Goal: Transaction & Acquisition: Subscribe to service/newsletter

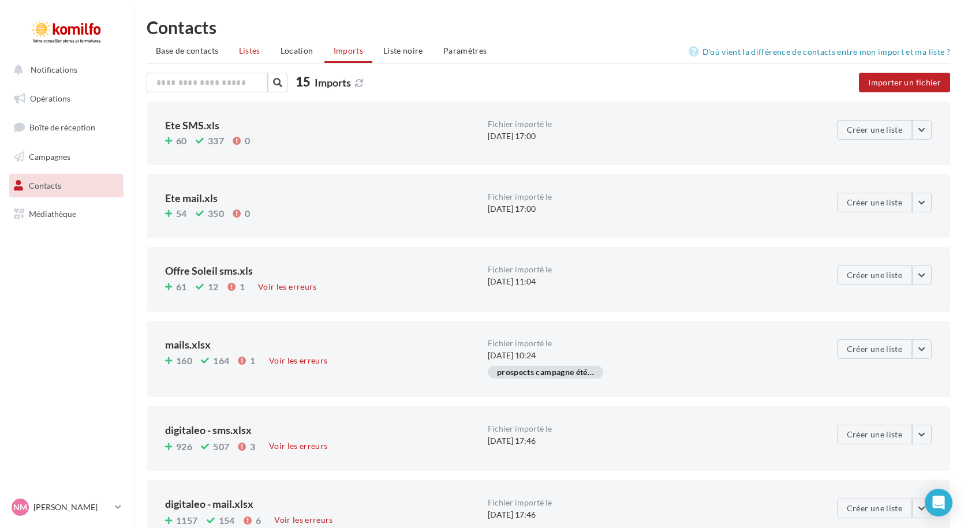
click at [253, 48] on span "Listes" at bounding box center [249, 51] width 21 height 10
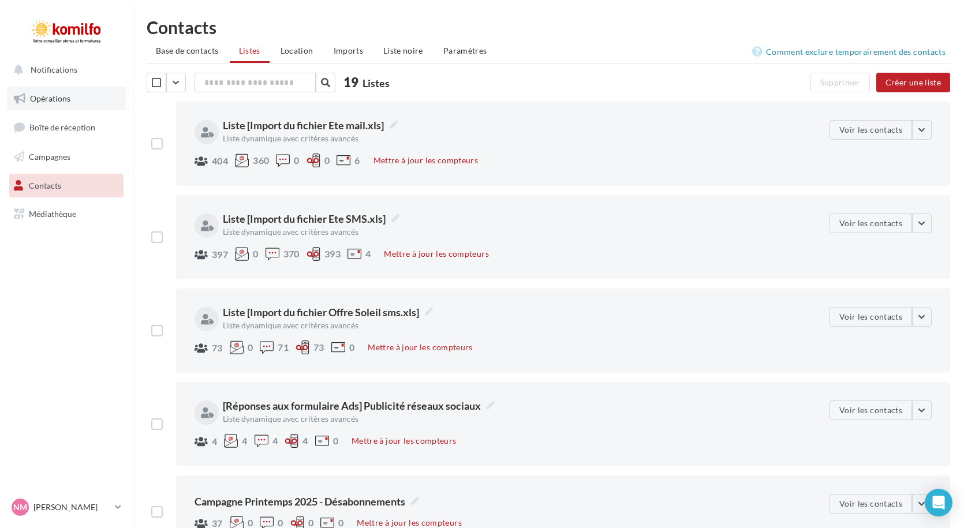
click at [53, 99] on span "Opérations" at bounding box center [50, 99] width 40 height 10
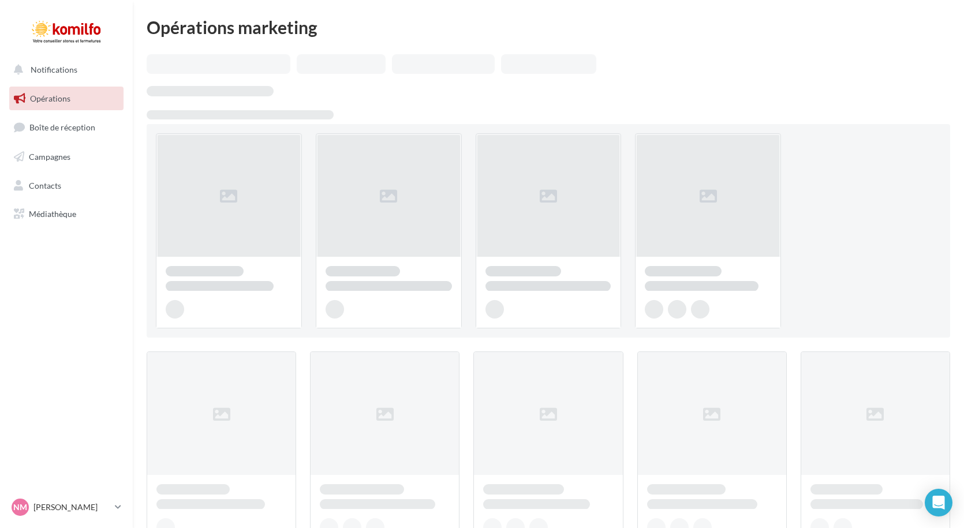
click at [51, 154] on span "Campagnes" at bounding box center [50, 157] width 42 height 10
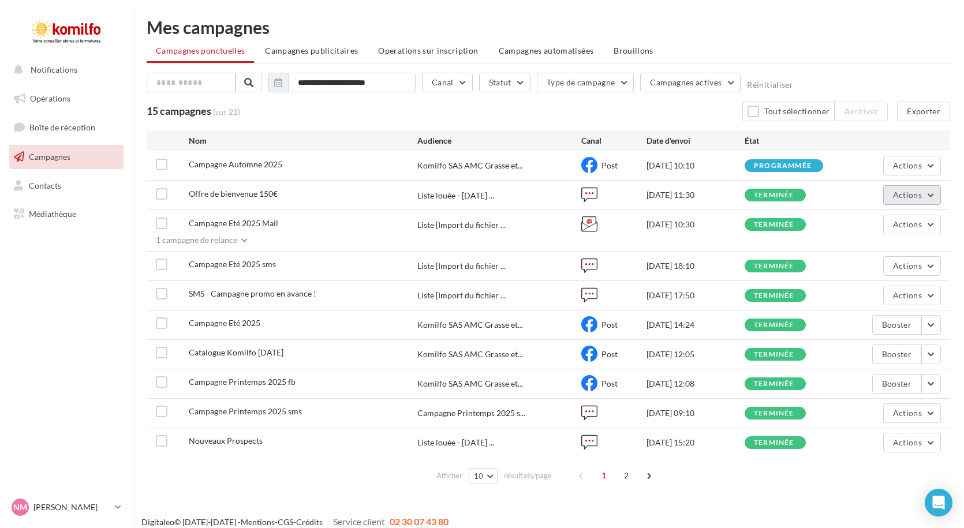
click at [915, 195] on span "Actions" at bounding box center [907, 195] width 29 height 10
click at [899, 218] on button "Voir les résultats" at bounding box center [883, 222] width 115 height 30
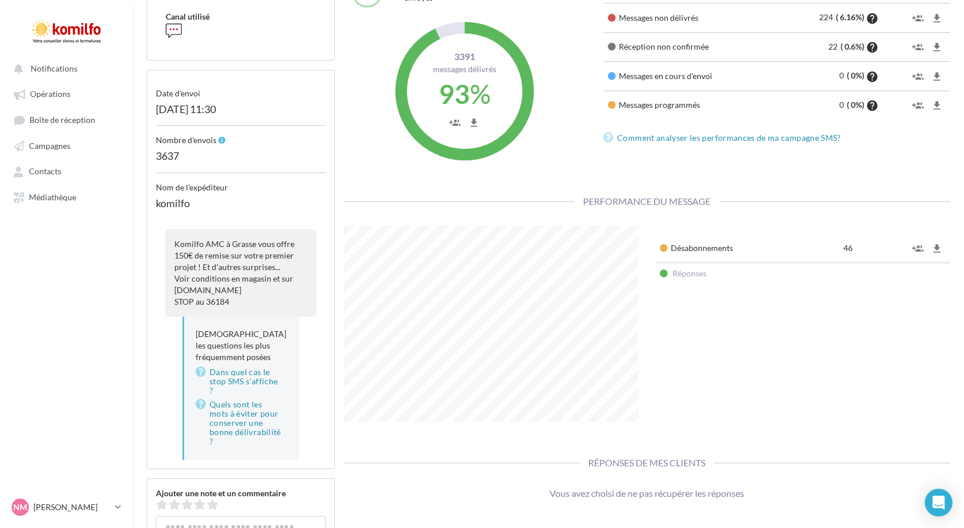
scroll to position [159, 0]
drag, startPoint x: 860, startPoint y: 255, endPoint x: 787, endPoint y: 251, distance: 73.5
click at [787, 251] on tr "Désabonnements 46 group_add file_download" at bounding box center [802, 249] width 295 height 29
click at [787, 251] on td "Désabonnements" at bounding box center [736, 249] width 163 height 29
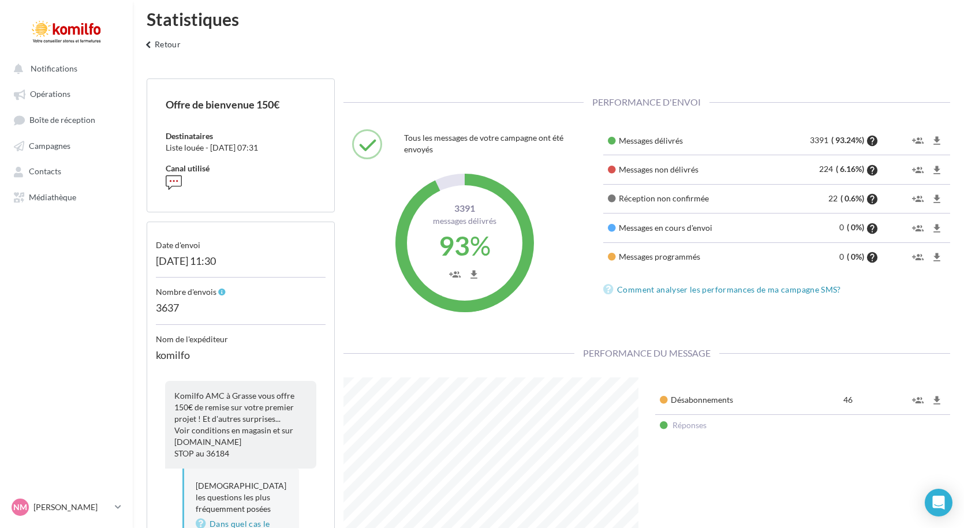
scroll to position [0, 0]
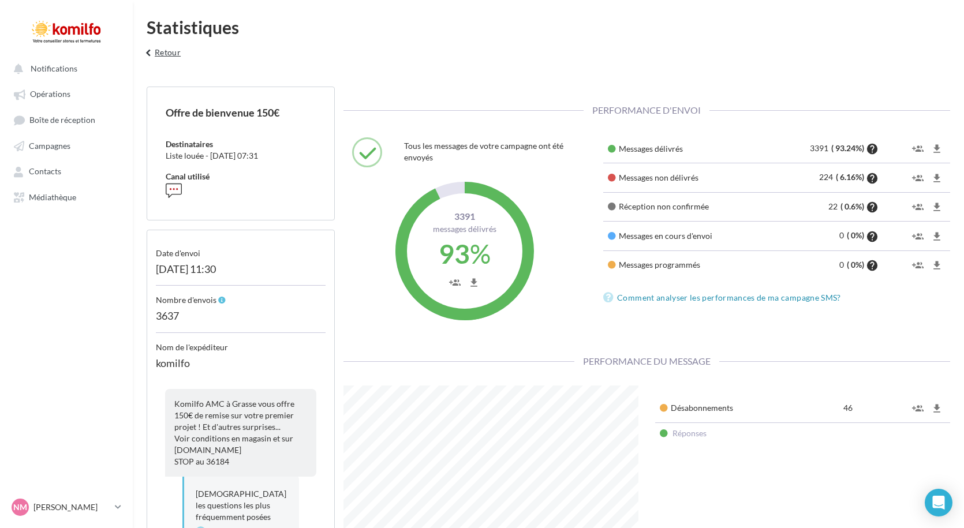
drag, startPoint x: 159, startPoint y: 49, endPoint x: 168, endPoint y: 59, distance: 13.5
click at [159, 49] on button "keyboard_arrow_left Retour" at bounding box center [161, 56] width 48 height 23
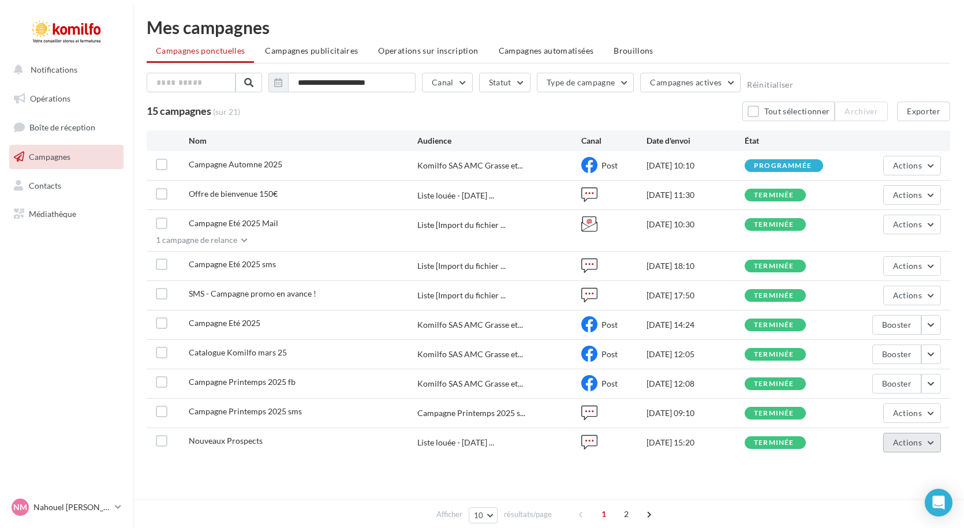
click at [920, 449] on button "Actions" at bounding box center [913, 443] width 58 height 20
click at [882, 333] on button "Voir les résultats" at bounding box center [883, 326] width 115 height 30
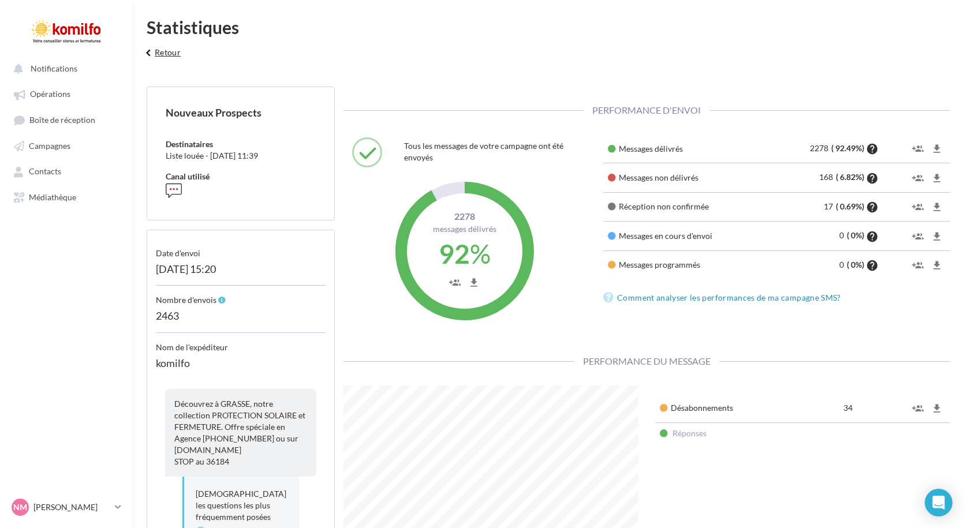
click at [155, 49] on button "keyboard_arrow_left Retour" at bounding box center [161, 56] width 48 height 23
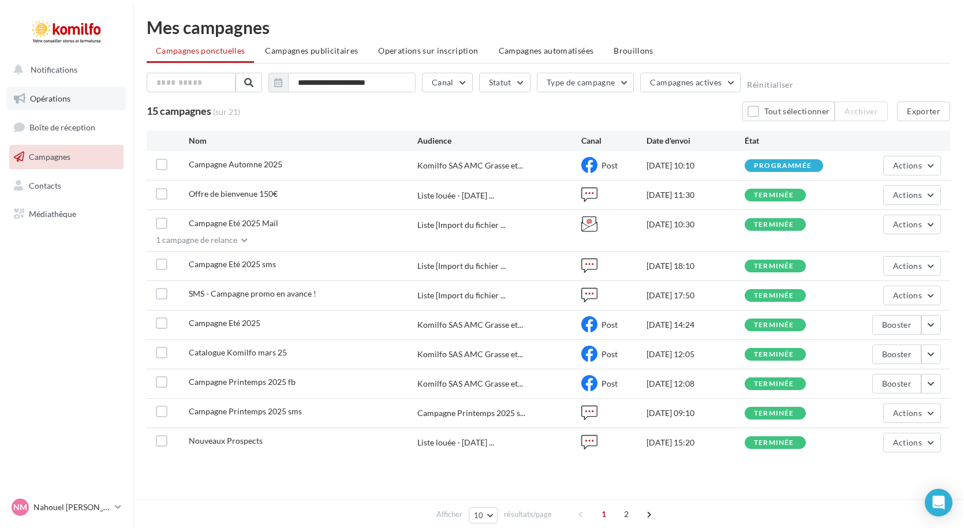
click at [59, 103] on span "Opérations" at bounding box center [50, 99] width 40 height 10
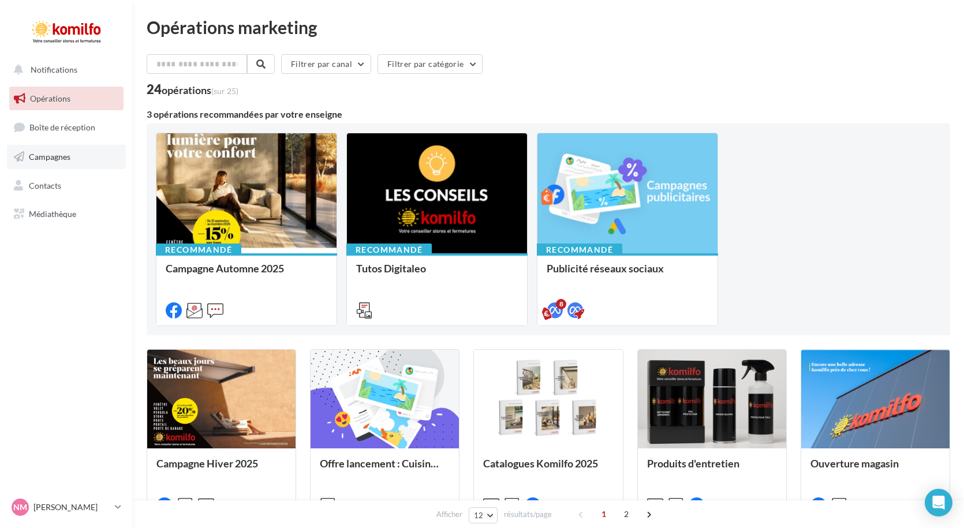
click at [41, 160] on span "Campagnes" at bounding box center [50, 157] width 42 height 10
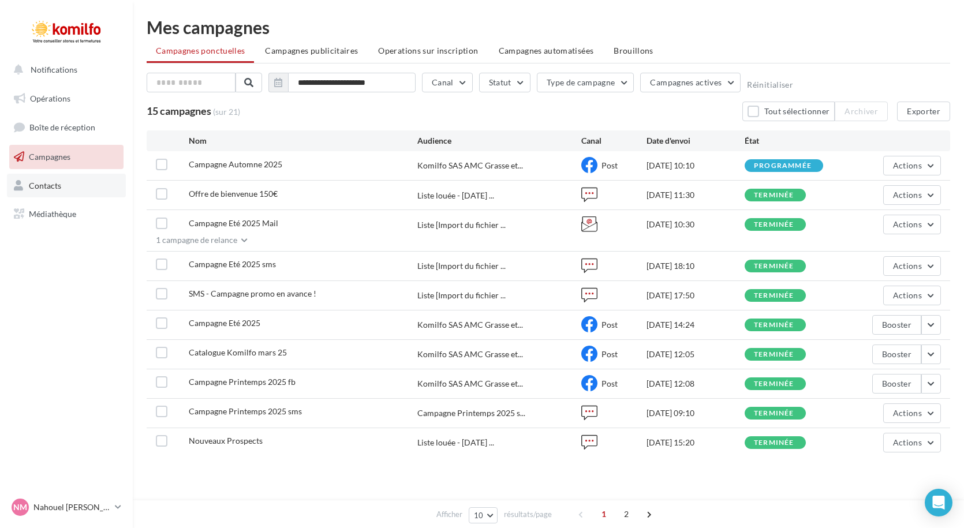
click at [58, 192] on link "Contacts" at bounding box center [66, 186] width 119 height 24
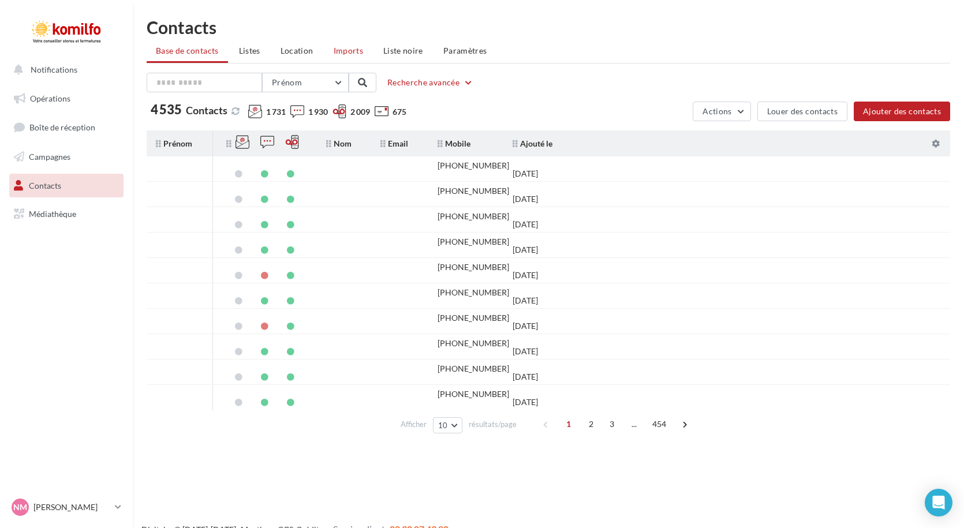
click at [346, 48] on span "Imports" at bounding box center [348, 51] width 29 height 10
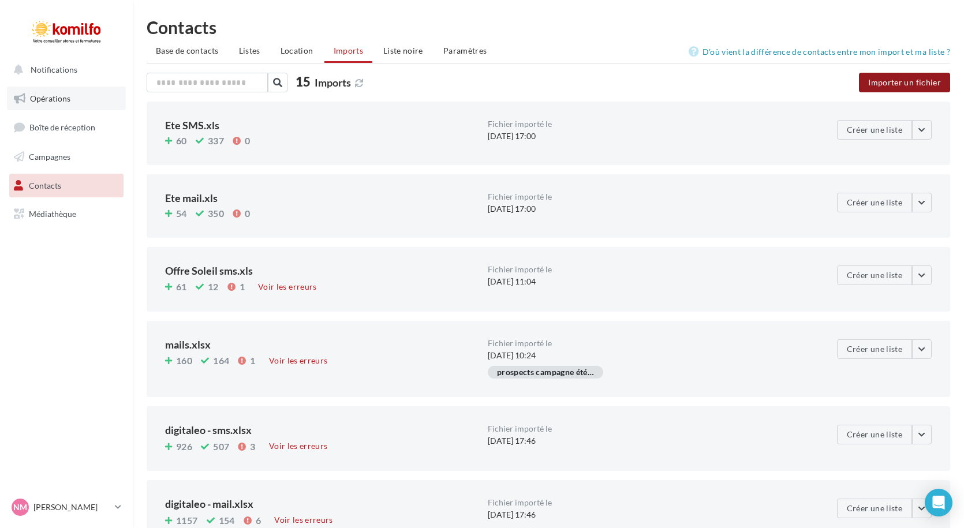
drag, startPoint x: 899, startPoint y: 82, endPoint x: 87, endPoint y: 94, distance: 812.0
click at [900, 82] on button "Importer un fichier" at bounding box center [904, 83] width 91 height 20
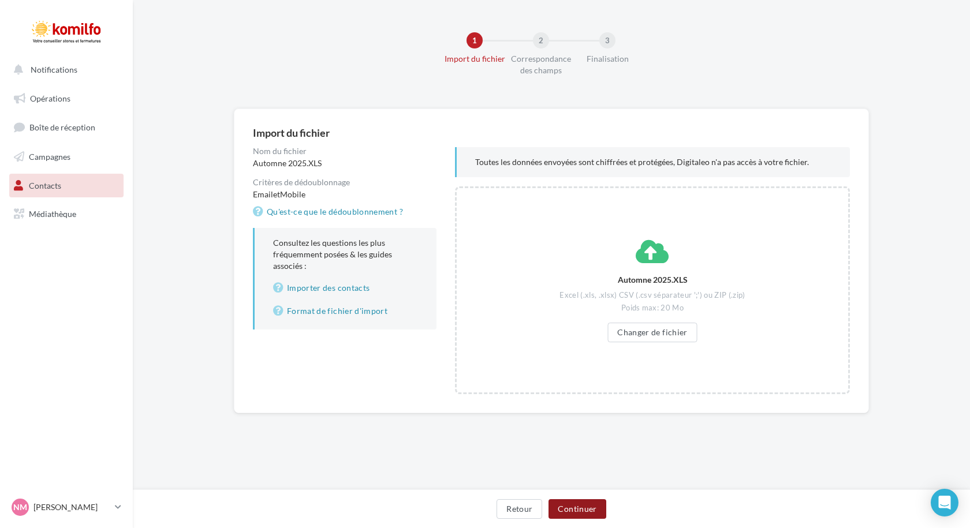
click at [590, 512] on button "Continuer" at bounding box center [577, 510] width 57 height 20
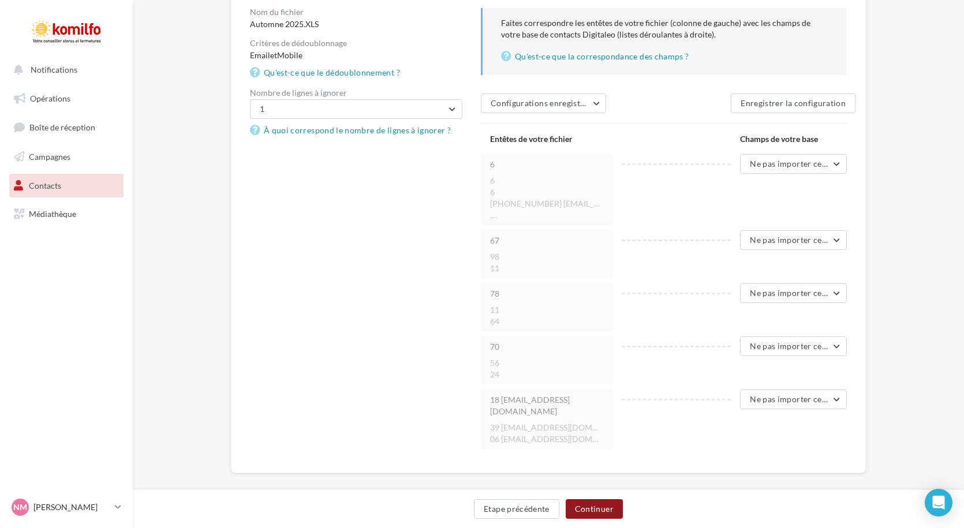
scroll to position [141, 0]
click at [594, 506] on button "Continuer" at bounding box center [594, 510] width 57 height 20
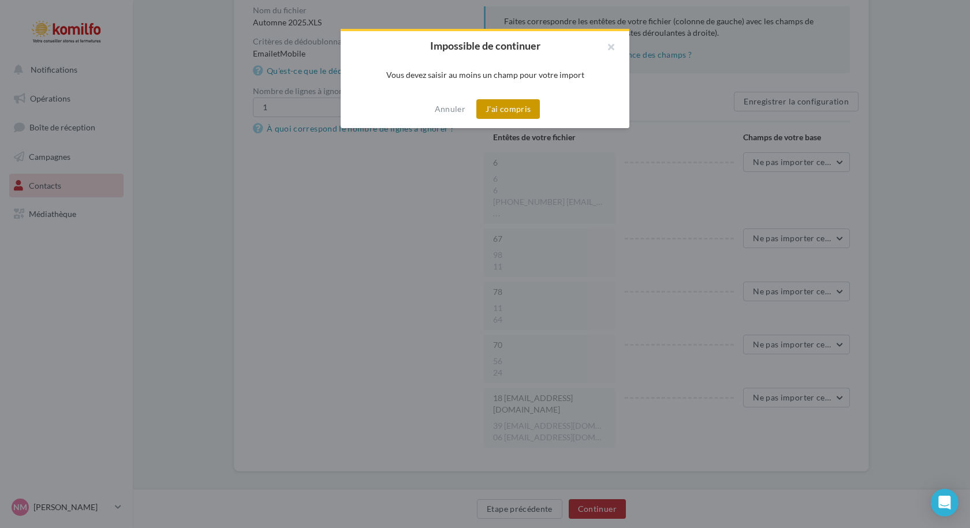
click at [521, 106] on button "J'ai compris" at bounding box center [508, 109] width 64 height 20
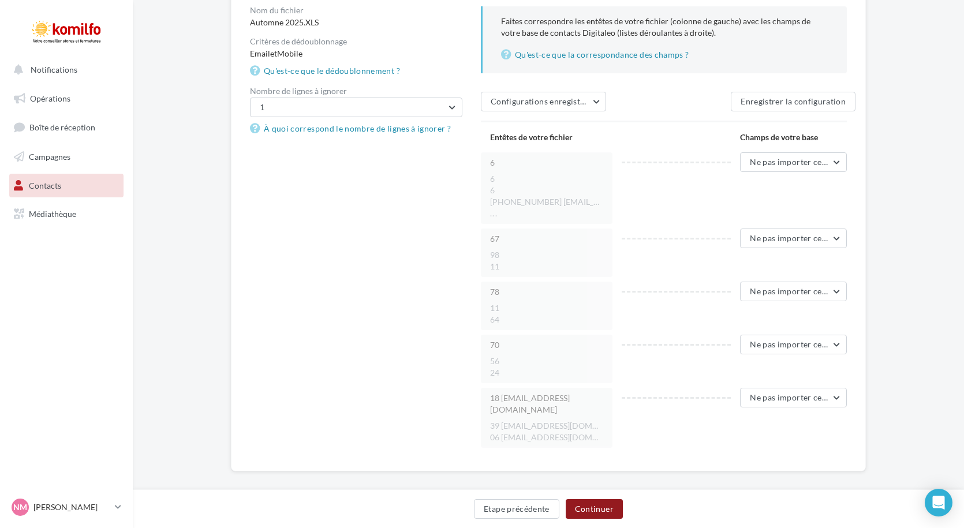
click at [608, 517] on button "Continuer" at bounding box center [594, 510] width 57 height 20
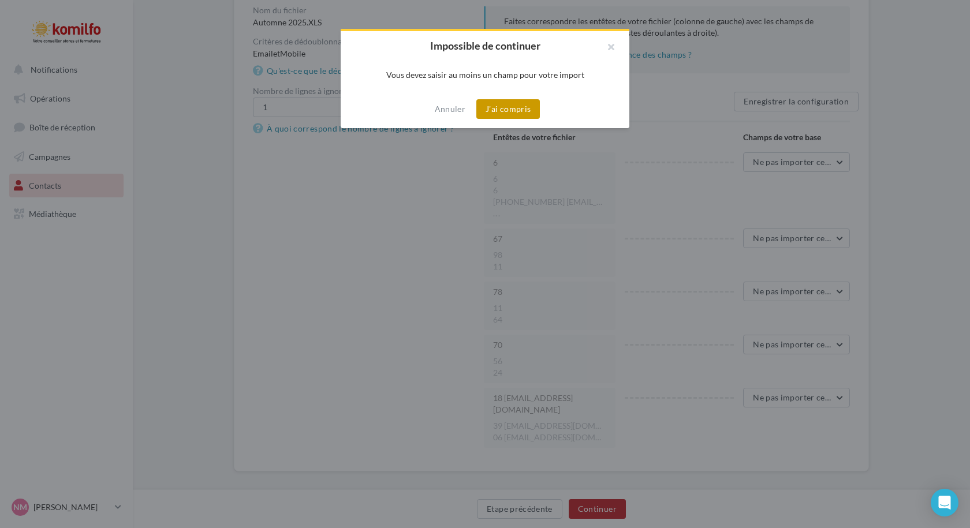
click at [491, 109] on button "J'ai compris" at bounding box center [508, 109] width 64 height 20
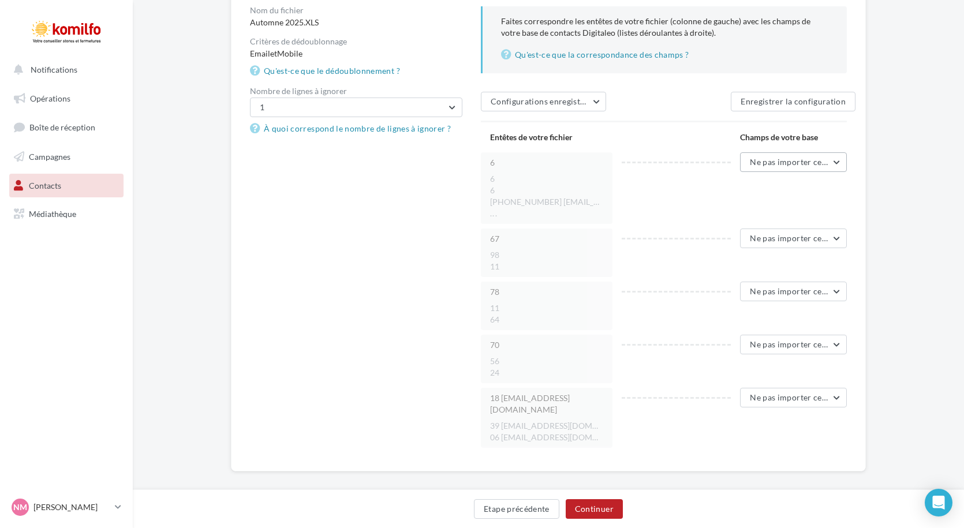
click at [834, 161] on button "Ne pas importer cette colonne" at bounding box center [793, 162] width 107 height 20
click at [735, 259] on button "Mobile" at bounding box center [760, 256] width 173 height 30
click at [317, 270] on div "Nom du fichier Automne 2025.XLS Critères de dédoublonnage Email et Mobile Qu'es…" at bounding box center [553, 229] width 606 height 446
click at [595, 507] on button "Continuer" at bounding box center [594, 510] width 57 height 20
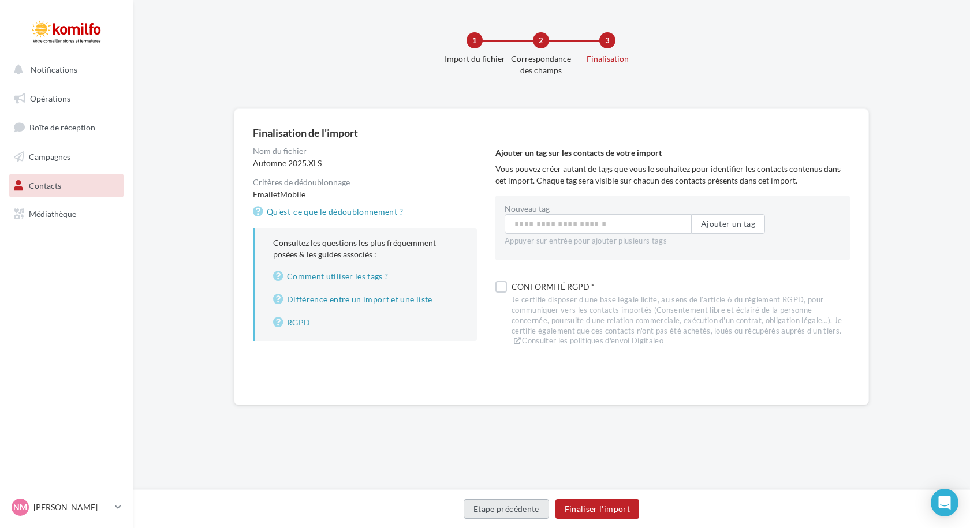
click at [527, 511] on button "Etape précédente" at bounding box center [506, 510] width 85 height 20
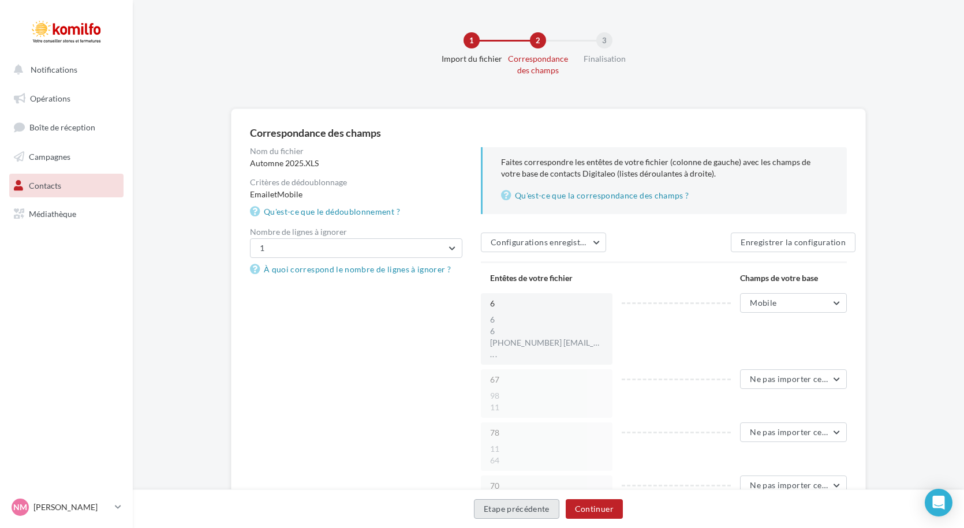
scroll to position [115, 0]
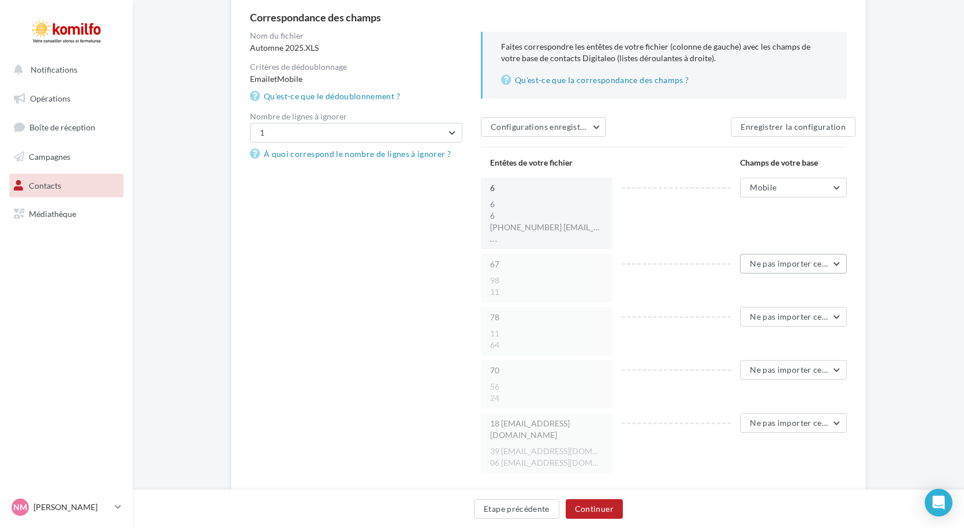
click at [782, 269] on button "Ne pas importer cette colonne" at bounding box center [793, 264] width 107 height 20
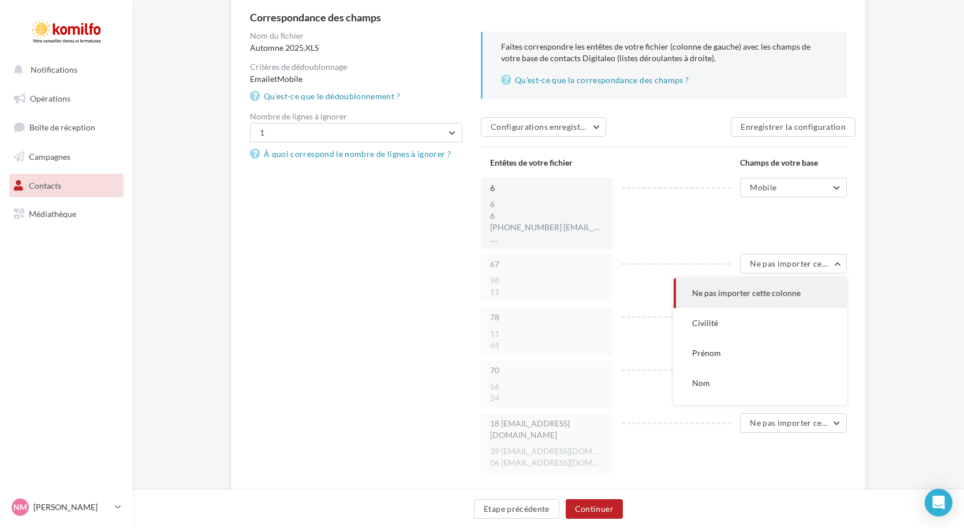
click at [357, 322] on div "Nom du fichier Automne 2025.XLS Critères de dédoublonnage Email et Mobile Qu'es…" at bounding box center [553, 255] width 606 height 446
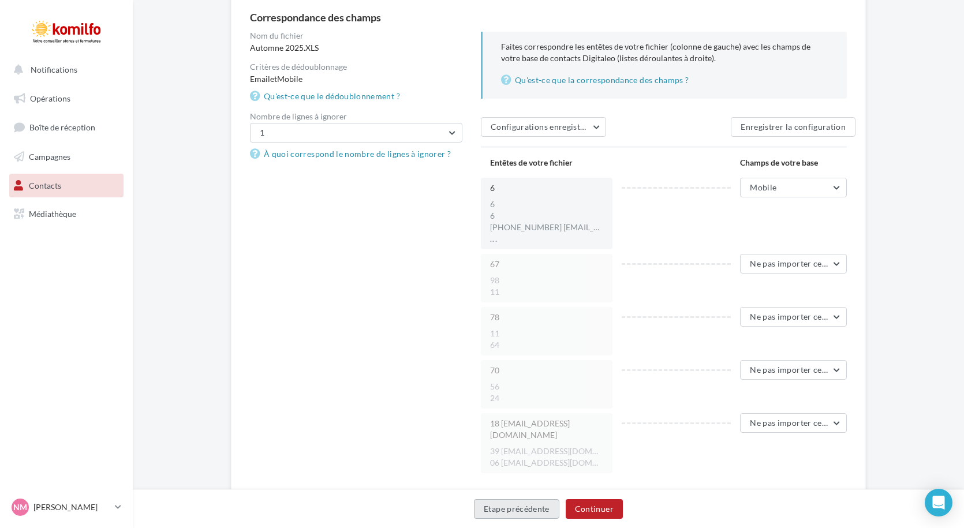
click at [482, 514] on button "Etape précédente" at bounding box center [516, 510] width 85 height 20
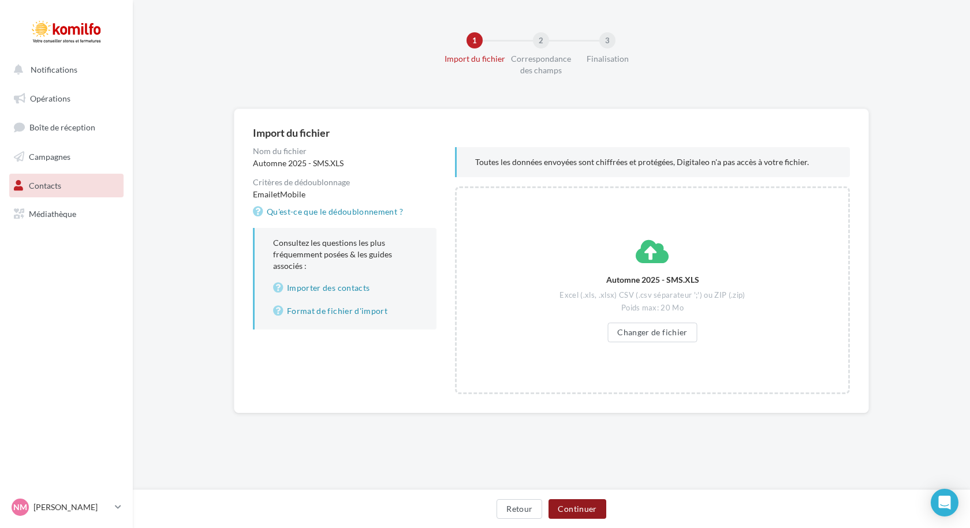
click at [583, 508] on button "Continuer" at bounding box center [577, 510] width 57 height 20
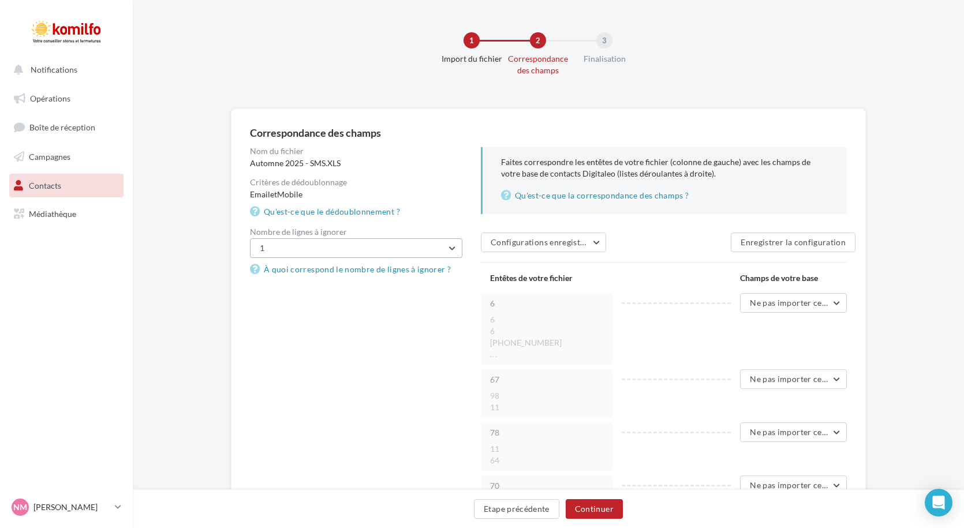
click at [334, 249] on button "1" at bounding box center [356, 249] width 213 height 20
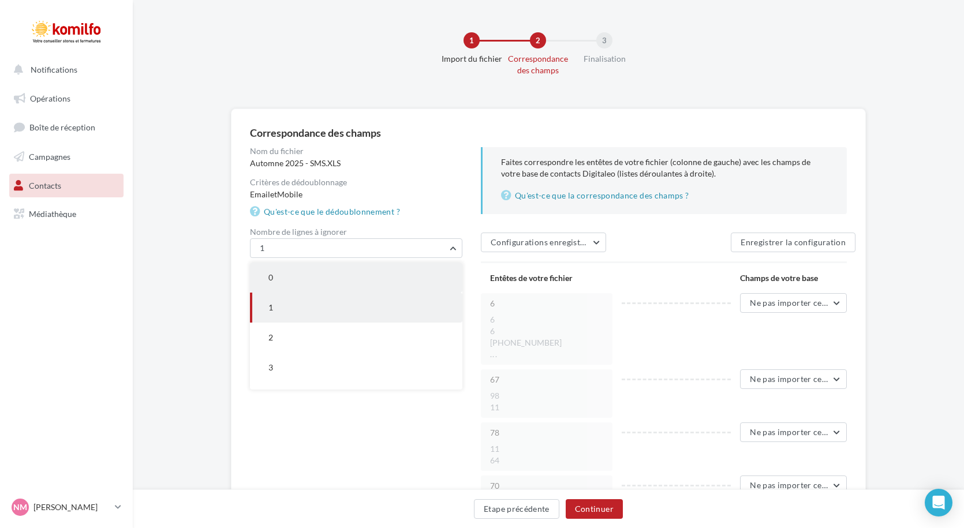
click at [316, 286] on button "0" at bounding box center [356, 278] width 213 height 30
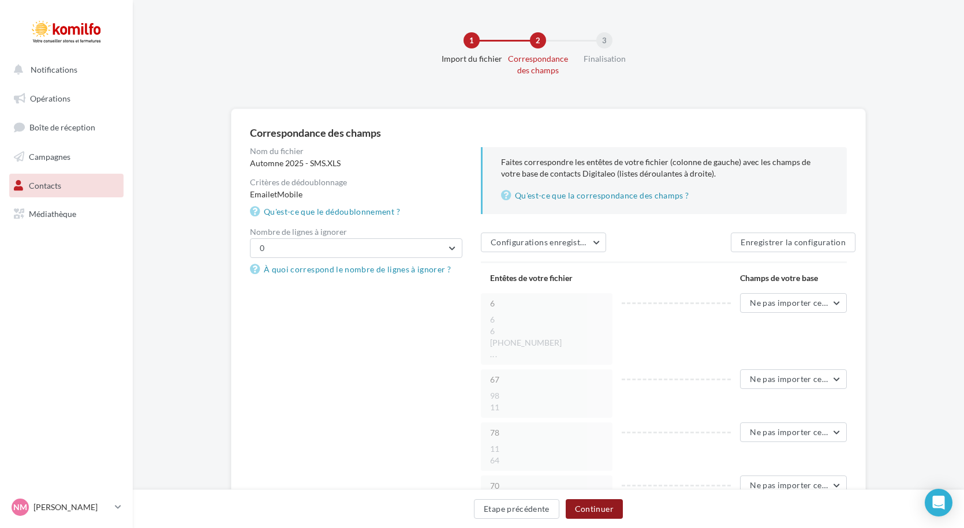
click at [609, 512] on button "Continuer" at bounding box center [594, 510] width 57 height 20
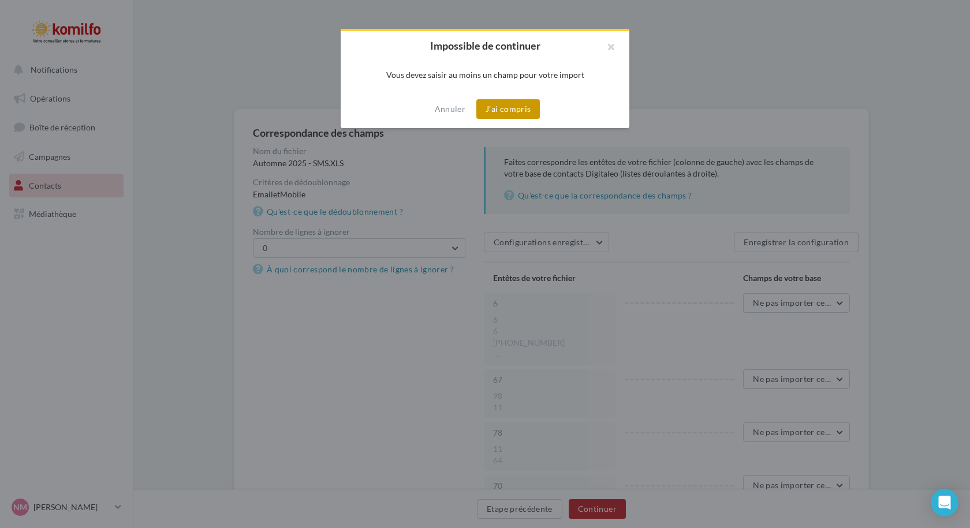
click at [491, 105] on button "J'ai compris" at bounding box center [508, 109] width 64 height 20
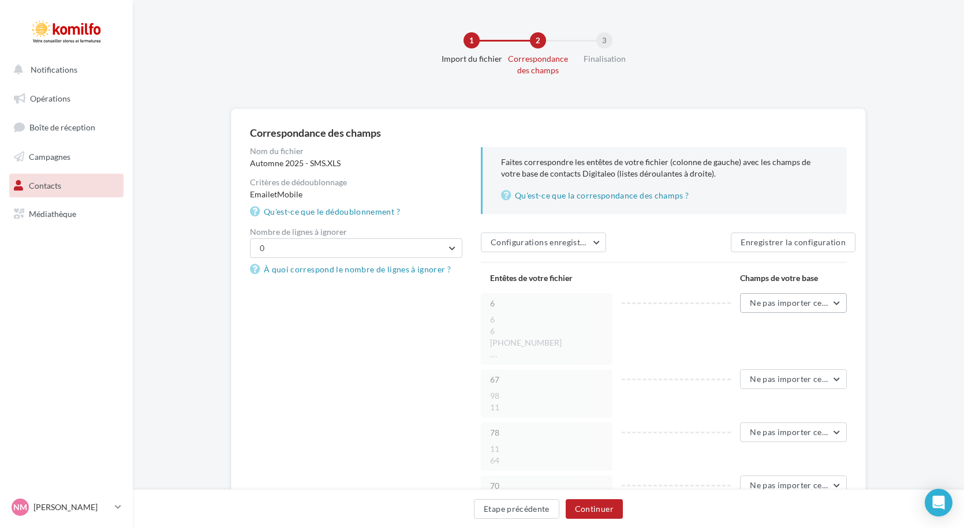
click at [786, 305] on span "Ne pas importer cette colonne" at bounding box center [807, 303] width 114 height 10
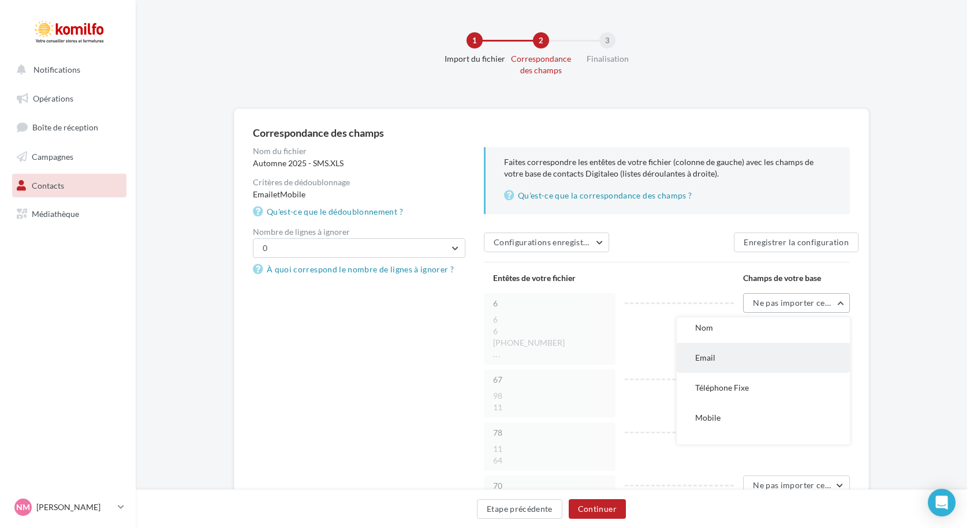
scroll to position [115, 0]
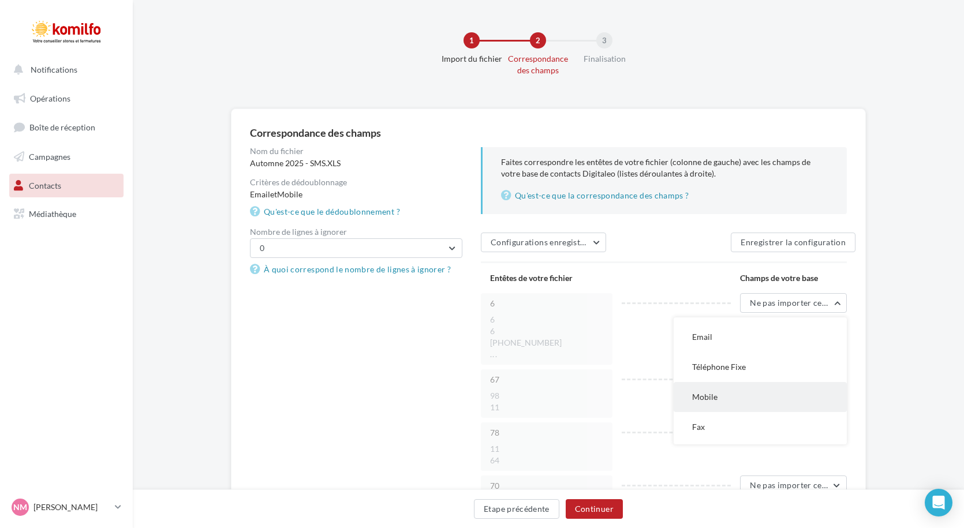
click at [733, 402] on button "Mobile" at bounding box center [760, 397] width 173 height 30
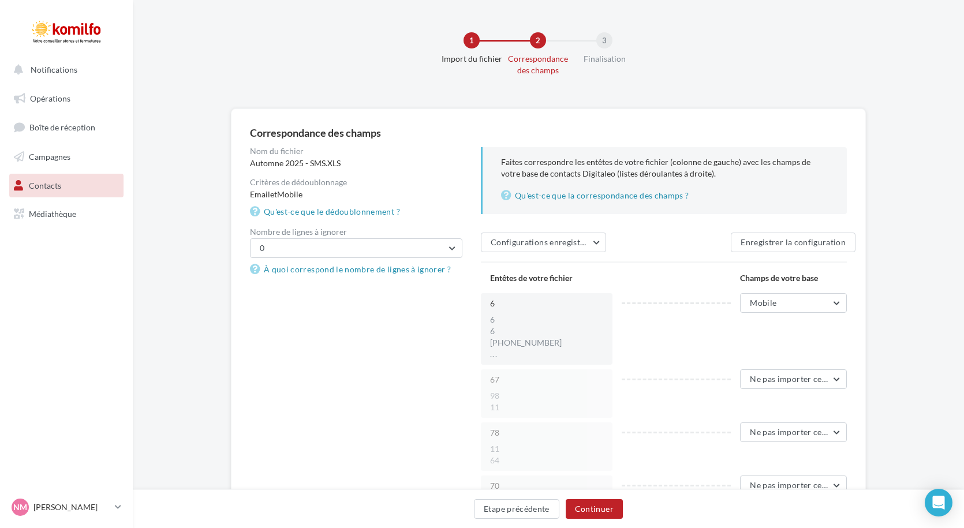
click at [426, 368] on div "Nom du fichier Automne 2025 - SMS.XLS Critères de dédoublonnage Email et Mobile…" at bounding box center [553, 364] width 606 height 435
click at [595, 506] on button "Continuer" at bounding box center [594, 510] width 57 height 20
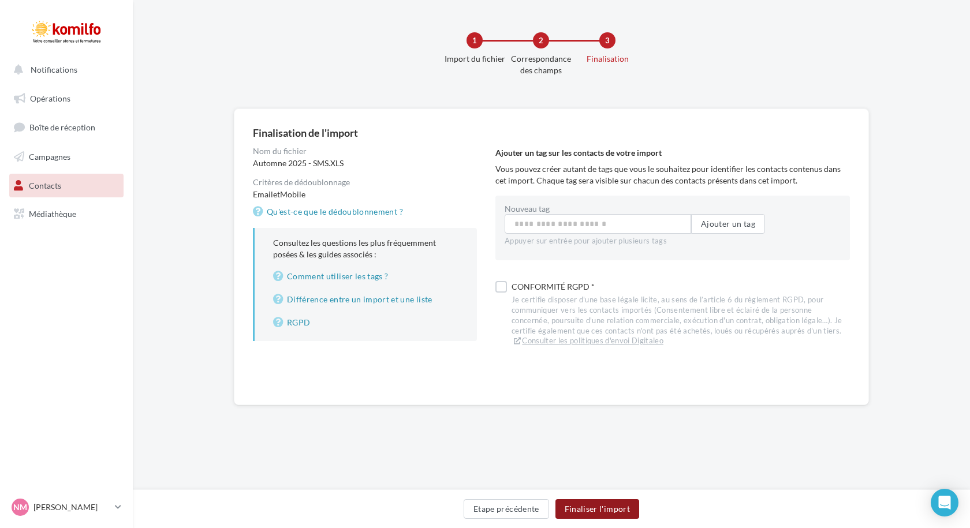
click at [599, 504] on button "Finaliser l'import" at bounding box center [598, 510] width 84 height 20
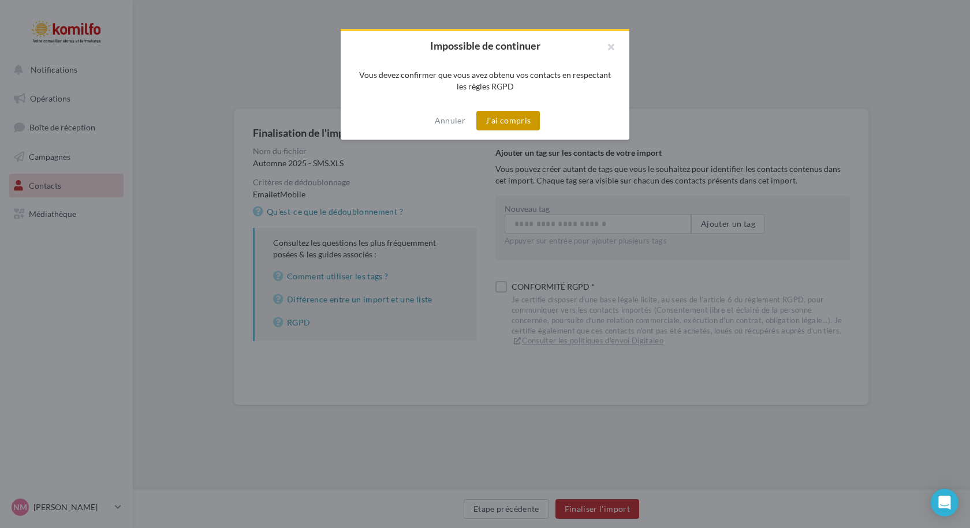
click at [532, 125] on button "J'ai compris" at bounding box center [508, 121] width 64 height 20
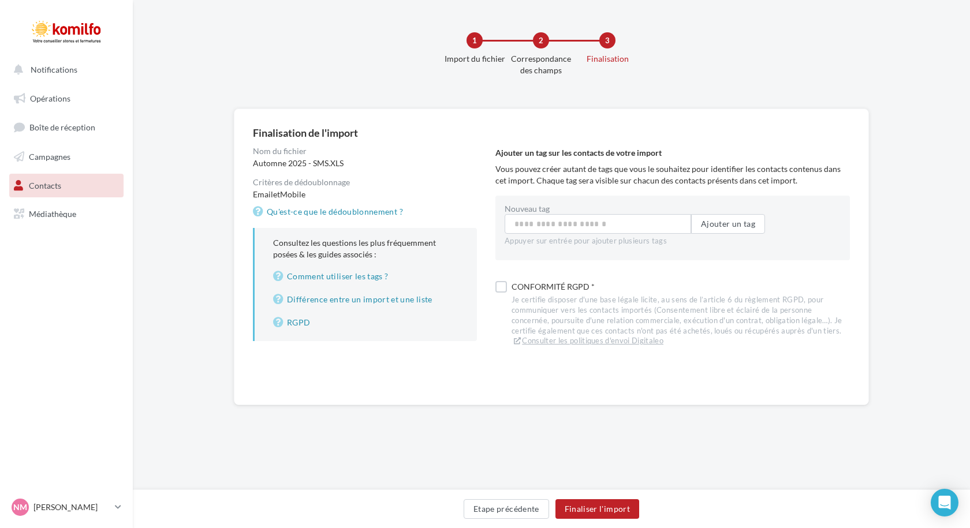
click at [617, 490] on div "Etape précédente Finaliser l'import" at bounding box center [551, 509] width 837 height 39
click at [603, 507] on button "Finaliser l'import" at bounding box center [598, 510] width 84 height 20
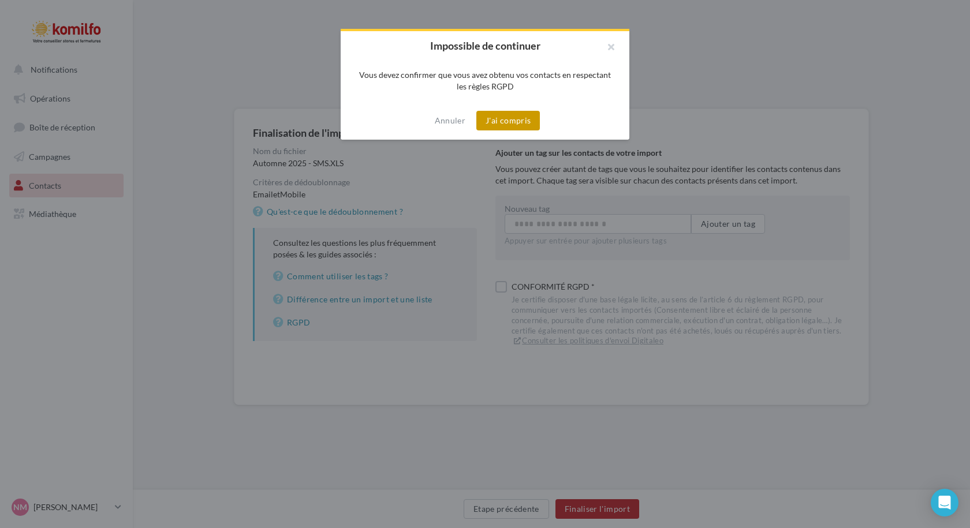
click at [509, 119] on button "J'ai compris" at bounding box center [508, 121] width 64 height 20
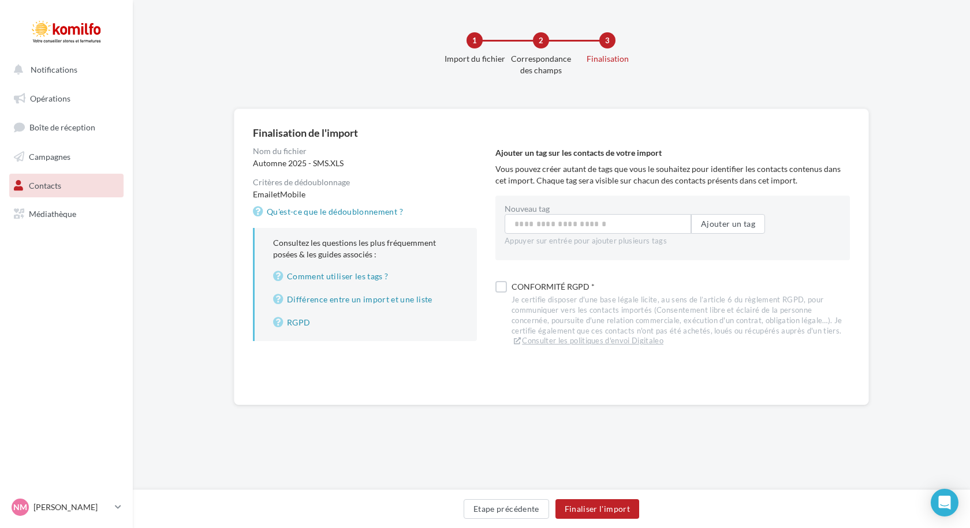
click at [131, 341] on nav "Notifications Opérations Boîte de réception Campagnes Contacts Mes cibles Média…" at bounding box center [66, 264] width 133 height 528
click at [64, 190] on link "Contacts" at bounding box center [66, 186] width 119 height 24
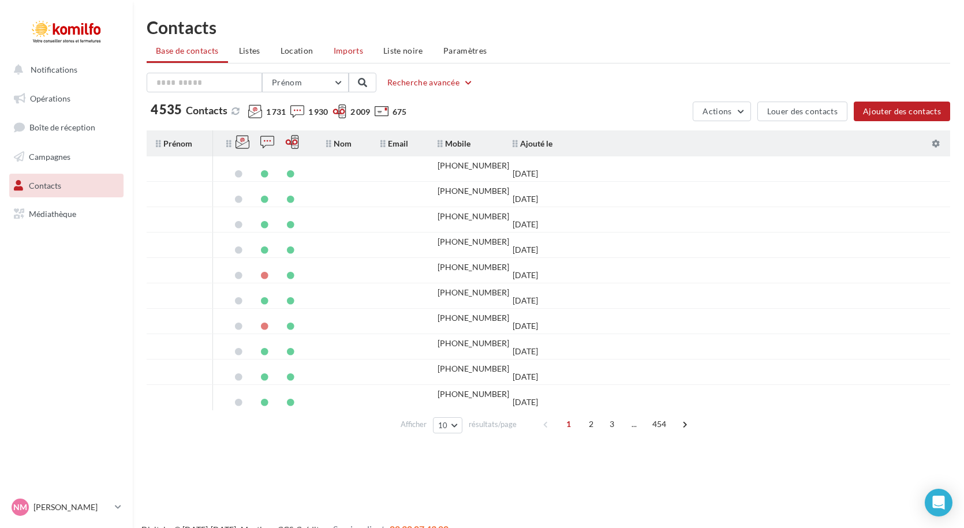
click at [344, 46] on span "Imports" at bounding box center [348, 51] width 29 height 10
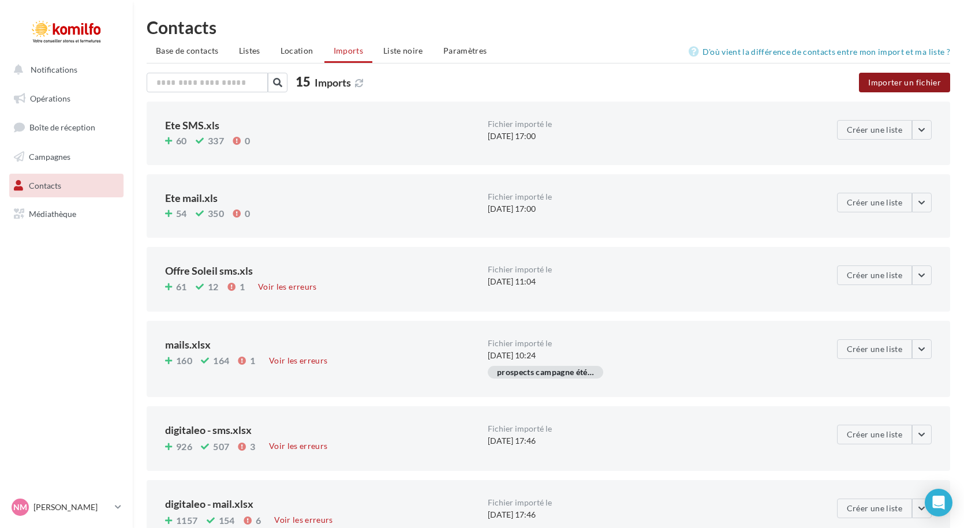
click at [930, 87] on button "Importer un fichier" at bounding box center [904, 83] width 91 height 20
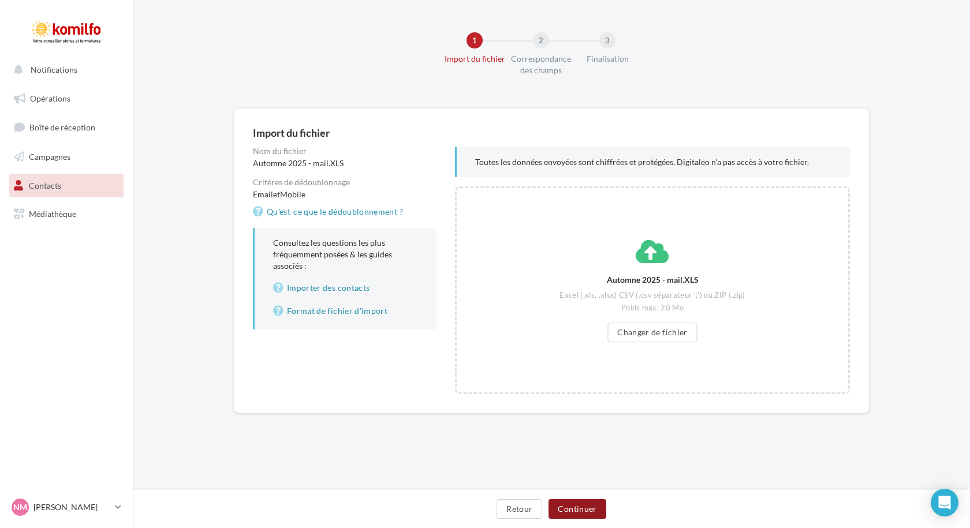
click at [596, 514] on button "Continuer" at bounding box center [577, 510] width 57 height 20
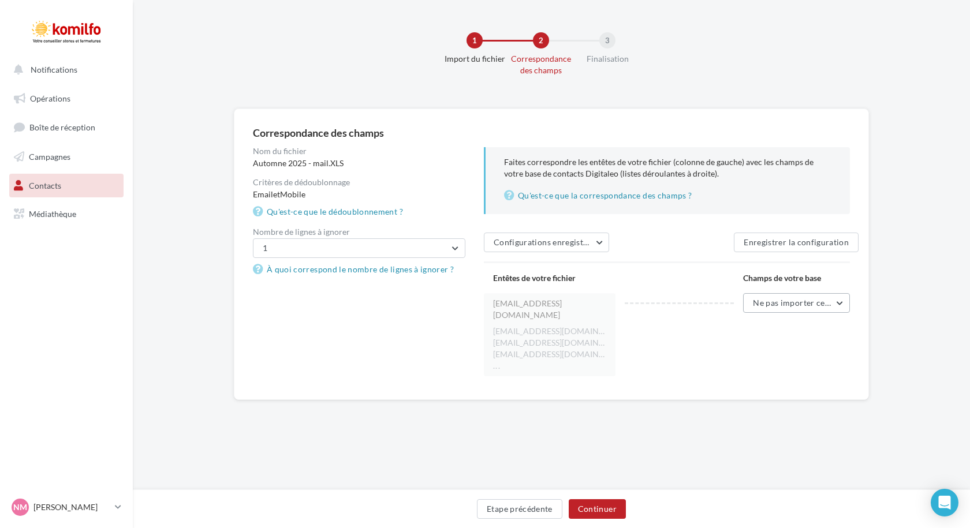
click at [789, 305] on span "Ne pas importer cette colonne" at bounding box center [810, 303] width 114 height 10
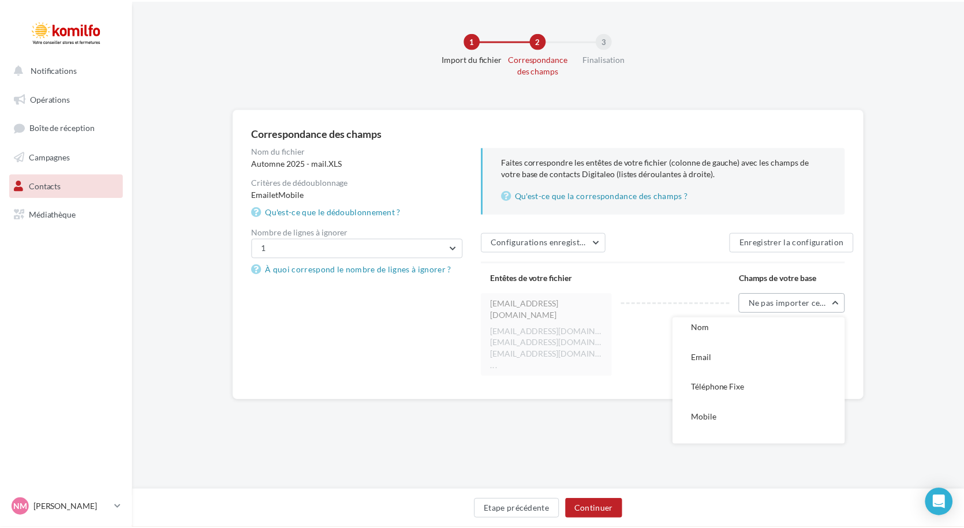
scroll to position [115, 0]
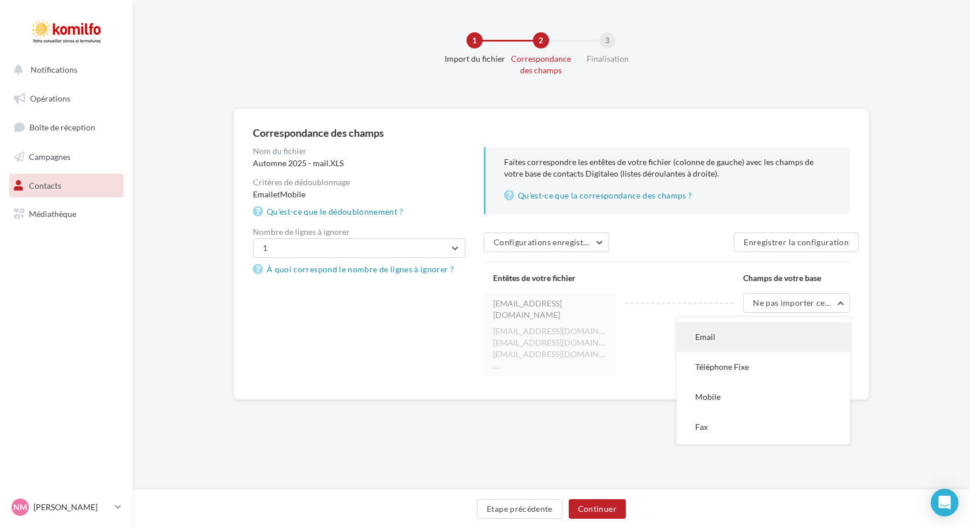
click at [733, 338] on button "Email" at bounding box center [763, 337] width 173 height 30
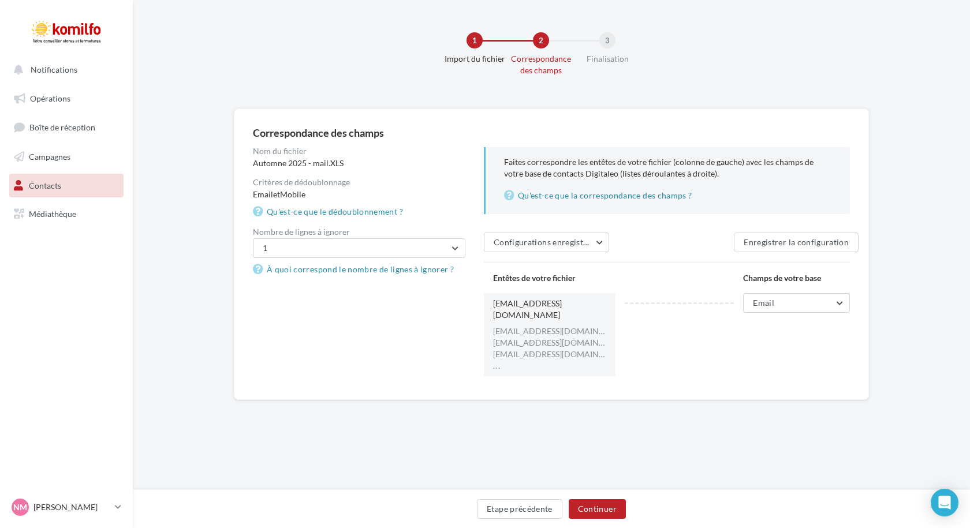
click at [334, 329] on div "Nom du fichier Automne 2025 - mail.XLS Critères de dédoublonnage Email et Mobil…" at bounding box center [556, 264] width 606 height 234
click at [452, 251] on button "1" at bounding box center [359, 249] width 213 height 20
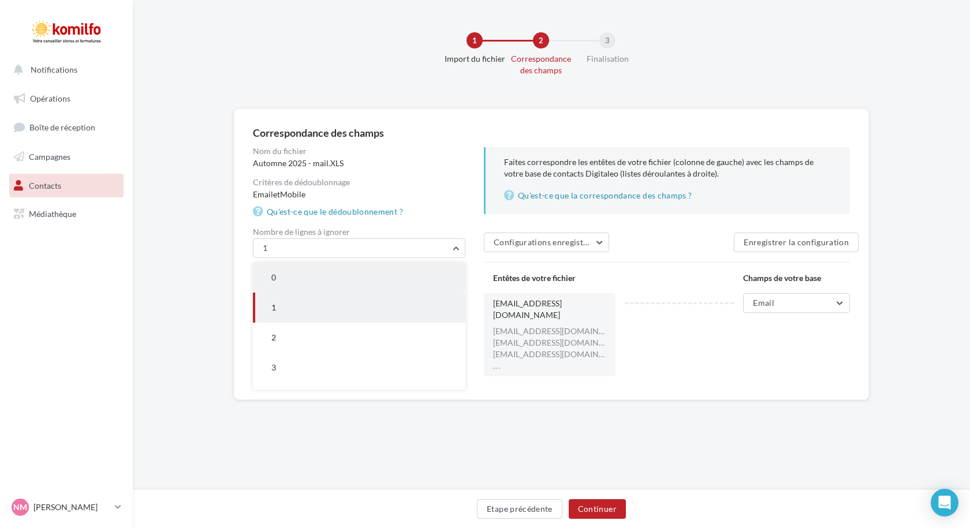
click at [378, 267] on button "0" at bounding box center [359, 278] width 213 height 30
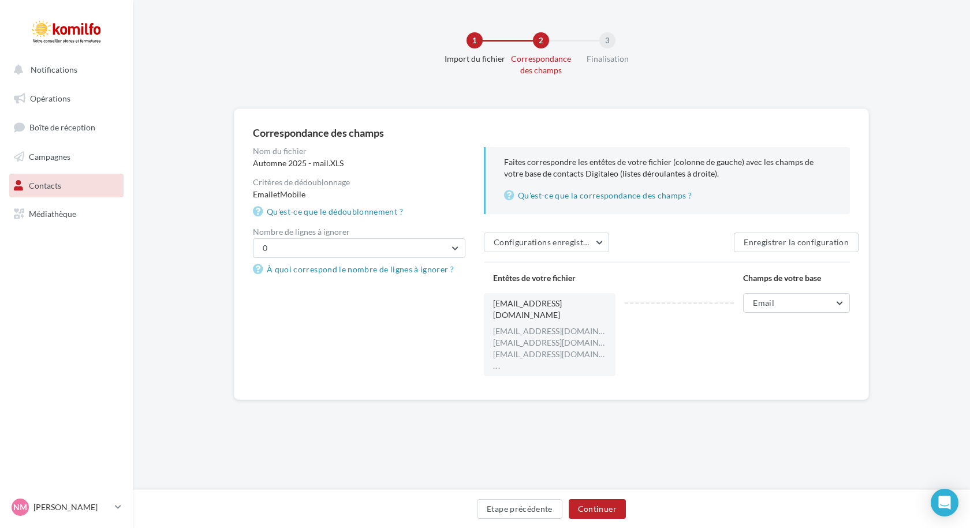
click at [353, 347] on div "Nom du fichier Automne 2025 - mail.XLS Critères de dédoublonnage Email et Mobil…" at bounding box center [556, 264] width 606 height 234
click at [582, 508] on button "Continuer" at bounding box center [597, 510] width 57 height 20
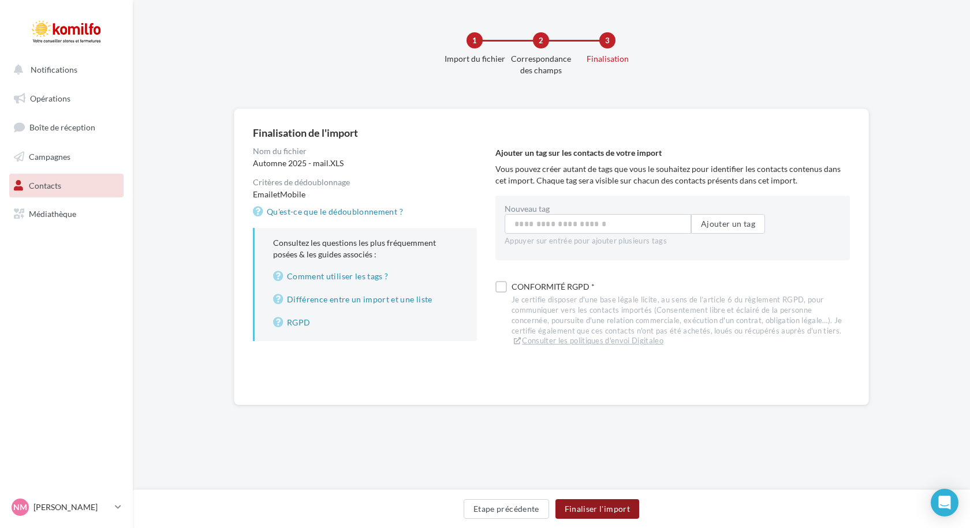
click at [599, 508] on button "Finaliser l'import" at bounding box center [598, 510] width 84 height 20
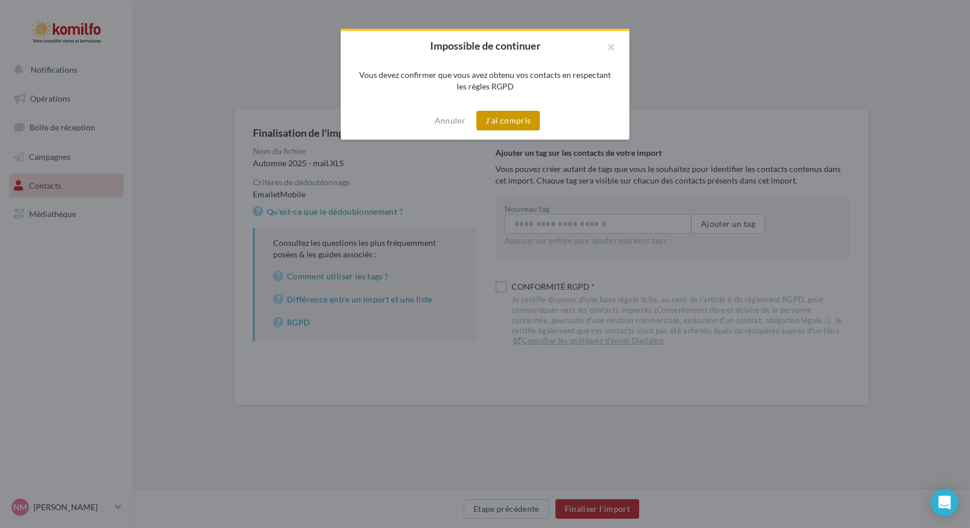
click at [494, 122] on button "J'ai compris" at bounding box center [508, 121] width 64 height 20
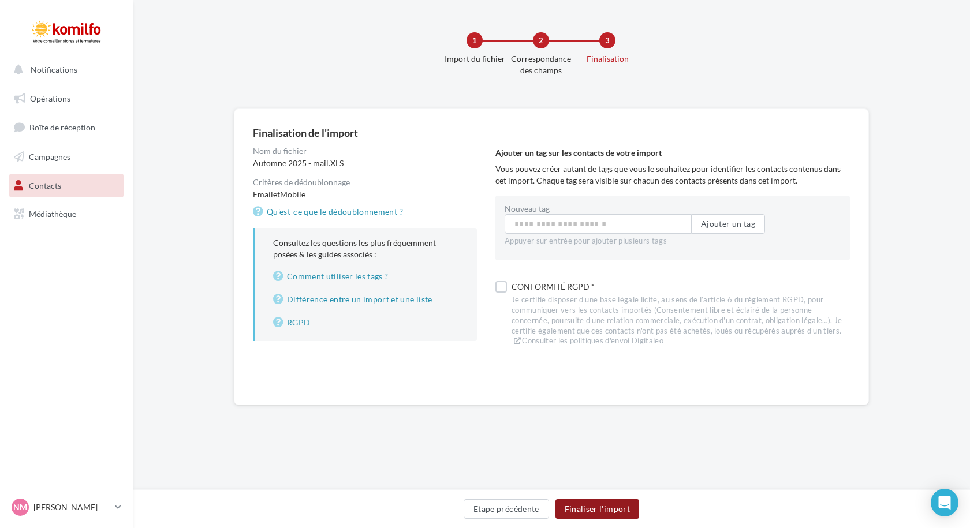
click at [586, 517] on button "Finaliser l'import" at bounding box center [598, 510] width 84 height 20
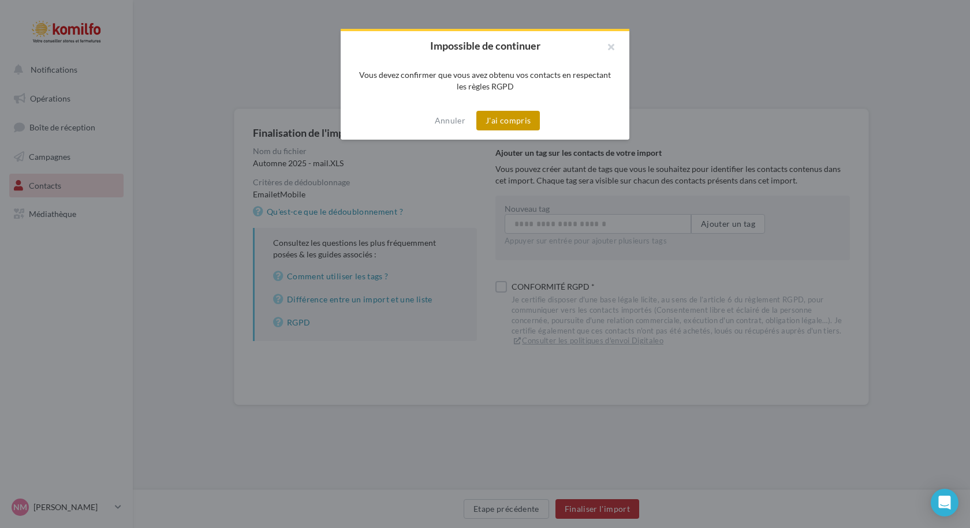
click at [493, 120] on button "J'ai compris" at bounding box center [508, 121] width 64 height 20
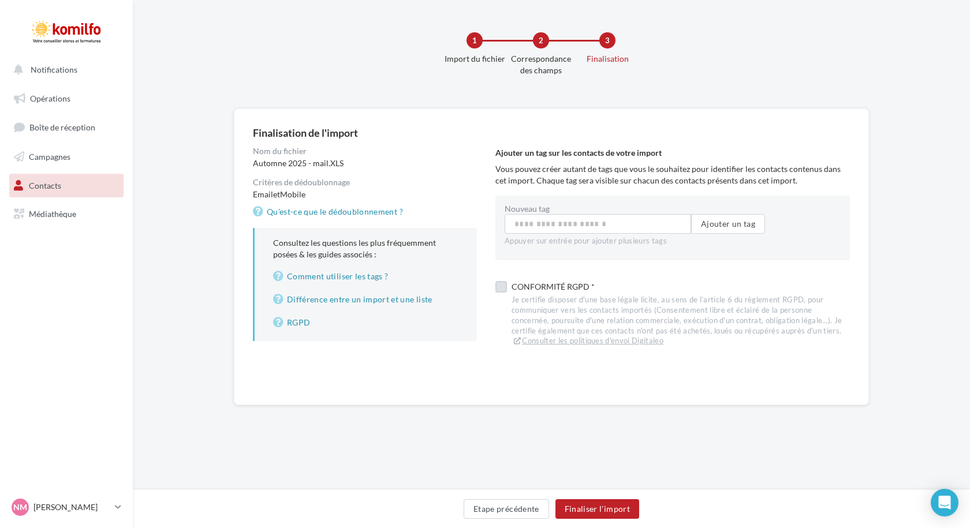
click at [505, 288] on label at bounding box center [501, 287] width 12 height 12
click at [605, 504] on button "Finaliser l'import" at bounding box center [598, 510] width 84 height 20
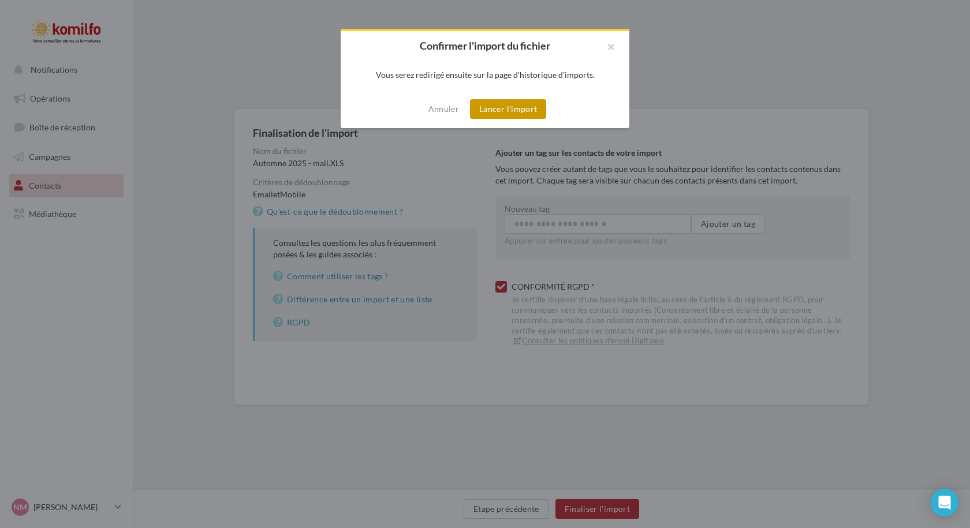
click at [495, 104] on button "Lancer l'import" at bounding box center [508, 109] width 76 height 20
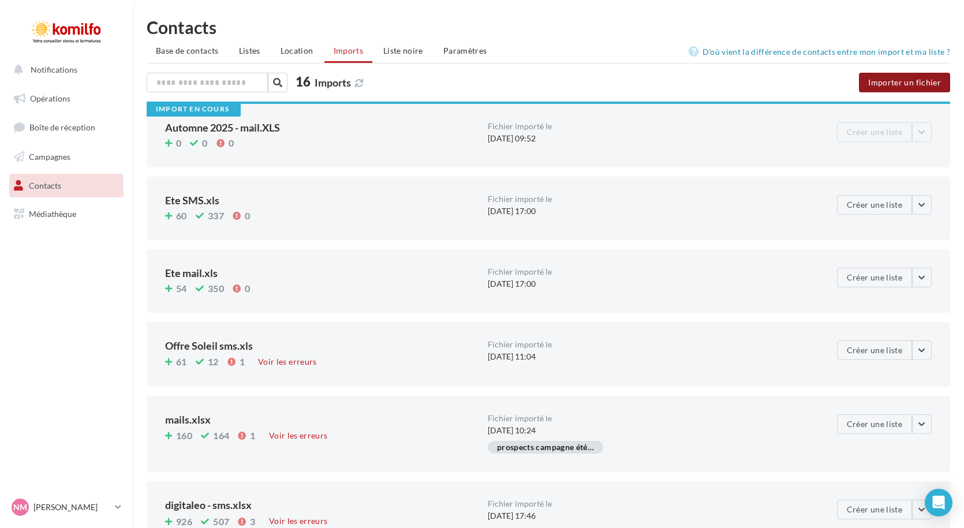
click at [922, 81] on button "Importer un fichier" at bounding box center [904, 83] width 91 height 20
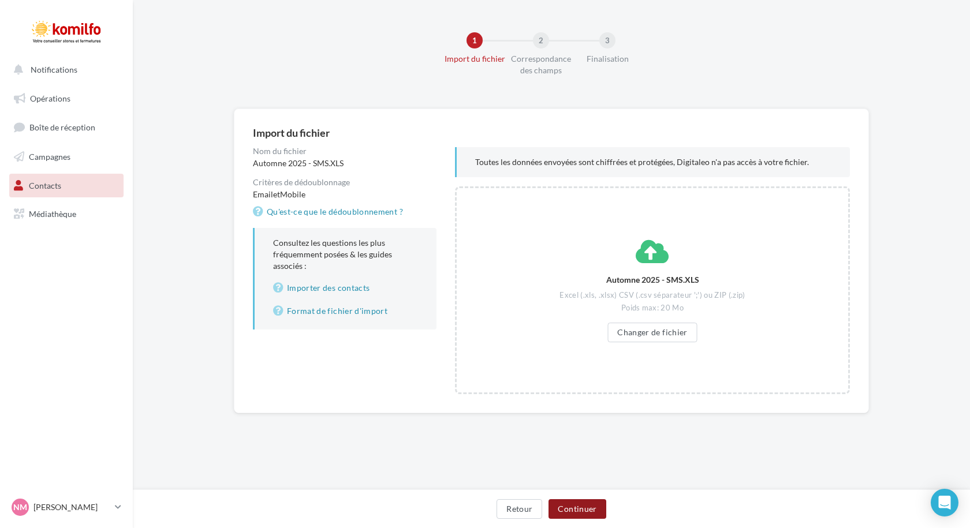
click at [585, 502] on button "Continuer" at bounding box center [577, 510] width 57 height 20
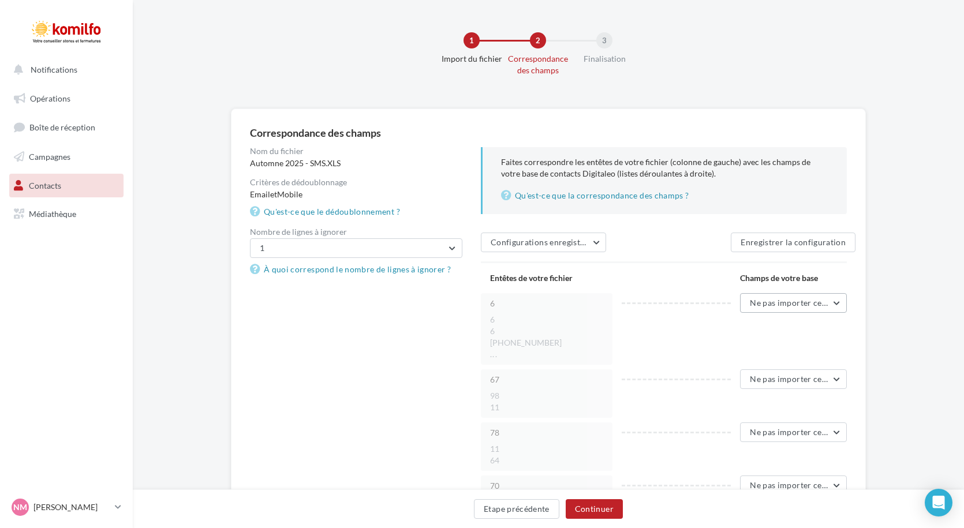
click at [762, 301] on span "Ne pas importer cette colonne" at bounding box center [807, 303] width 114 height 10
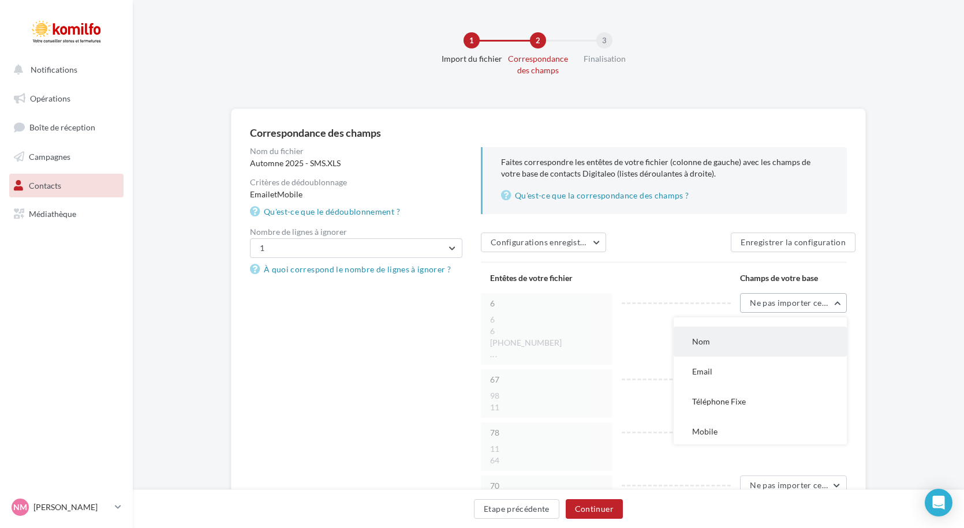
scroll to position [115, 0]
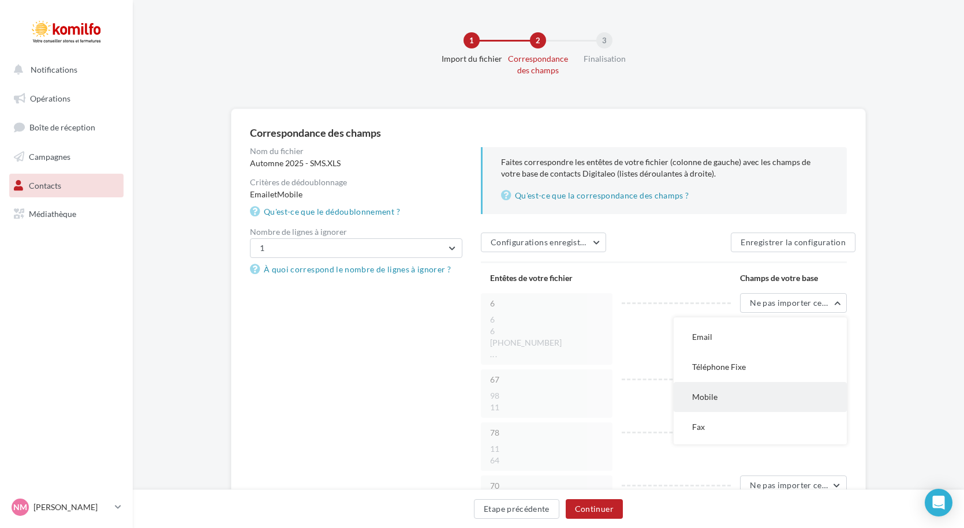
click at [696, 407] on button "Mobile" at bounding box center [760, 397] width 173 height 30
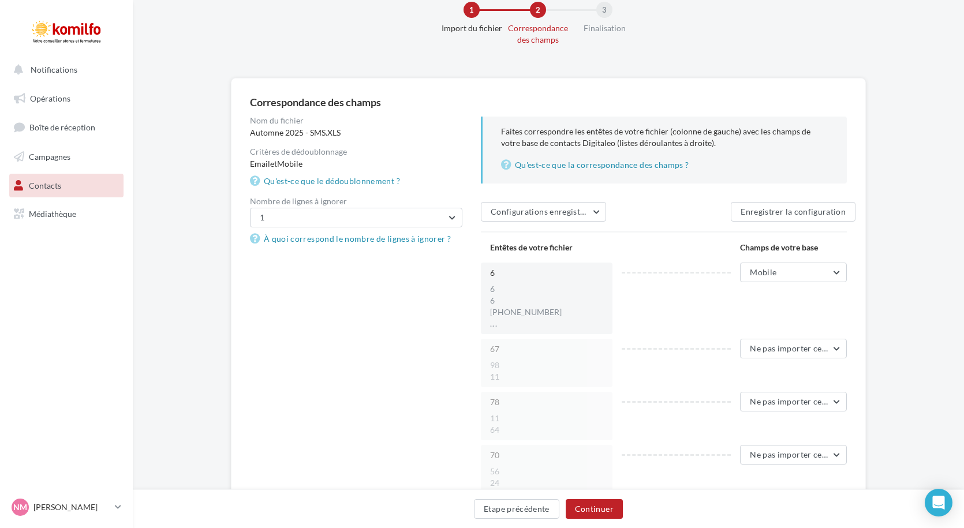
scroll to position [58, 0]
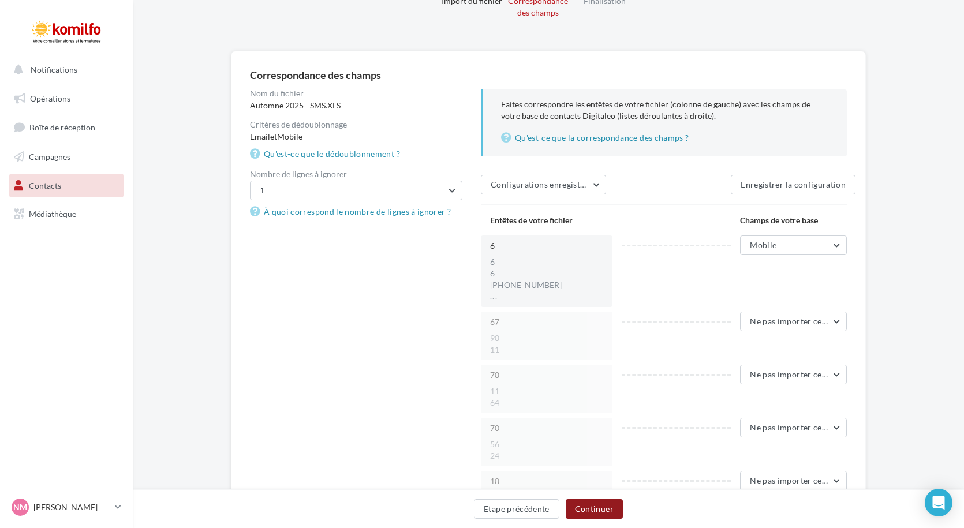
click at [583, 508] on button "Continuer" at bounding box center [594, 510] width 57 height 20
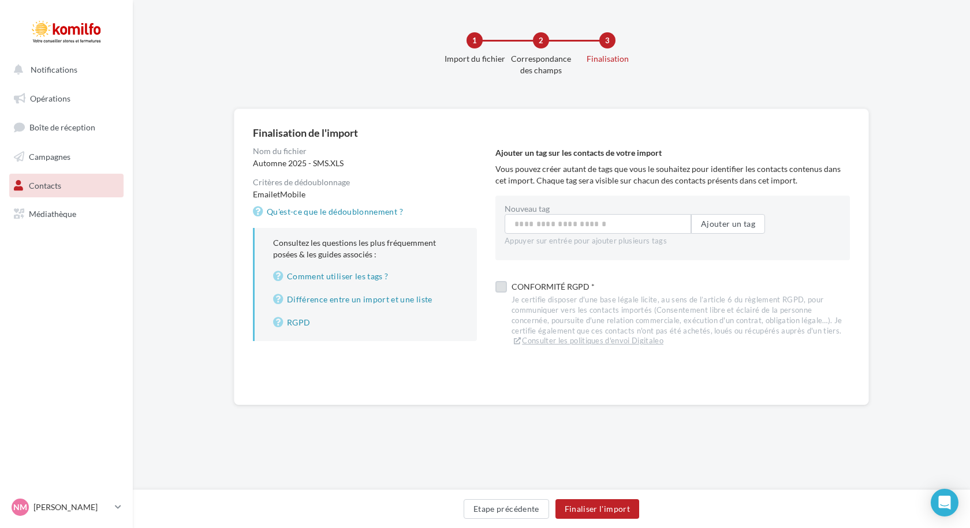
click at [501, 287] on label at bounding box center [501, 287] width 12 height 12
click at [518, 512] on button "Etape précédente" at bounding box center [506, 510] width 85 height 20
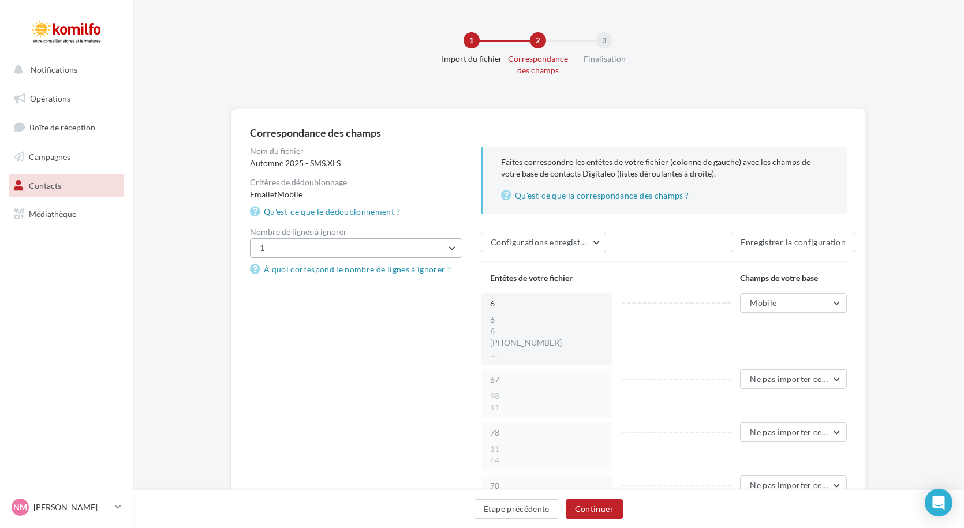
click at [392, 243] on button "1" at bounding box center [356, 249] width 213 height 20
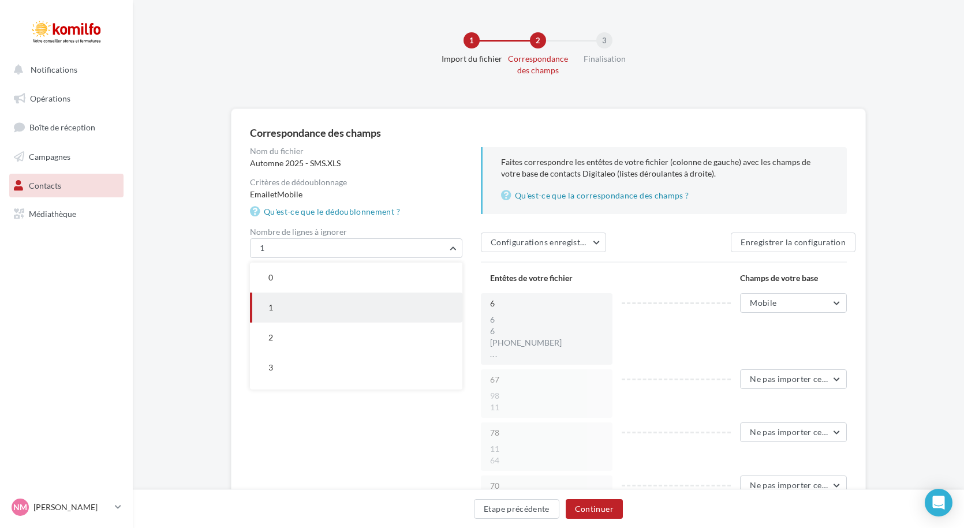
click at [433, 202] on div "Nom du fichier Automne 2025 - SMS.XLS Critères de dédoublonnage Email et Mobile…" at bounding box center [356, 183] width 213 height 72
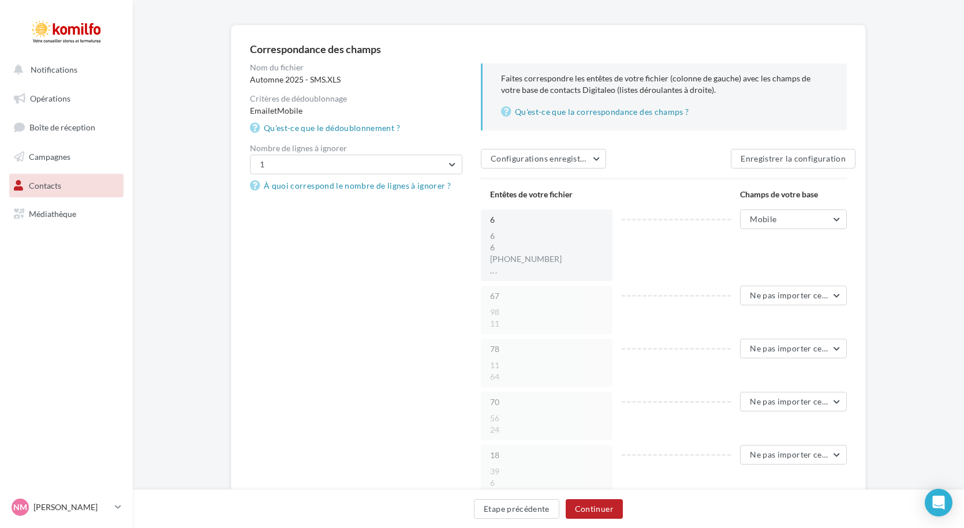
scroll to position [115, 0]
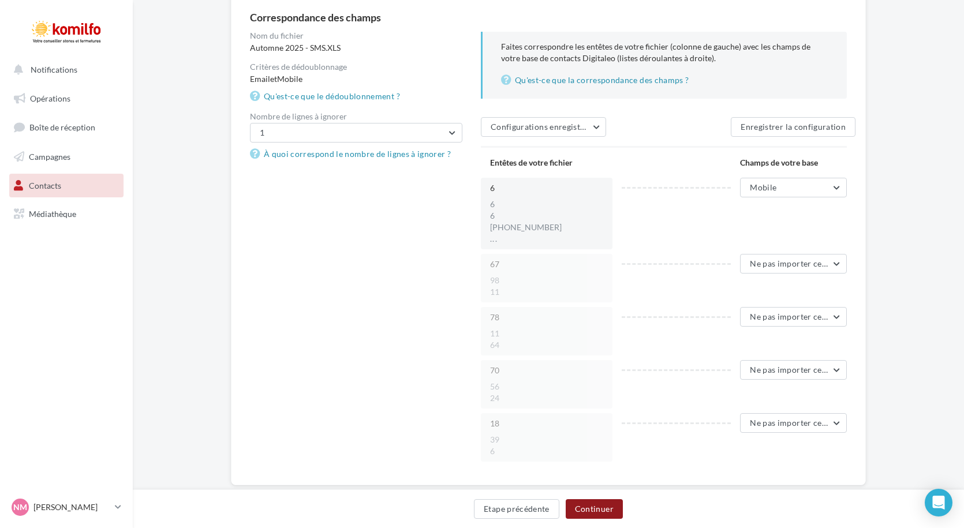
click at [612, 511] on button "Continuer" at bounding box center [594, 510] width 57 height 20
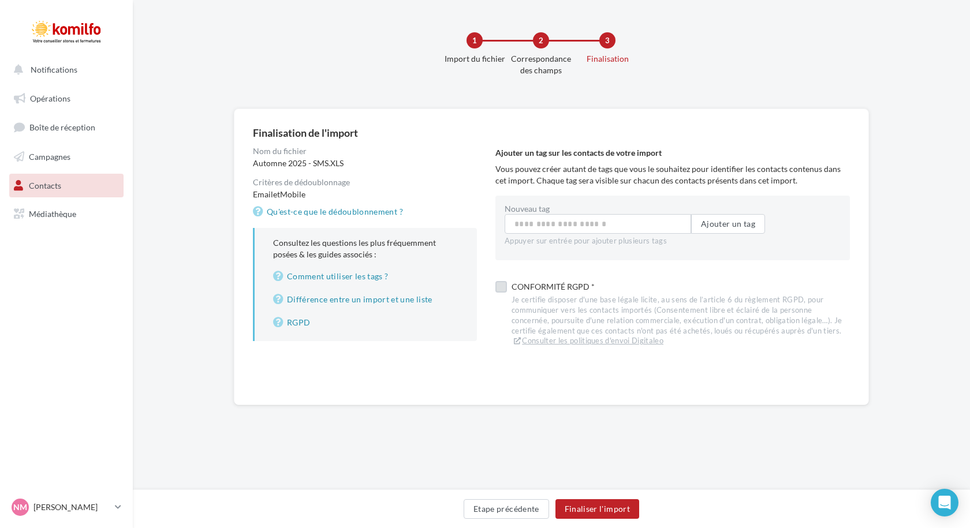
click at [504, 289] on label at bounding box center [501, 287] width 12 height 12
click at [598, 512] on button "Finaliser l'import" at bounding box center [598, 510] width 84 height 20
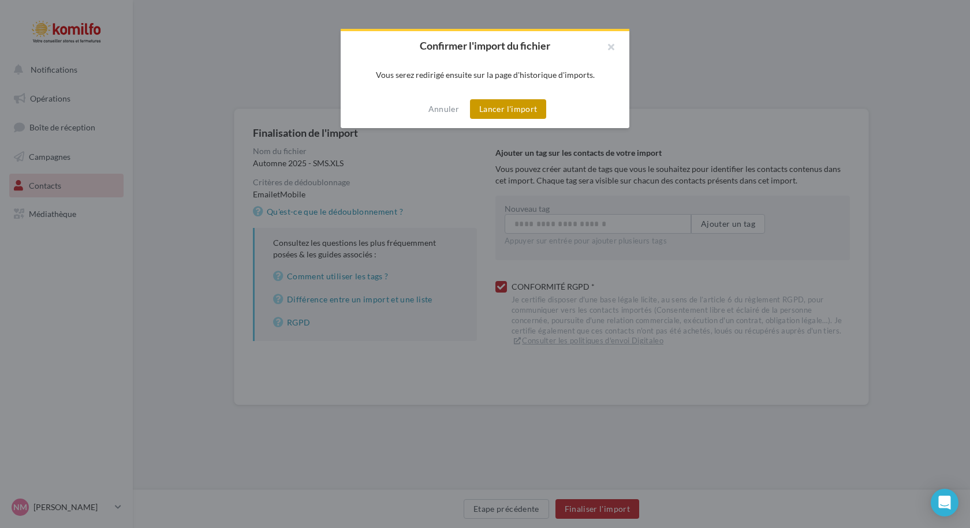
click at [508, 113] on button "Lancer l'import" at bounding box center [508, 109] width 76 height 20
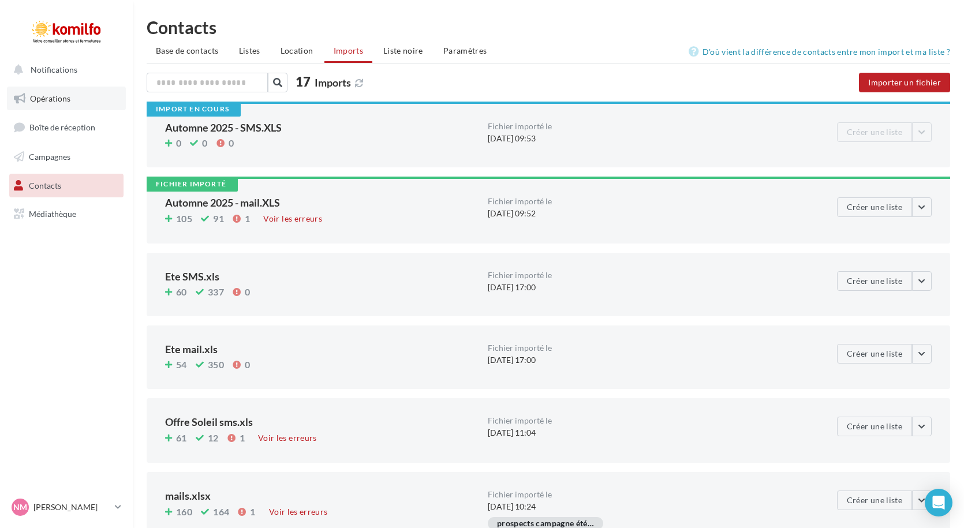
click at [44, 98] on span "Opérations" at bounding box center [50, 99] width 40 height 10
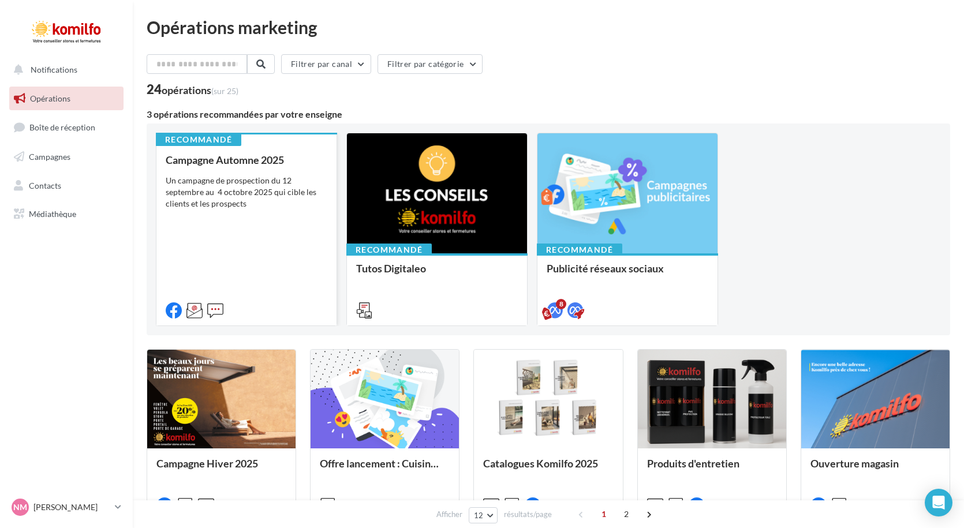
click at [240, 234] on div "Campagne Automne 2025 Un campagne de prospection du [DATE] au [DATE] qui cible …" at bounding box center [247, 234] width 162 height 161
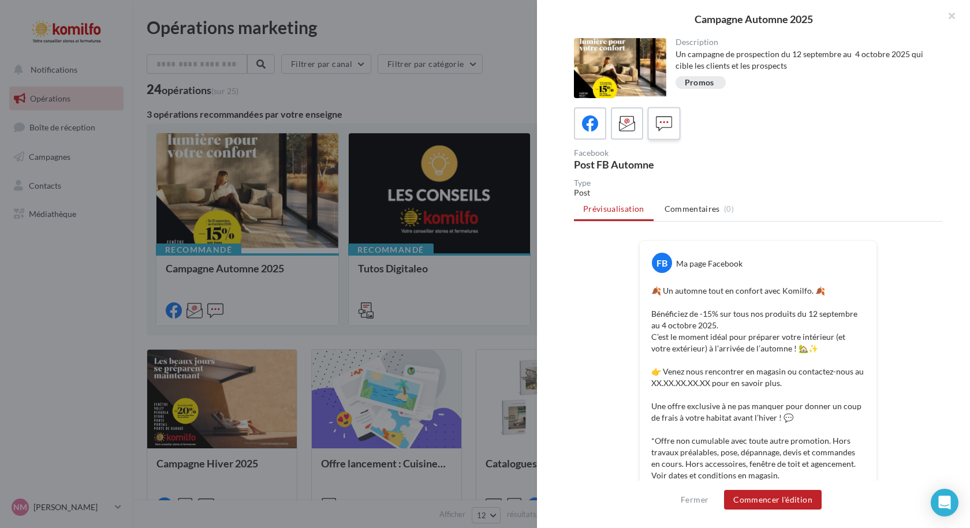
click at [670, 130] on icon at bounding box center [664, 123] width 17 height 17
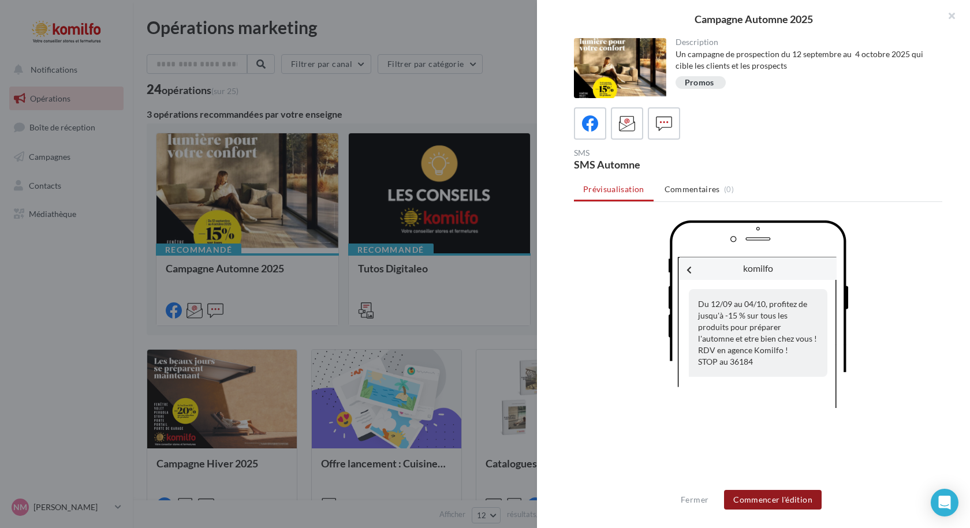
click at [788, 505] on button "Commencer l'édition" at bounding box center [773, 500] width 98 height 20
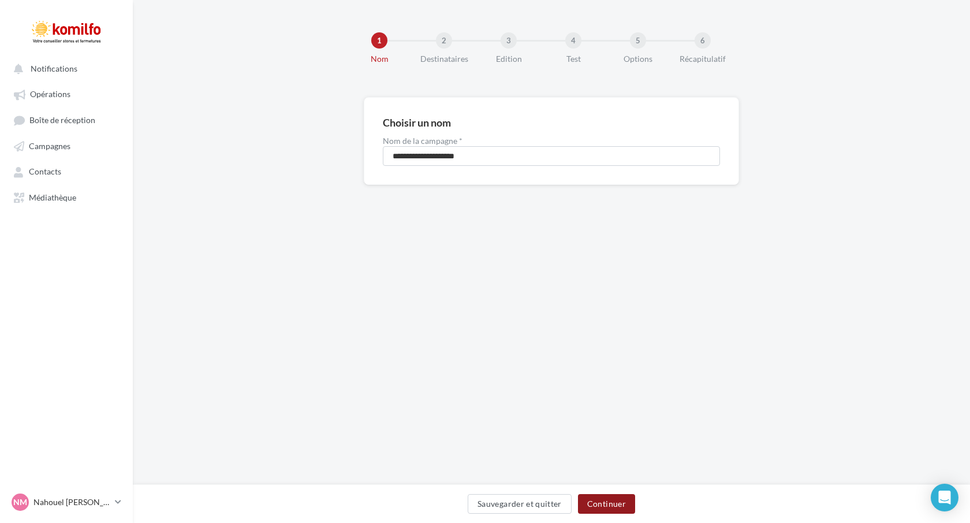
click at [590, 506] on button "Continuer" at bounding box center [606, 504] width 57 height 20
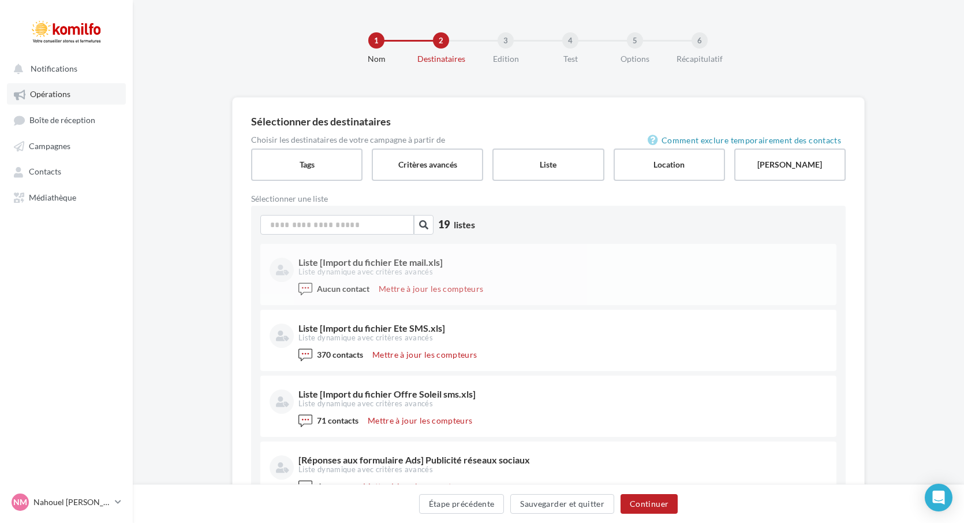
click at [46, 95] on span "Opérations" at bounding box center [50, 95] width 40 height 10
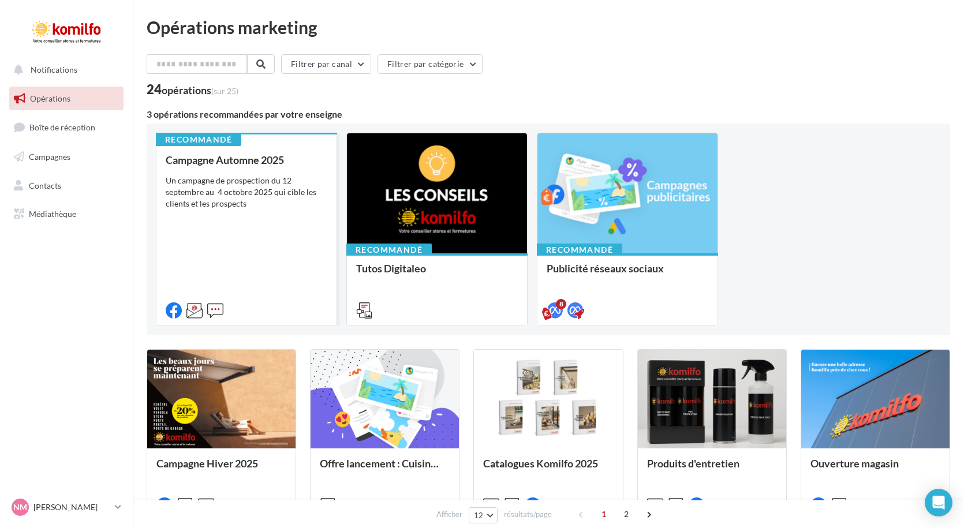
click at [250, 266] on div "Campagne Automne 2025 Un campagne de prospection du 12 septembre au 4 octobre 2…" at bounding box center [247, 234] width 162 height 161
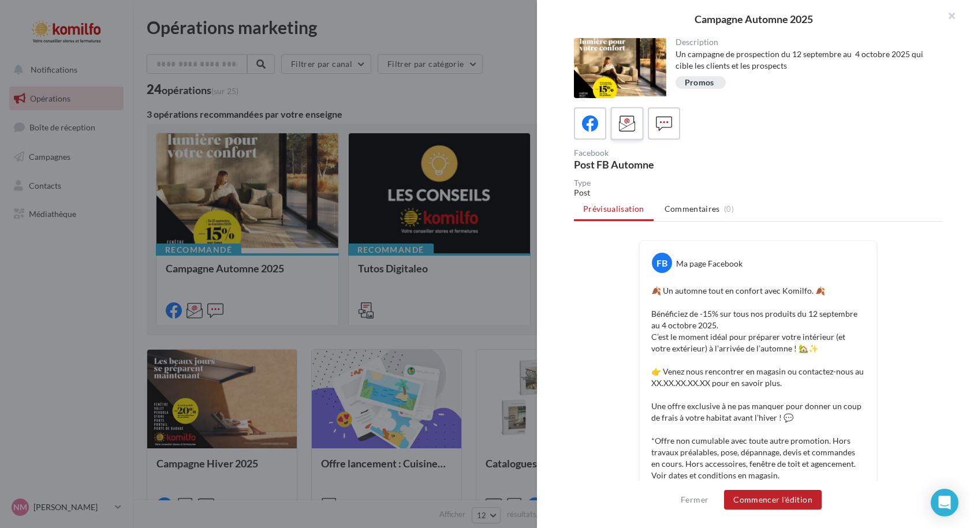
click at [623, 128] on icon at bounding box center [627, 123] width 17 height 17
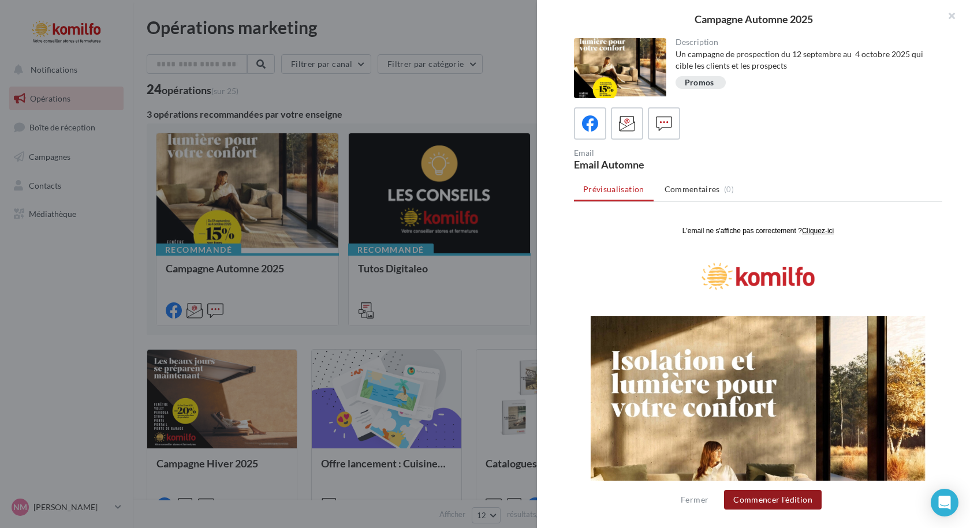
click at [789, 504] on button "Commencer l'édition" at bounding box center [773, 500] width 98 height 20
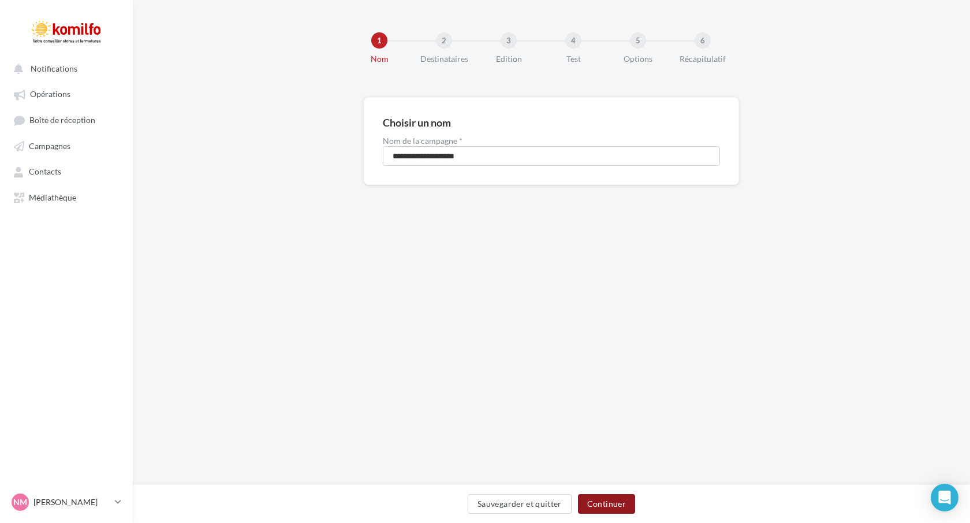
click at [609, 498] on button "Continuer" at bounding box center [606, 504] width 57 height 20
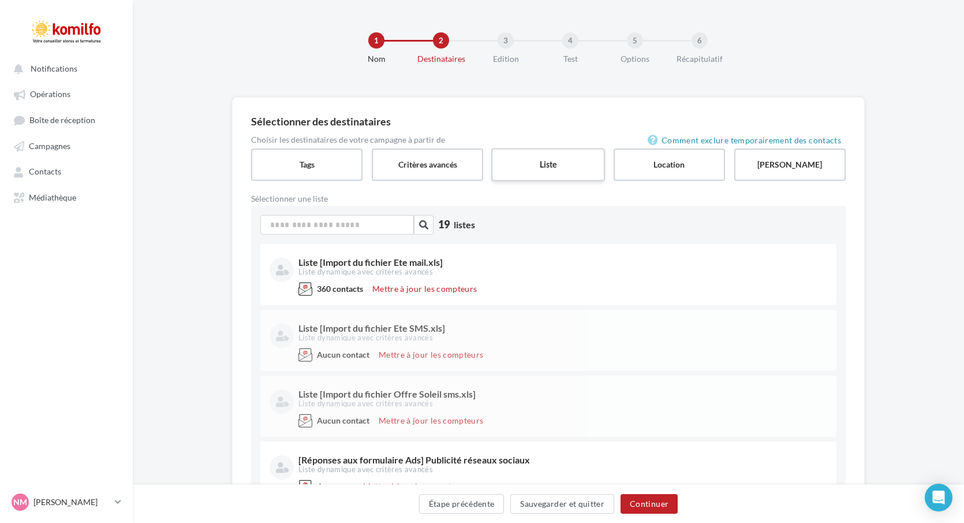
click at [537, 165] on label "Liste" at bounding box center [548, 164] width 114 height 33
click at [48, 178] on link "Contacts" at bounding box center [66, 171] width 119 height 21
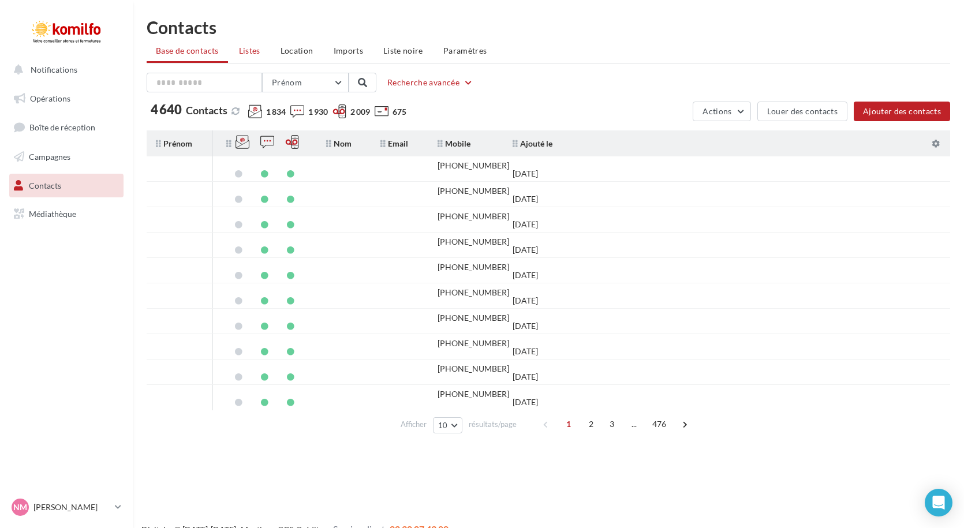
click at [251, 50] on span "Listes" at bounding box center [249, 51] width 21 height 10
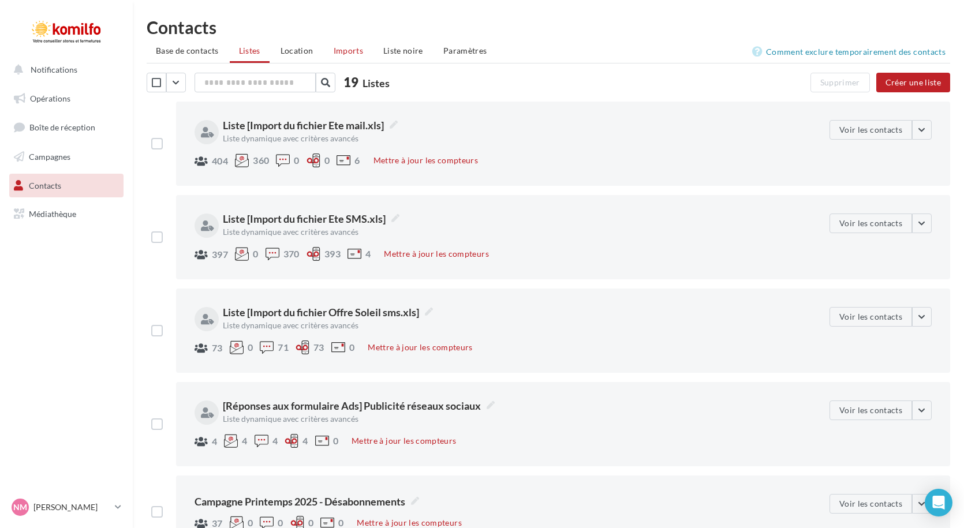
click at [350, 55] on span "Imports" at bounding box center [348, 51] width 29 height 10
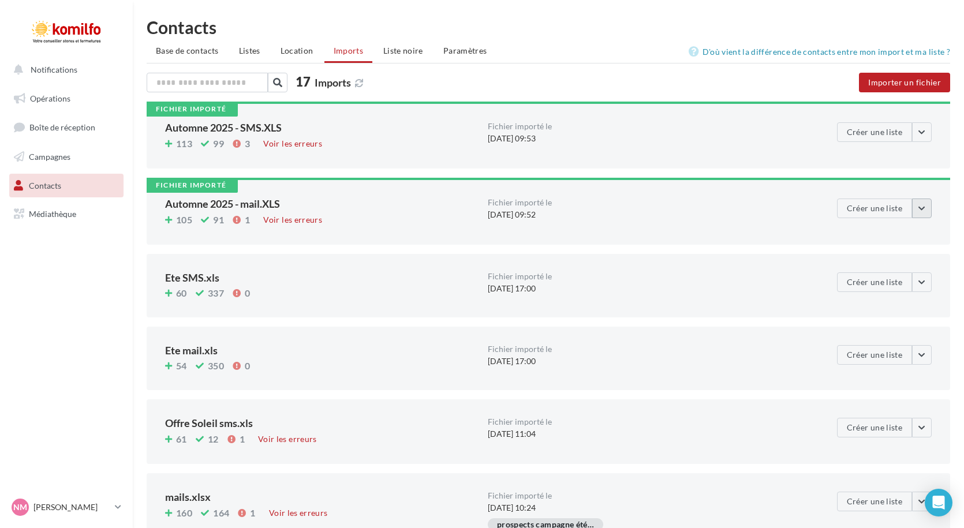
click at [918, 215] on button "button" at bounding box center [922, 209] width 20 height 20
click at [627, 70] on div "Contacts Base de contacts Listes Location Imports Liste noire Paramètres 17 Imp…" at bounding box center [549, 450] width 832 height 864
click at [921, 203] on button "button" at bounding box center [922, 209] width 20 height 20
click at [66, 315] on nav "Notifications Opérations Boîte de réception Campagnes Contacts Mes cibles Média…" at bounding box center [66, 264] width 133 height 528
click at [43, 92] on link "Opérations" at bounding box center [66, 99] width 119 height 24
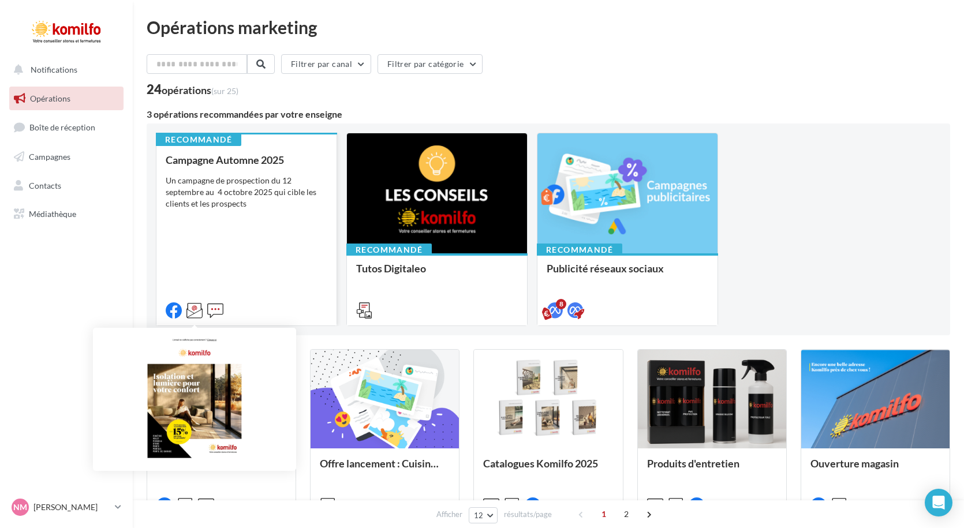
click at [193, 313] on icon at bounding box center [195, 311] width 16 height 16
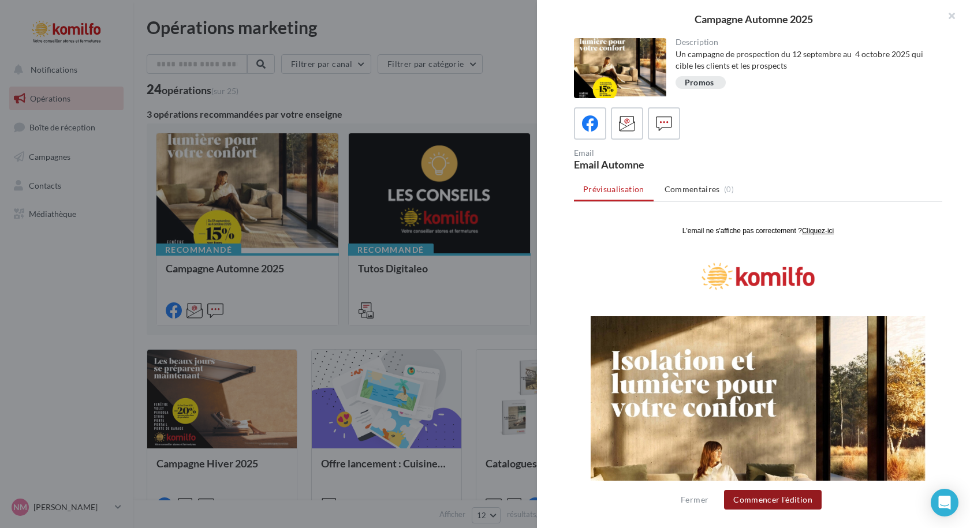
click at [748, 500] on button "Commencer l'édition" at bounding box center [773, 500] width 98 height 20
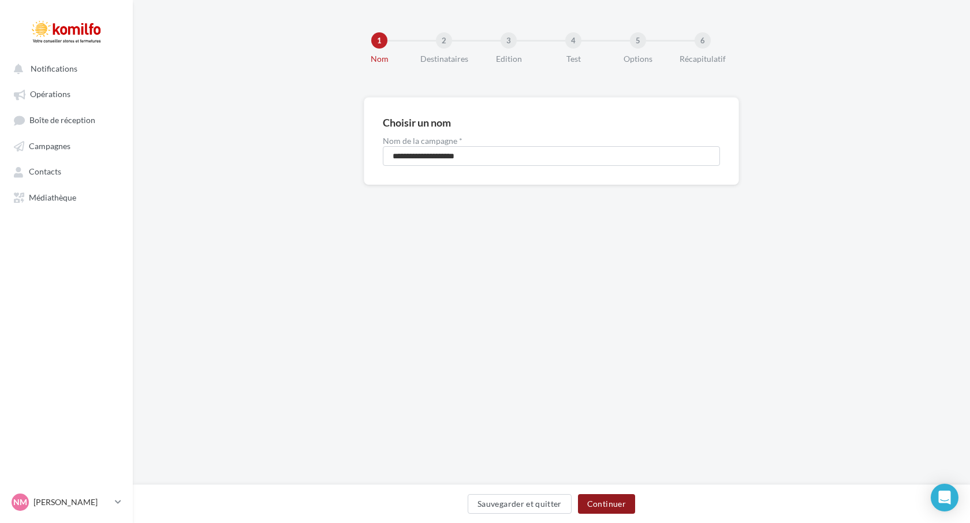
click at [599, 502] on button "Continuer" at bounding box center [606, 504] width 57 height 20
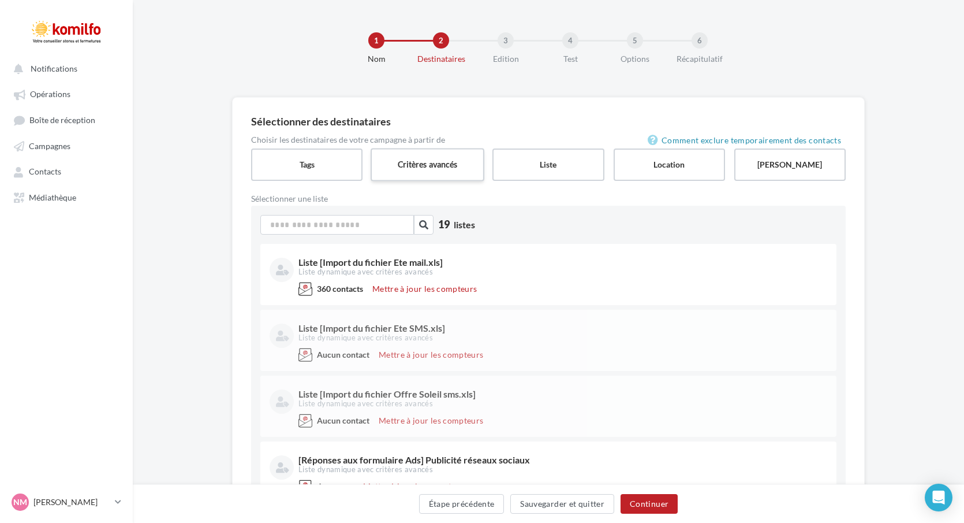
drag, startPoint x: 416, startPoint y: 152, endPoint x: 398, endPoint y: 160, distance: 19.6
click at [416, 152] on label "Critères avancés" at bounding box center [428, 164] width 114 height 33
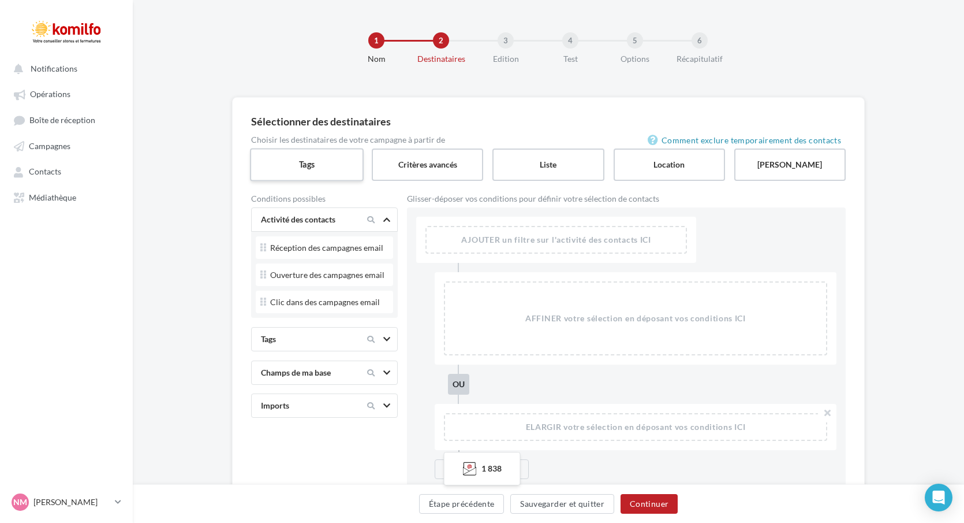
click at [306, 159] on label "Tags" at bounding box center [307, 164] width 114 height 33
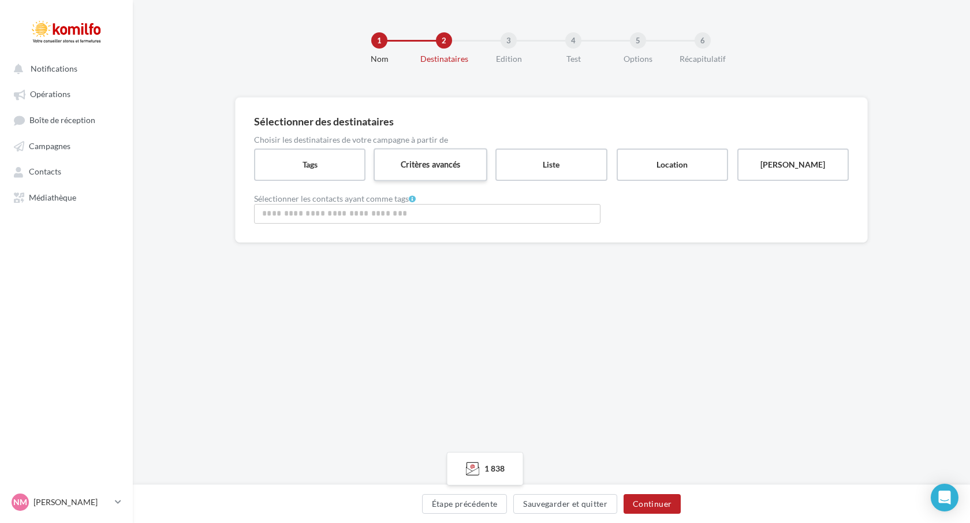
click at [440, 174] on label "Critères avancés" at bounding box center [431, 164] width 114 height 33
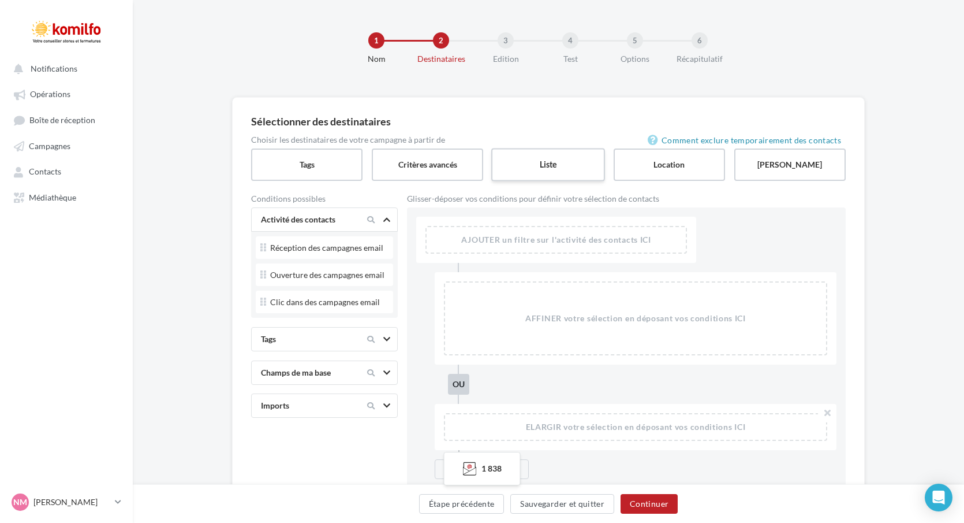
click at [560, 169] on label "Liste" at bounding box center [548, 164] width 114 height 33
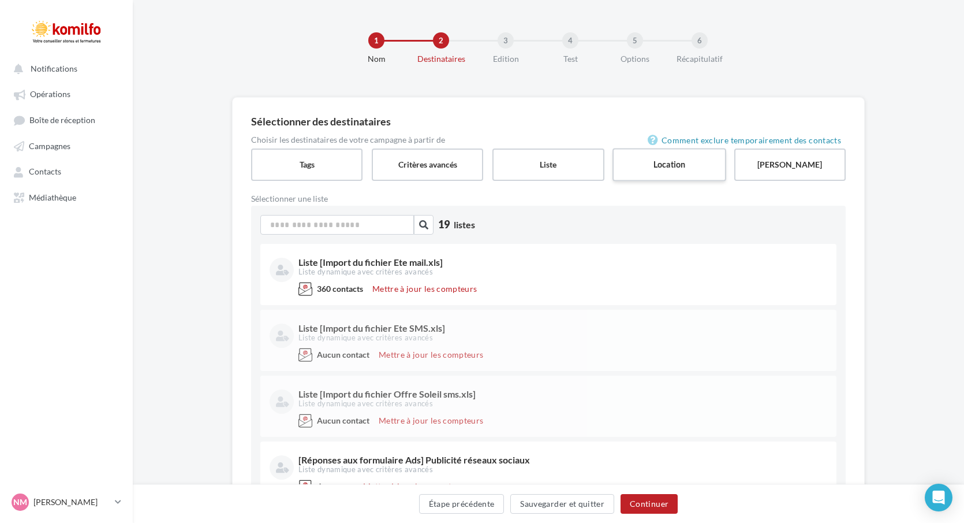
click at [649, 159] on label "Location" at bounding box center [670, 164] width 114 height 33
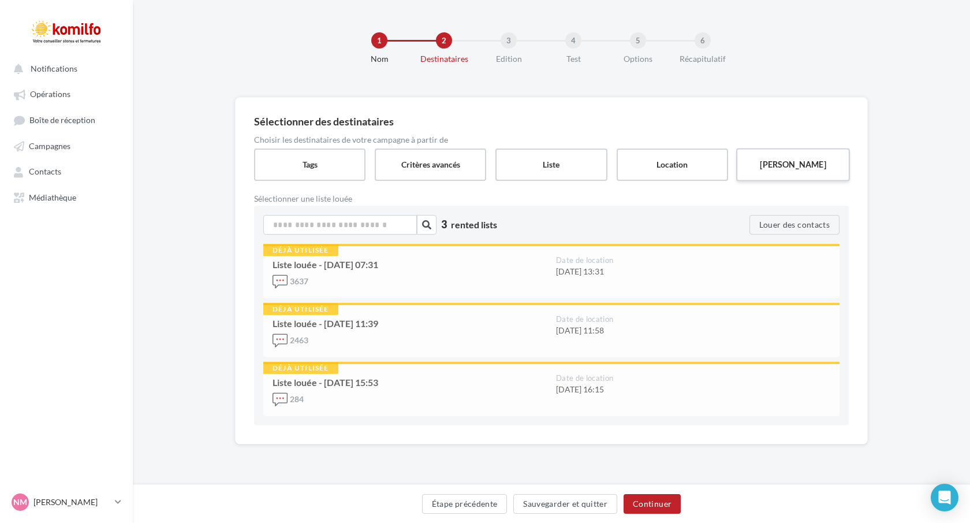
click at [781, 166] on label "[PERSON_NAME]" at bounding box center [793, 164] width 114 height 33
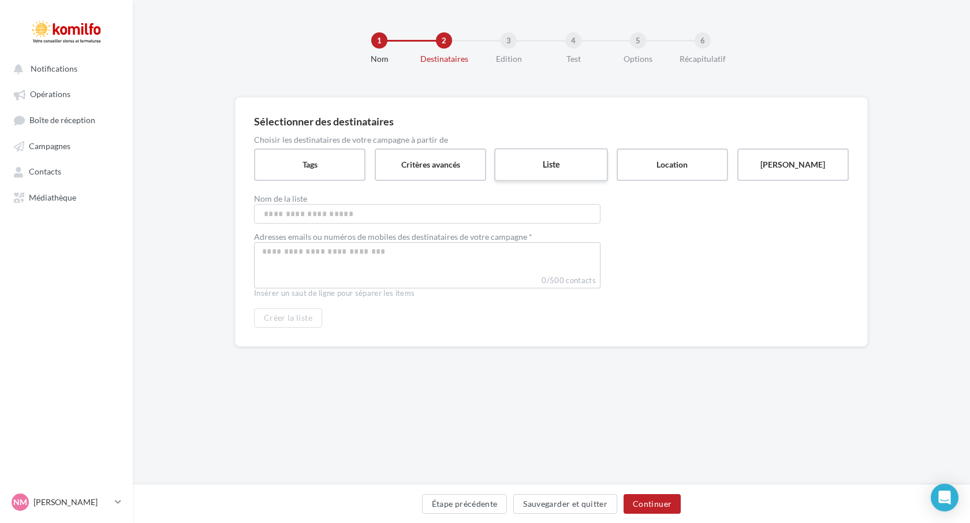
click at [568, 177] on label "Liste" at bounding box center [551, 164] width 114 height 33
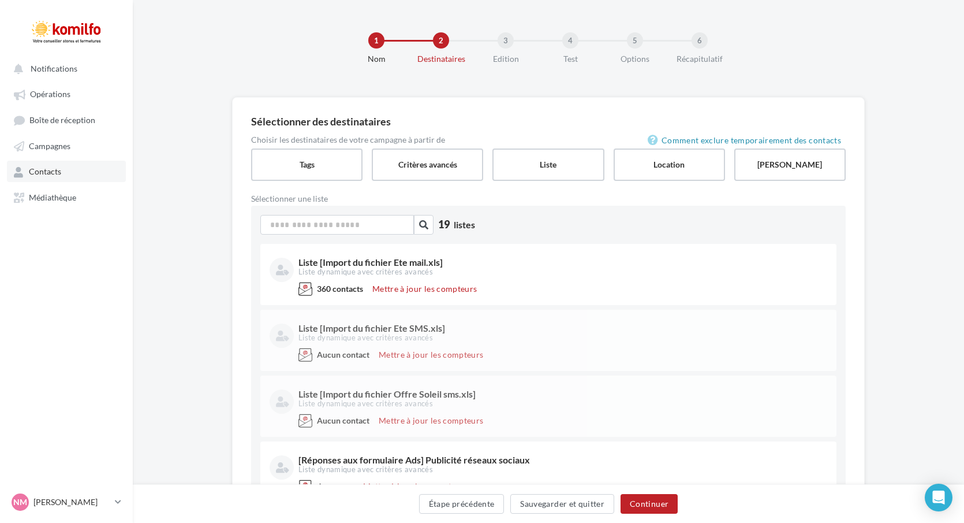
click at [65, 168] on link "Contacts" at bounding box center [66, 171] width 119 height 21
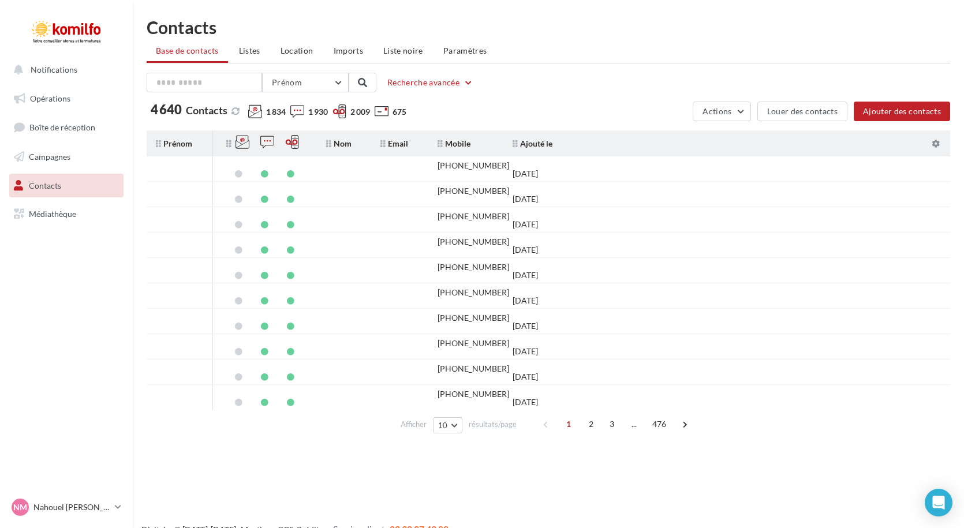
click at [245, 57] on li "Listes" at bounding box center [250, 50] width 40 height 21
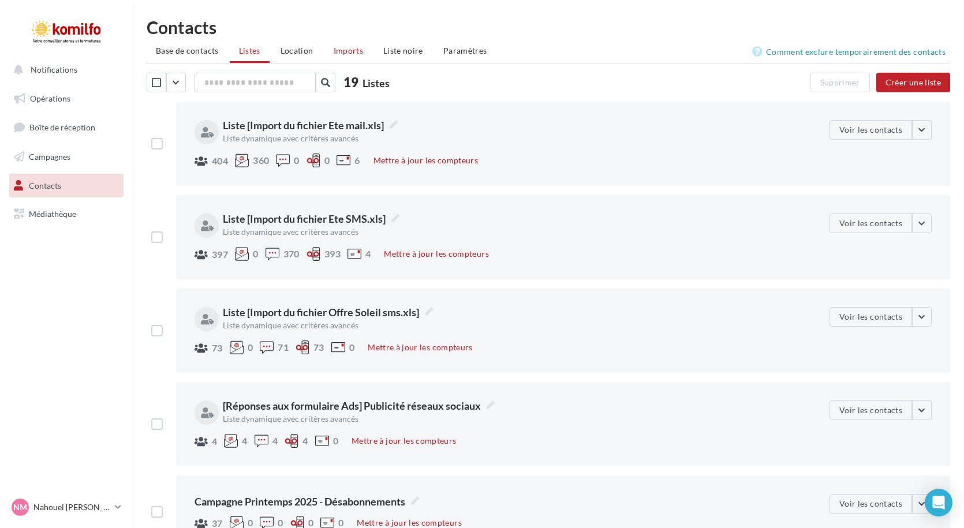
click at [342, 48] on span "Imports" at bounding box center [348, 51] width 29 height 10
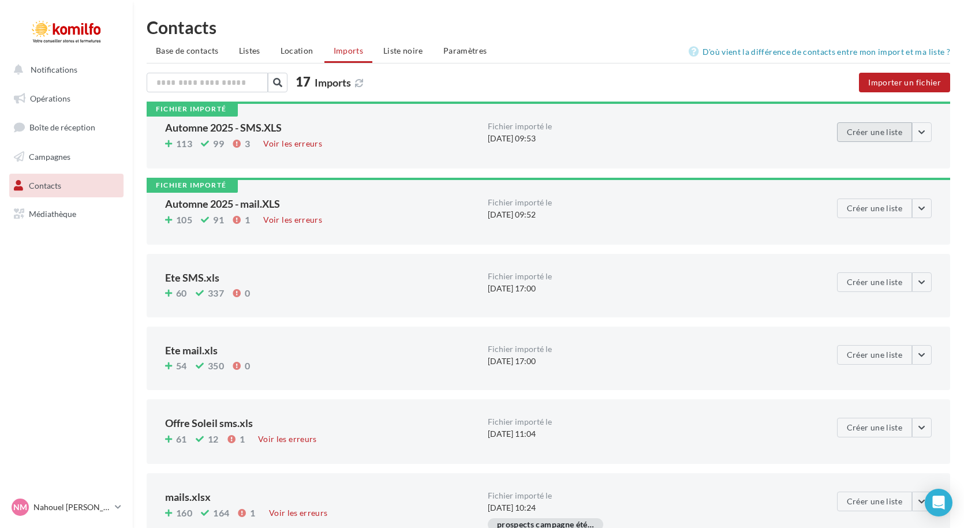
click at [866, 130] on button "Créer une liste" at bounding box center [874, 132] width 75 height 20
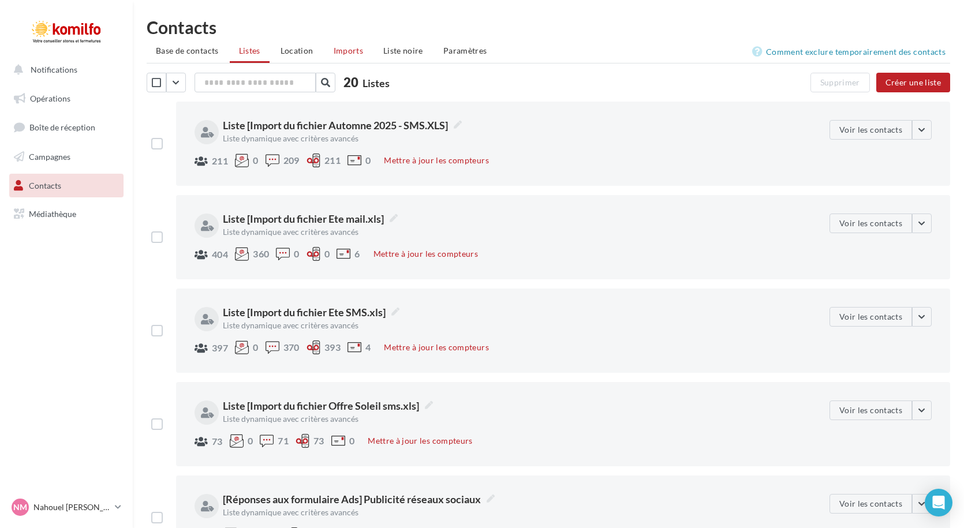
click at [339, 54] on span "Imports" at bounding box center [348, 51] width 29 height 10
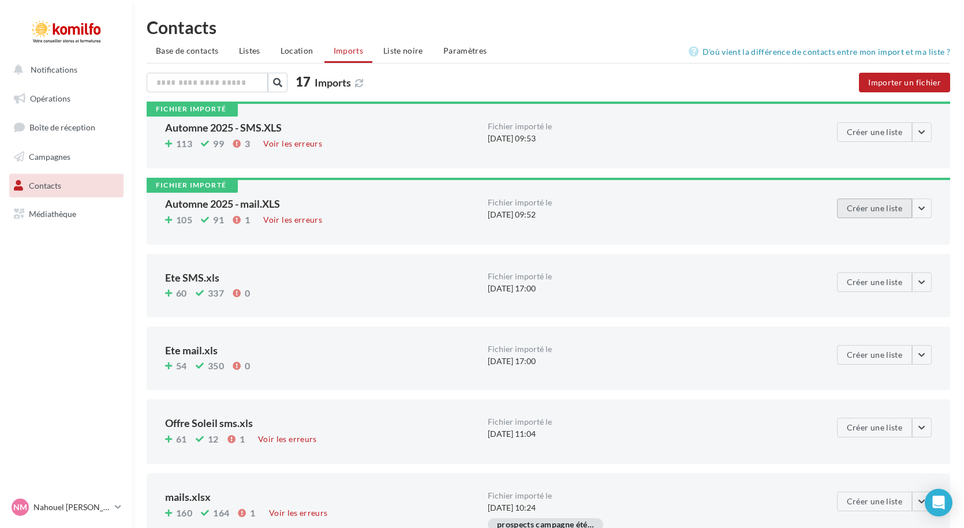
click at [877, 210] on button "Créer une liste" at bounding box center [874, 209] width 75 height 20
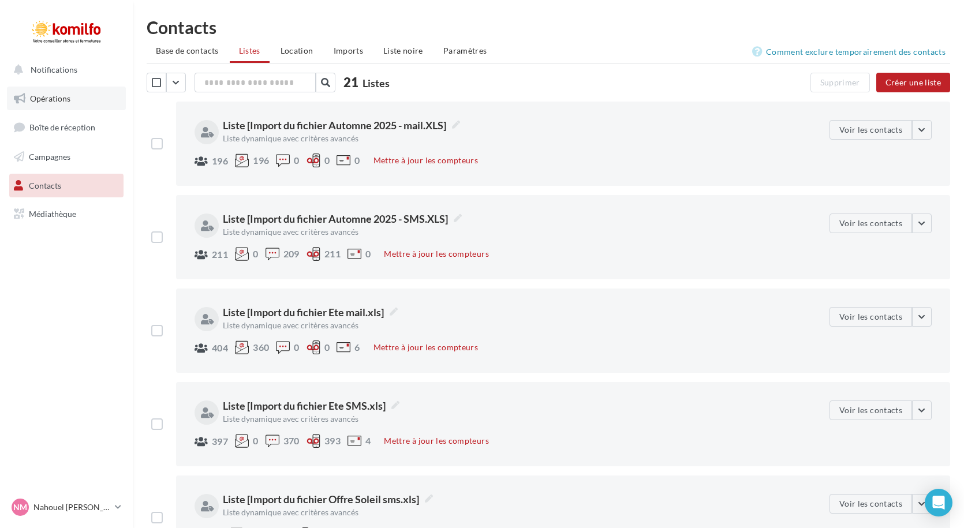
click at [54, 104] on link "Opérations" at bounding box center [66, 99] width 119 height 24
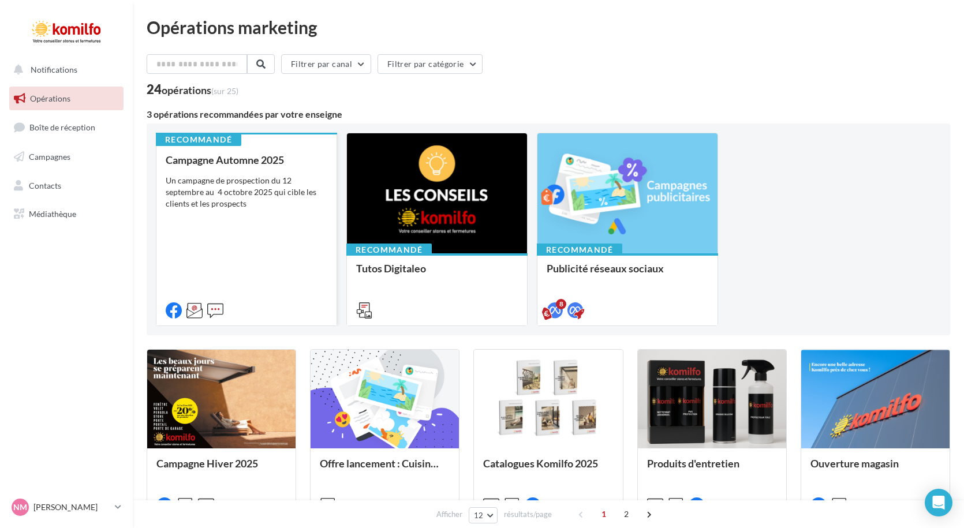
click at [235, 182] on div "Un campagne de prospection du 12 septembre au 4 octobre 2025 qui cible les clie…" at bounding box center [247, 192] width 162 height 35
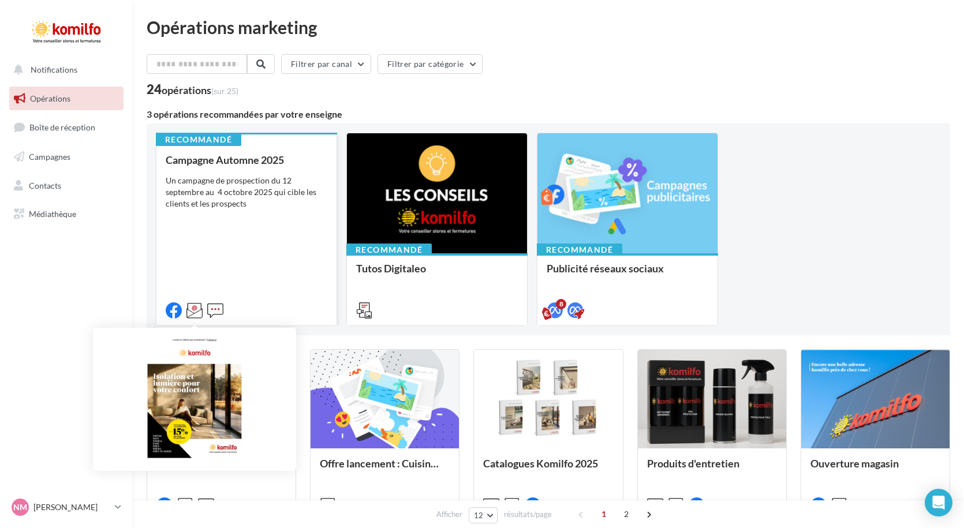
click at [195, 312] on icon at bounding box center [195, 311] width 16 height 16
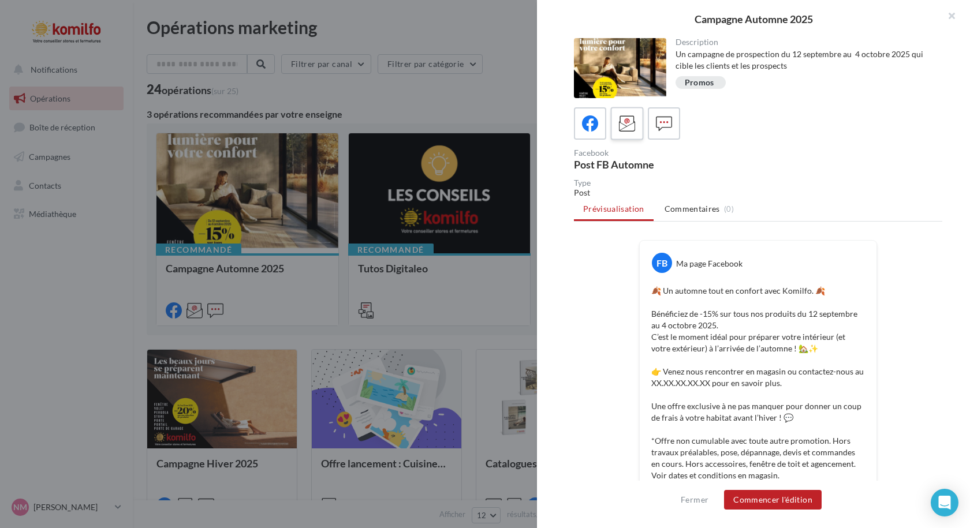
click at [621, 120] on icon at bounding box center [627, 123] width 17 height 17
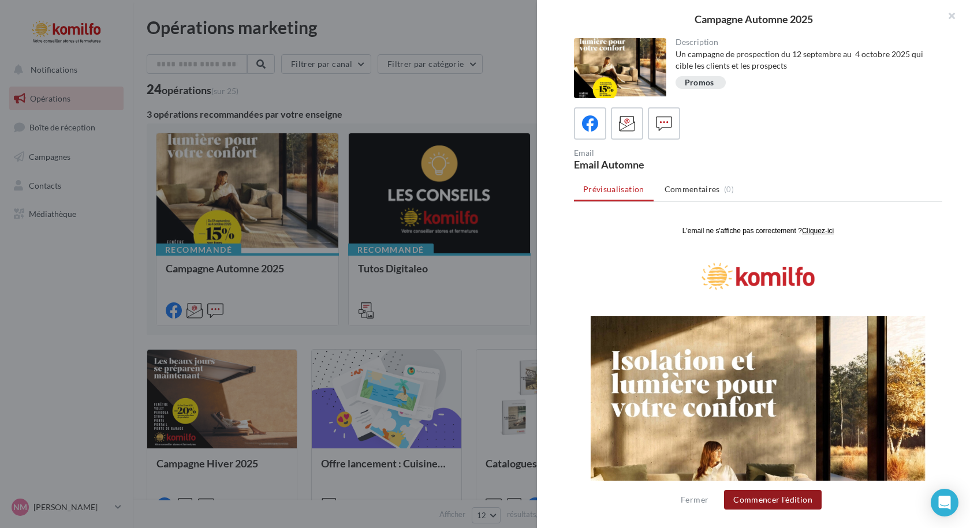
click at [759, 504] on button "Commencer l'édition" at bounding box center [773, 500] width 98 height 20
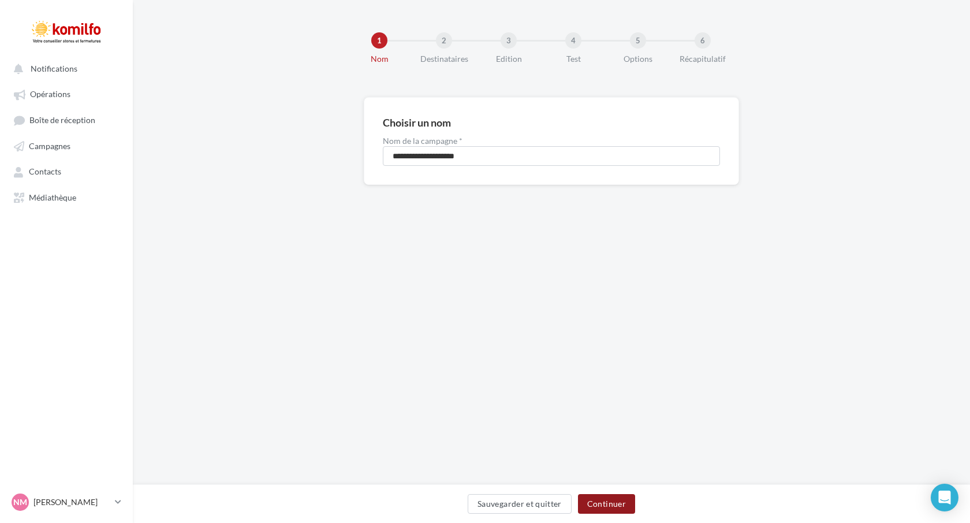
click at [601, 500] on button "Continuer" at bounding box center [606, 504] width 57 height 20
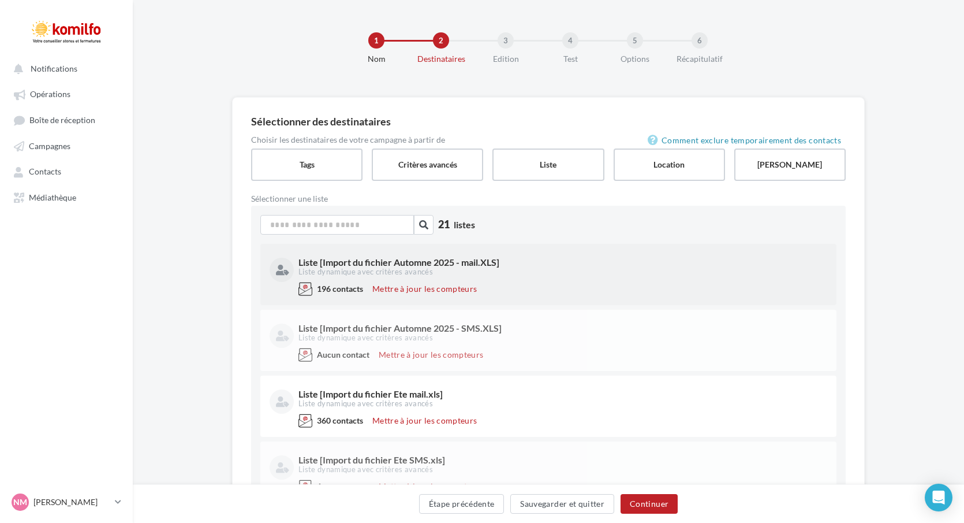
click at [404, 264] on div "Liste [Import du fichier Automne 2025 - mail.XLS]" at bounding box center [562, 262] width 527 height 9
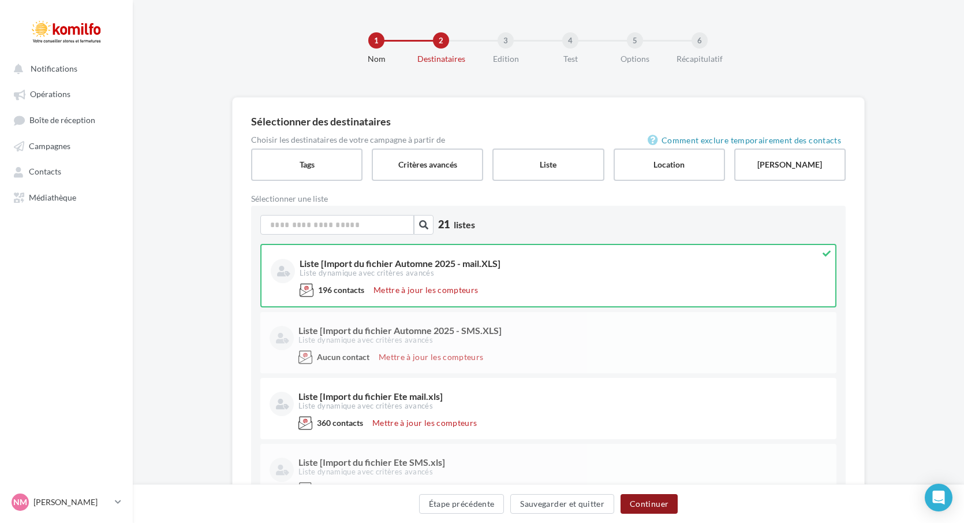
click at [644, 502] on button "Continuer" at bounding box center [649, 504] width 57 height 20
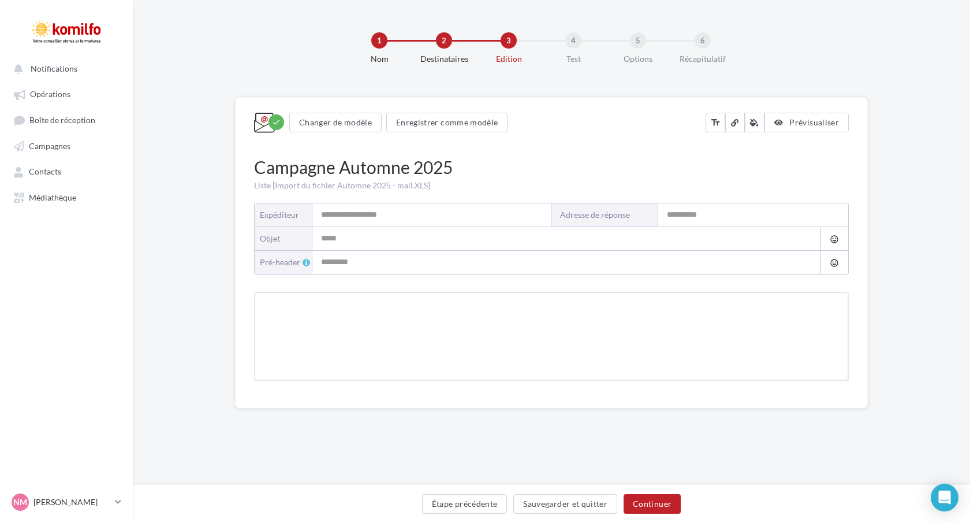
type input "*******"
type input "**********"
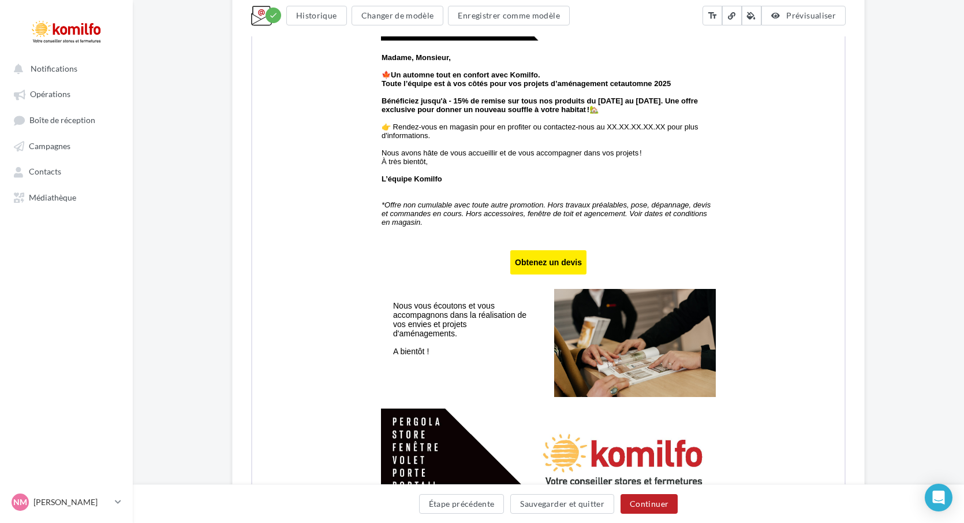
scroll to position [681, 0]
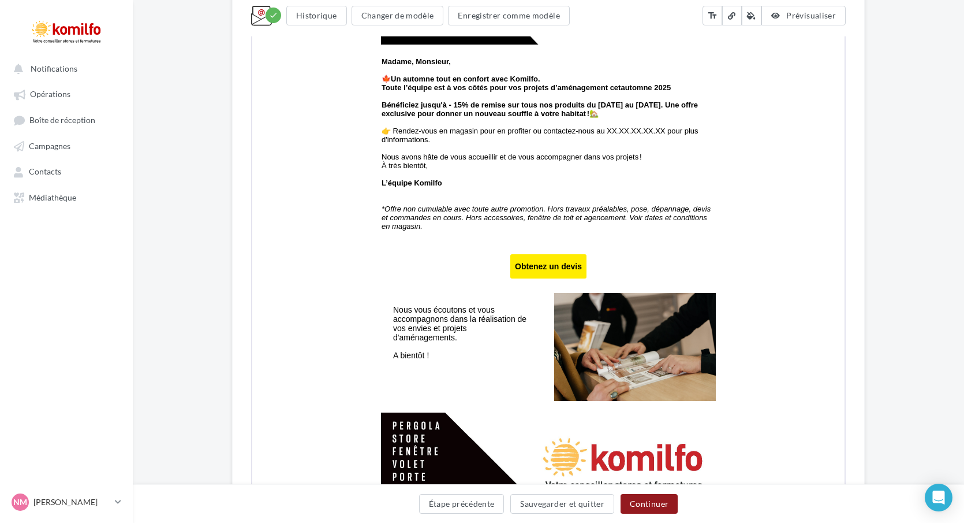
drag, startPoint x: 661, startPoint y: 498, endPoint x: 653, endPoint y: 485, distance: 16.3
click at [661, 498] on button "Continuer" at bounding box center [649, 504] width 57 height 20
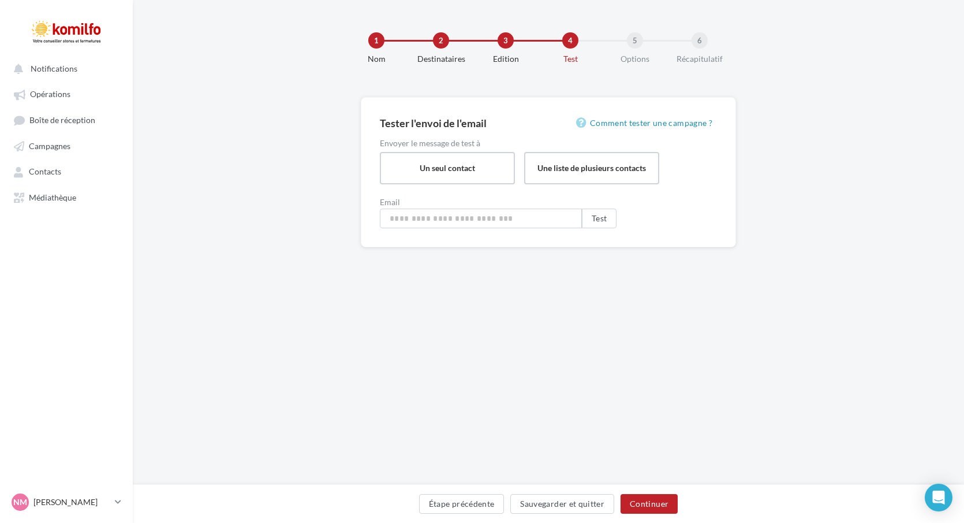
type input "**********"
click at [665, 502] on button "Continuer" at bounding box center [652, 504] width 57 height 20
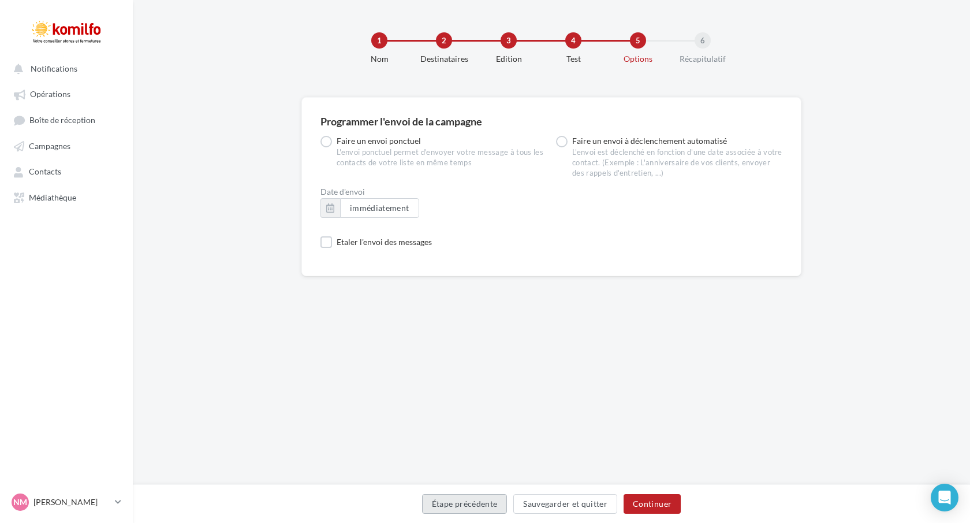
click at [471, 503] on button "Étape précédente" at bounding box center [464, 504] width 85 height 20
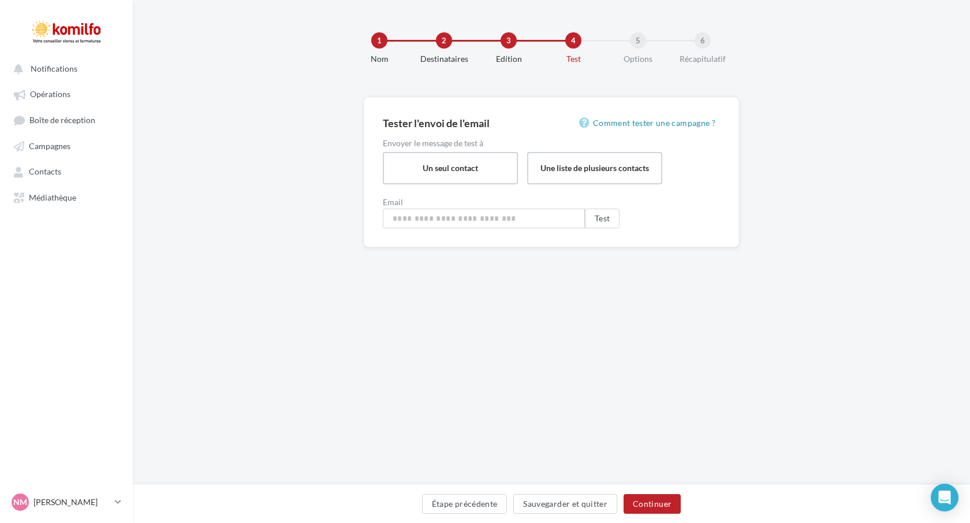
type input "**********"
click at [460, 172] on label "Un seul contact" at bounding box center [451, 167] width 138 height 33
click at [430, 161] on label "Un seul contact" at bounding box center [451, 167] width 138 height 33
click at [601, 219] on button "Test" at bounding box center [602, 218] width 35 height 20
click at [653, 499] on button "Continuer" at bounding box center [652, 504] width 57 height 20
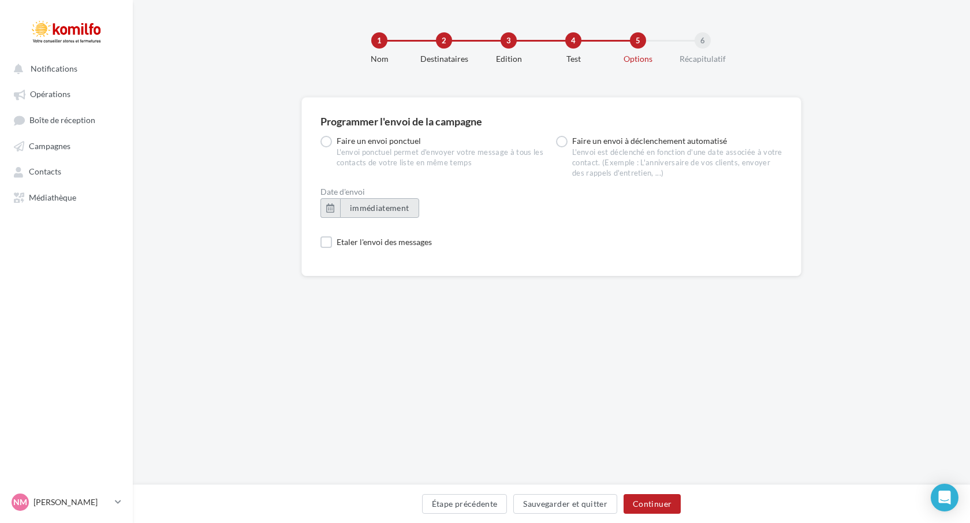
click at [394, 210] on span "immédiatement" at bounding box center [379, 208] width 59 height 10
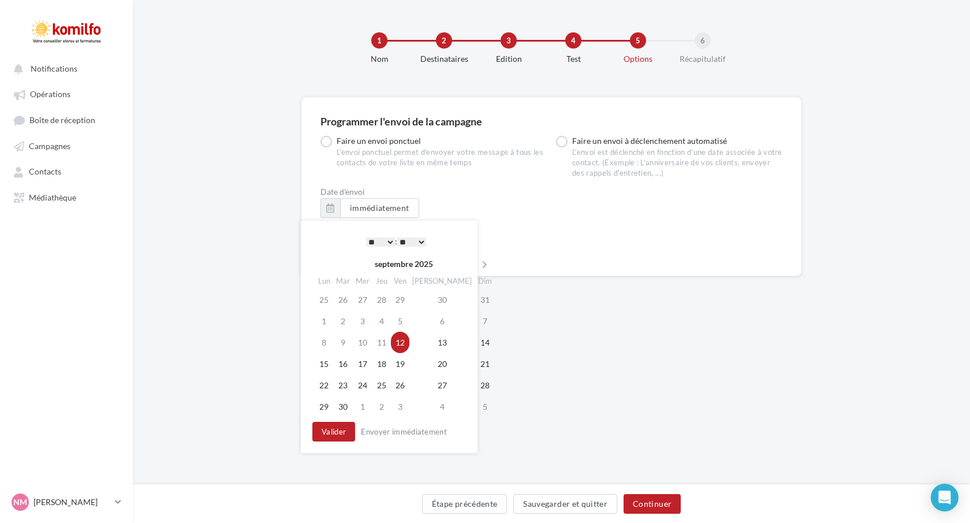
drag, startPoint x: 421, startPoint y: 238, endPoint x: 416, endPoint y: 246, distance: 9.6
click at [421, 238] on select "** ** ** ** ** **" at bounding box center [411, 241] width 29 height 9
click at [407, 241] on select "** ** ** ** ** **" at bounding box center [411, 241] width 29 height 9
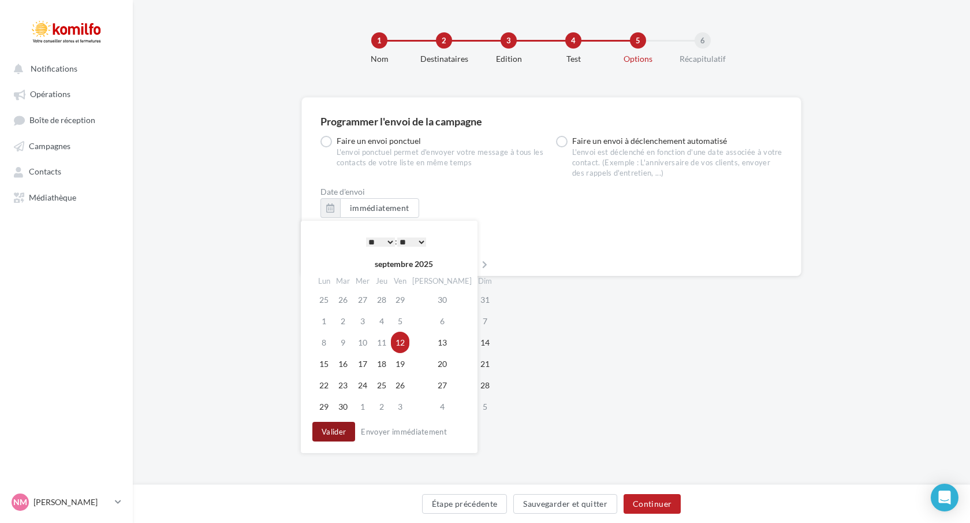
click at [331, 430] on button "Valider" at bounding box center [333, 432] width 43 height 20
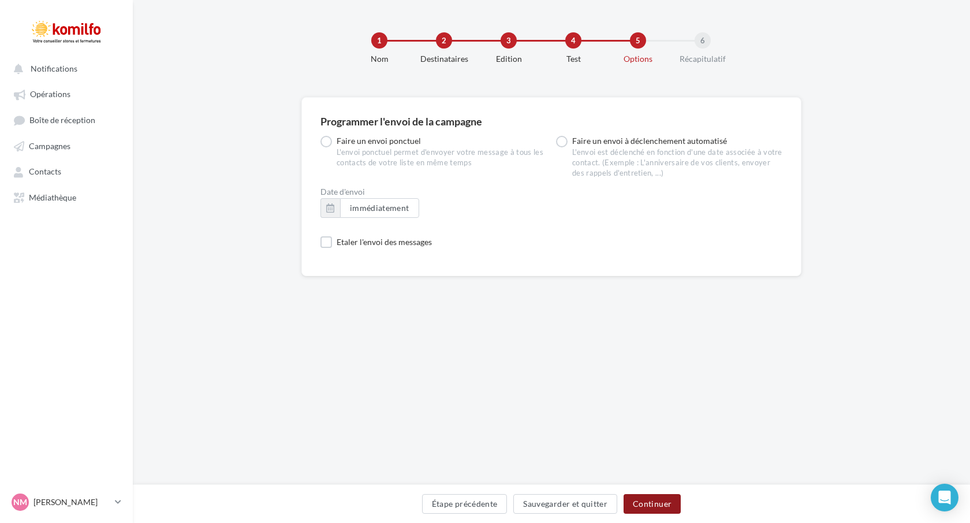
click at [655, 505] on button "Continuer" at bounding box center [652, 504] width 57 height 20
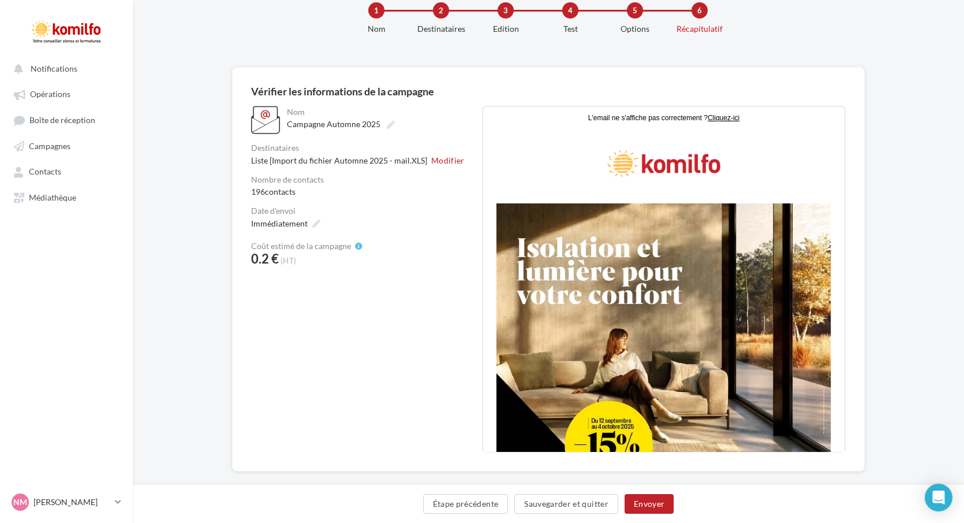
scroll to position [47, 0]
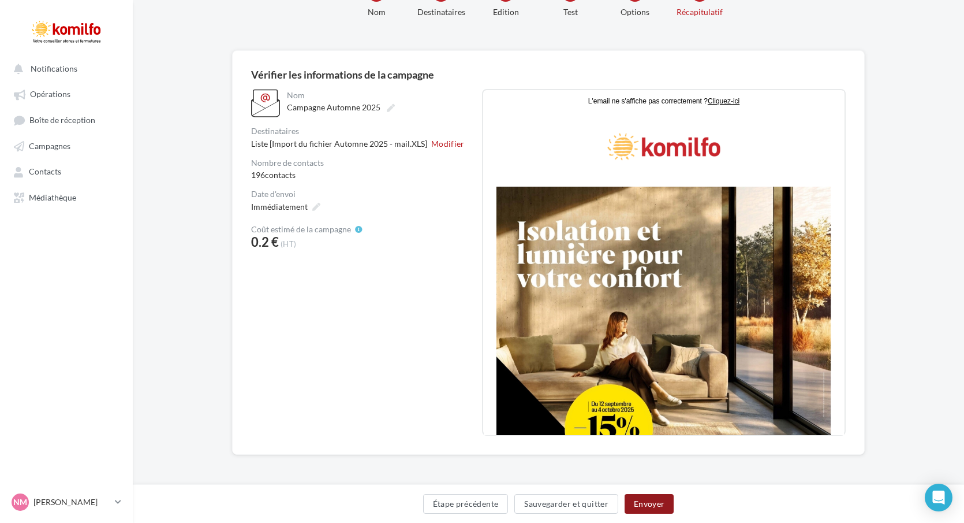
click at [652, 505] on button "Envoyer" at bounding box center [649, 504] width 49 height 20
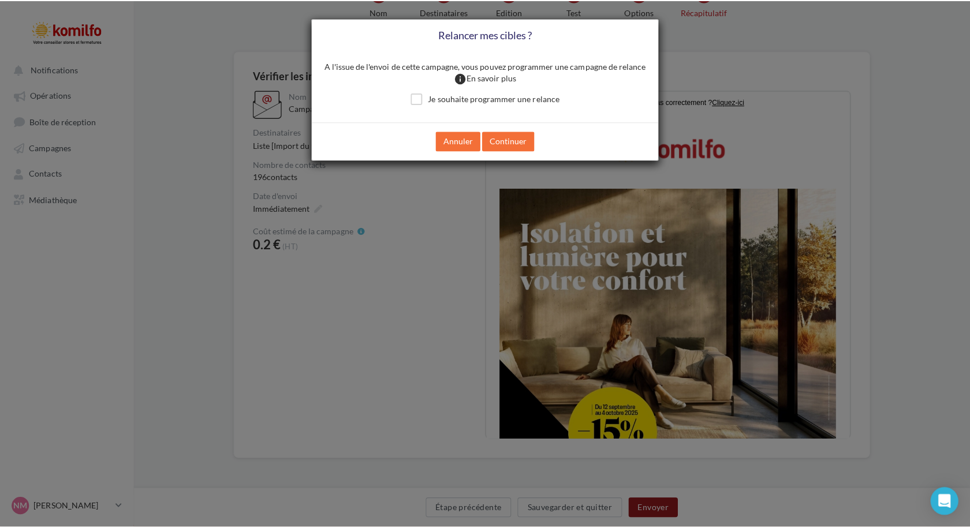
scroll to position [41, 0]
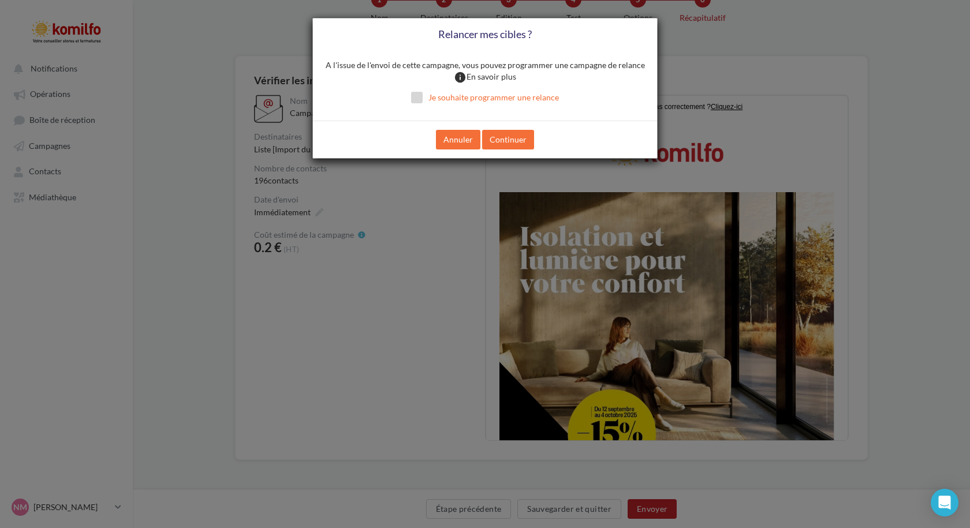
click at [415, 99] on label "Je souhaite programmer une relance" at bounding box center [485, 98] width 148 height 12
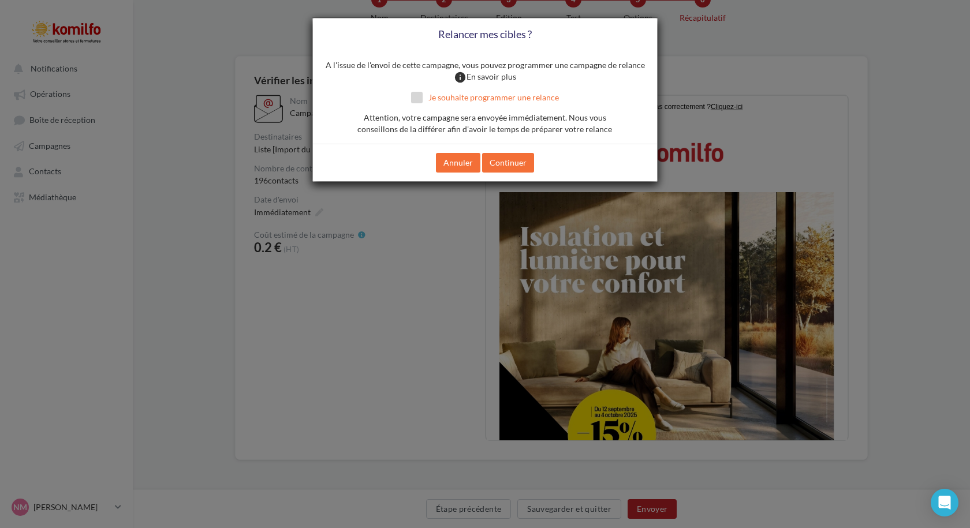
click at [416, 95] on label "Je souhaite programmer une relance" at bounding box center [485, 98] width 148 height 12
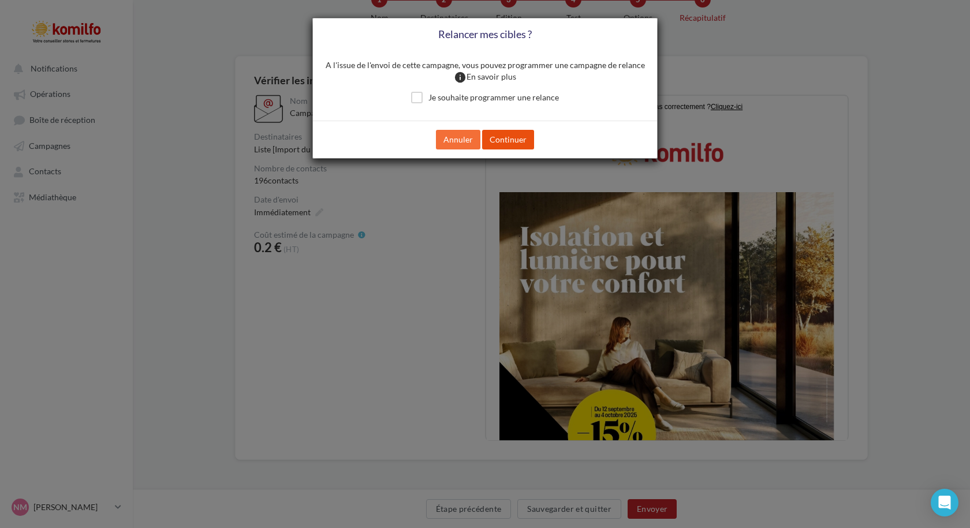
click at [507, 142] on button "Continuer" at bounding box center [508, 140] width 52 height 20
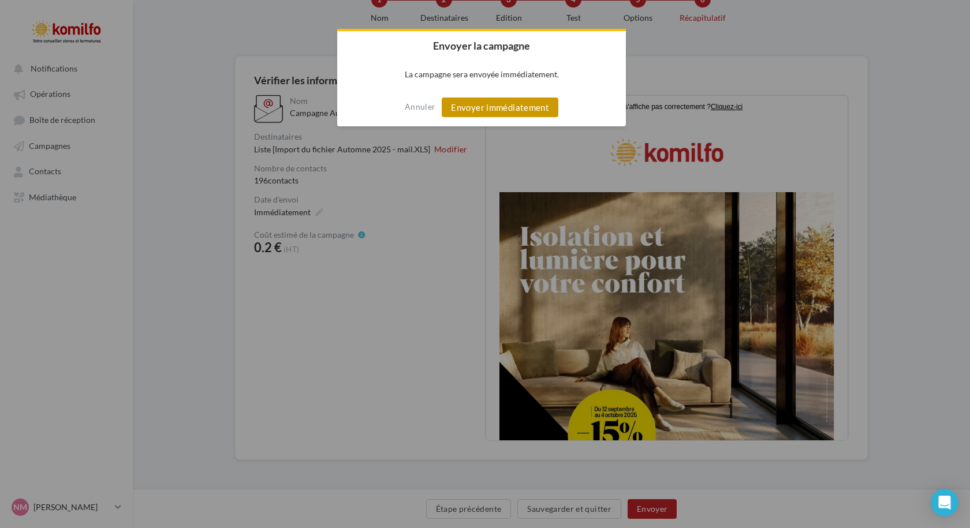
click at [477, 104] on button "Envoyer immédiatement" at bounding box center [500, 108] width 117 height 20
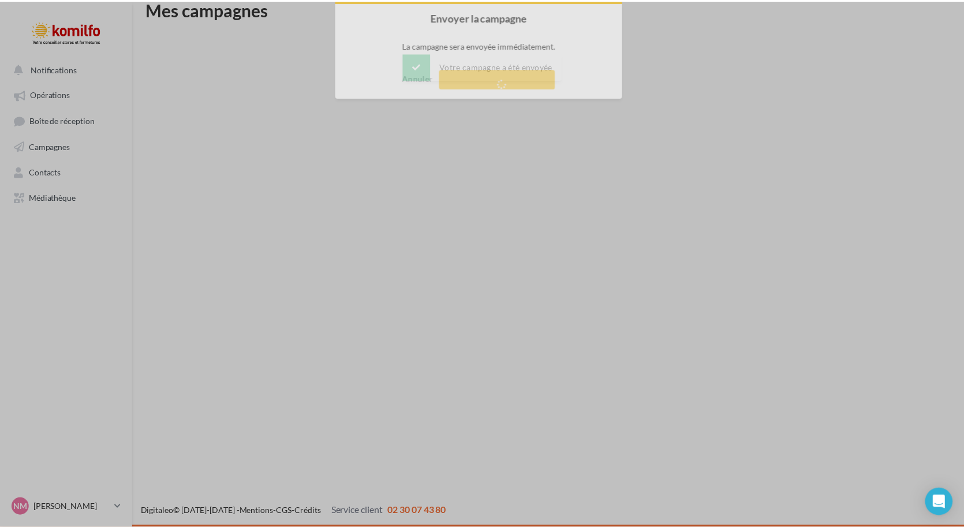
scroll to position [18, 0]
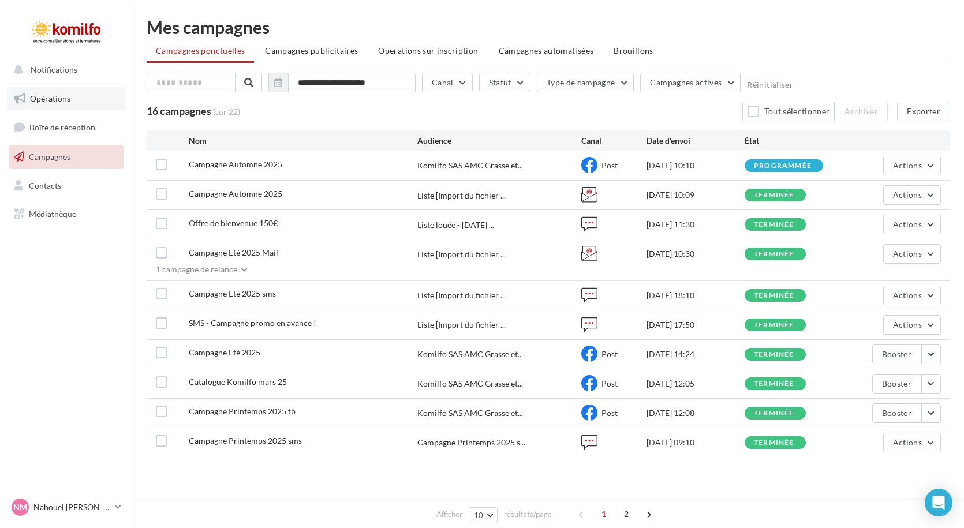
click at [60, 107] on link "Opérations" at bounding box center [66, 99] width 119 height 24
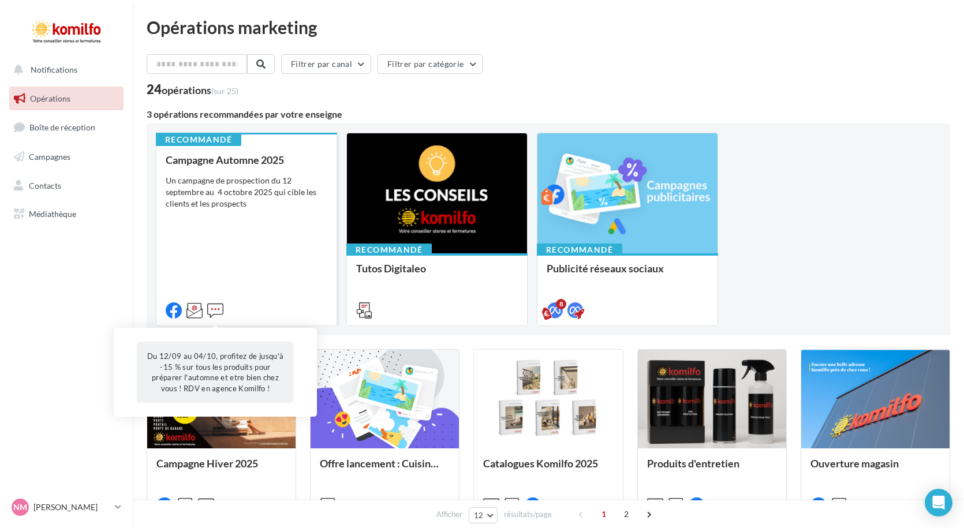
click at [214, 309] on icon at bounding box center [215, 311] width 16 height 16
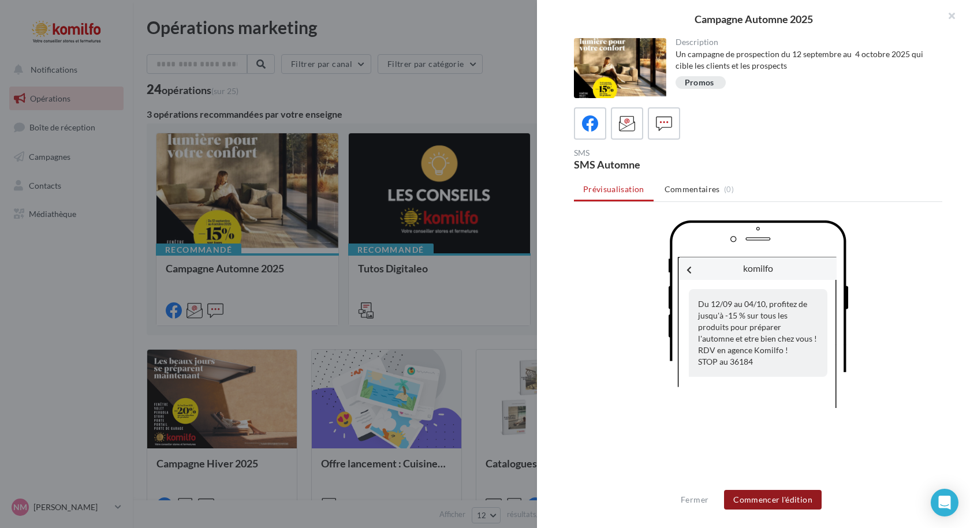
click at [755, 504] on button "Commencer l'édition" at bounding box center [773, 500] width 98 height 20
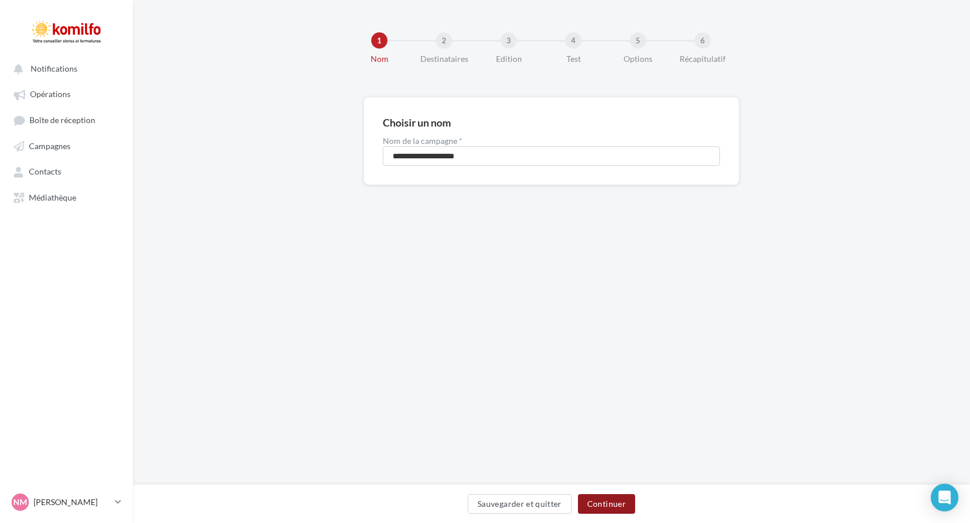
click at [617, 508] on button "Continuer" at bounding box center [606, 504] width 57 height 20
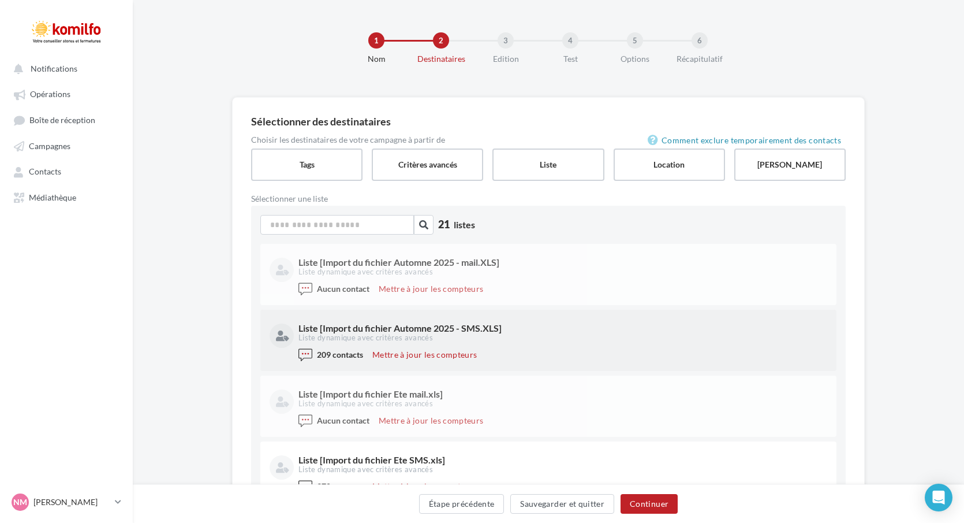
click at [407, 331] on div "Liste [Import du fichier Automne 2025 - SMS.XLS]" at bounding box center [562, 327] width 527 height 9
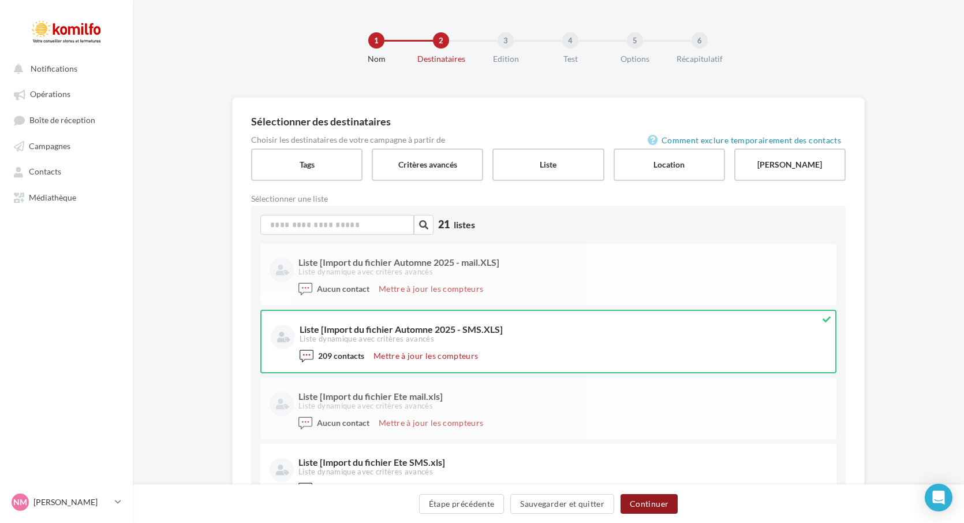
click at [665, 501] on button "Continuer" at bounding box center [649, 504] width 57 height 20
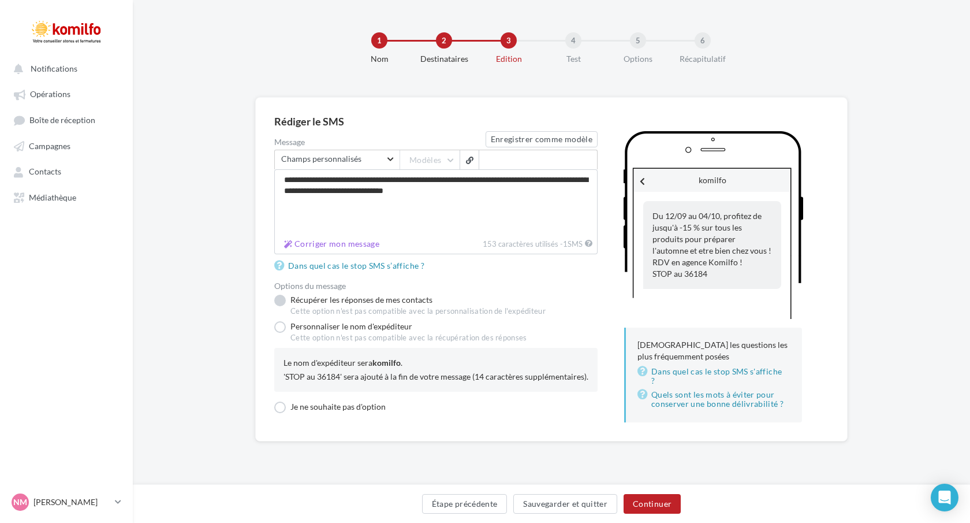
click at [283, 301] on label "Récupérer les réponses de mes contacts Cette option n'est pas compatible avec l…" at bounding box center [409, 306] width 271 height 22
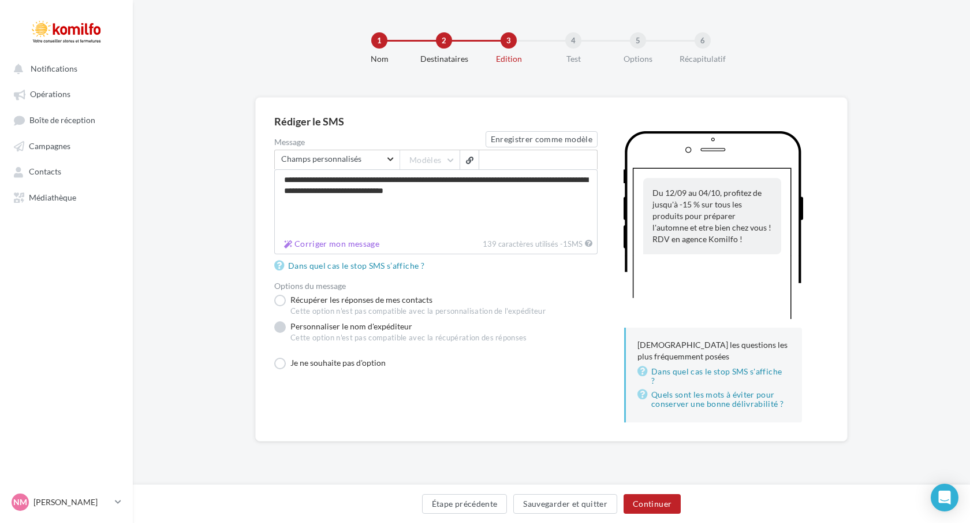
click at [282, 324] on label "Personnaliser le nom d'expéditeur Cette option n'est pas compatible avec la réc…" at bounding box center [400, 334] width 253 height 27
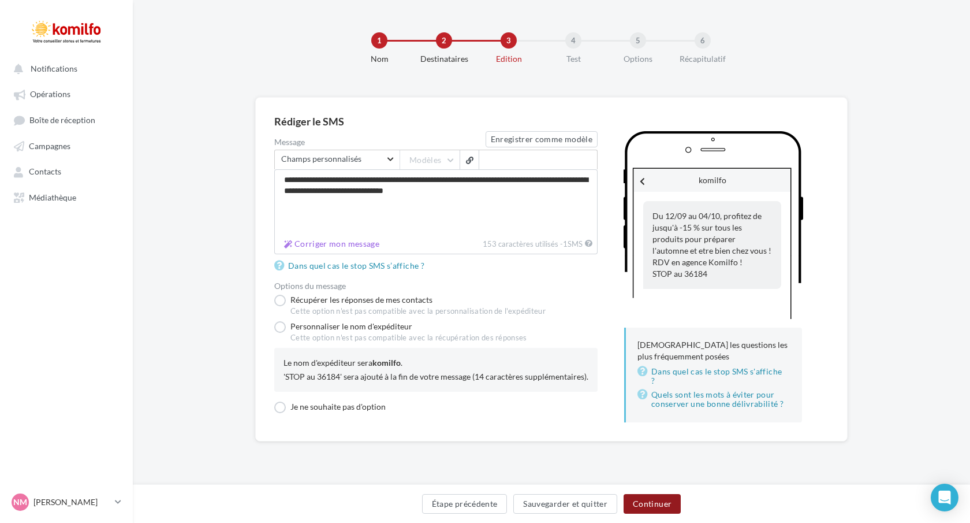
click at [648, 508] on button "Continuer" at bounding box center [652, 504] width 57 height 20
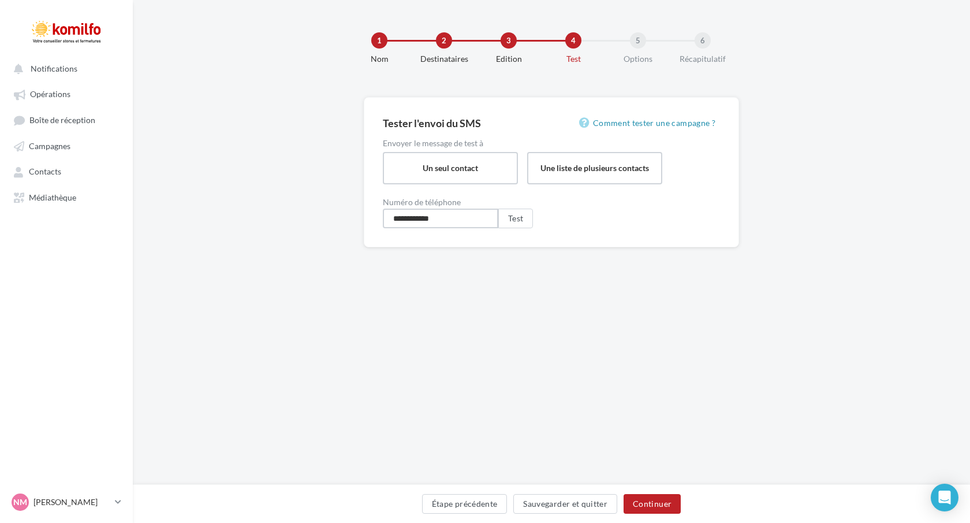
drag, startPoint x: 461, startPoint y: 219, endPoint x: 132, endPoint y: 256, distance: 330.6
click at [133, 256] on div "**********" at bounding box center [551, 190] width 837 height 187
type input "**********"
click at [526, 217] on button "Test" at bounding box center [515, 218] width 35 height 20
click at [664, 504] on button "Continuer" at bounding box center [652, 504] width 57 height 20
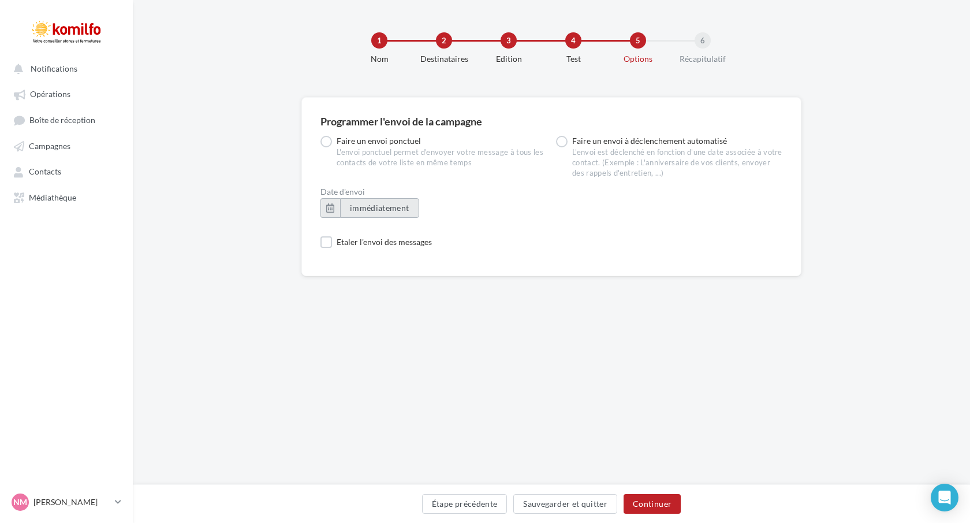
click at [381, 207] on span "immédiatement" at bounding box center [379, 208] width 59 height 10
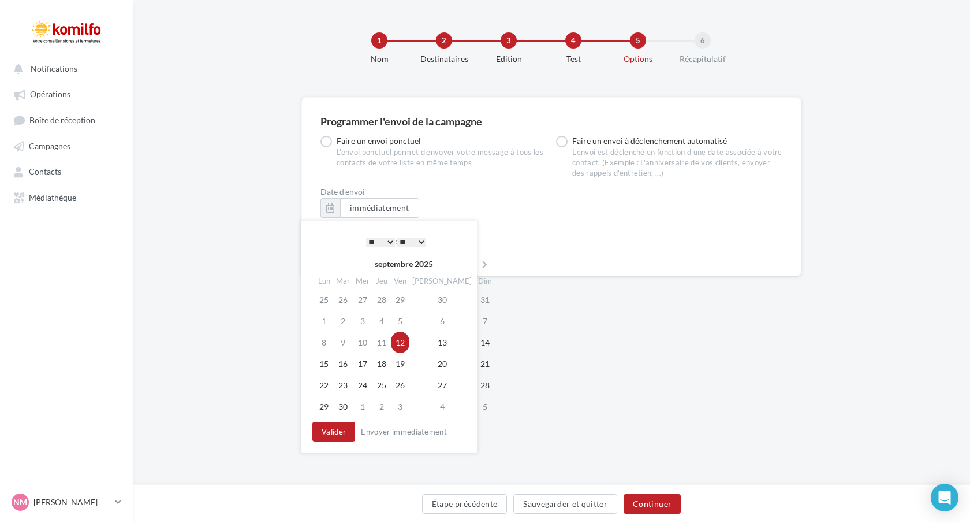
click at [390, 241] on select "* * * * * * * * * * ** ** ** ** ** ** ** ** ** ** ** ** ** **" at bounding box center [380, 241] width 29 height 9
click at [422, 242] on select "** ** ** ** ** **" at bounding box center [411, 241] width 29 height 9
click at [533, 375] on div "Programmer l'envoi de la campagne Faire un envoi ponctuel L'envoi ponctuel perm…" at bounding box center [551, 291] width 837 height 389
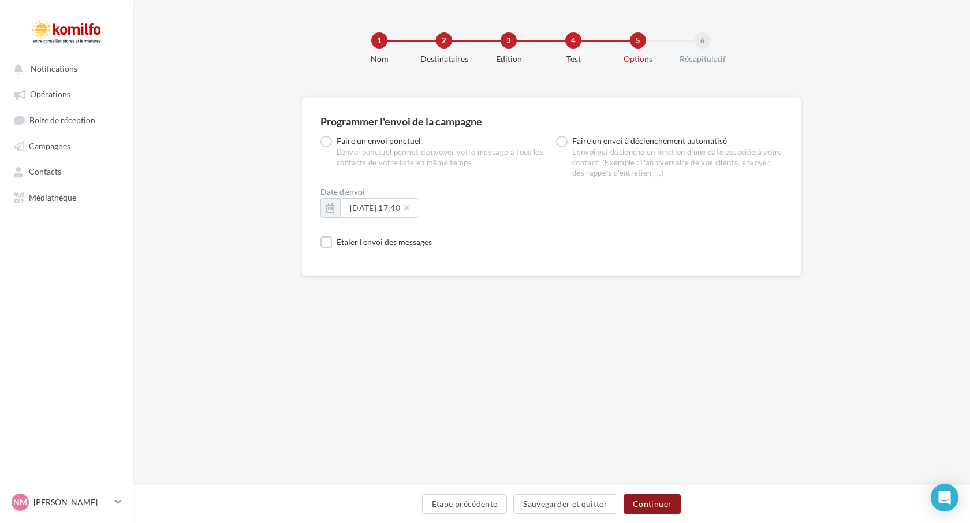
click at [643, 500] on button "Continuer" at bounding box center [652, 504] width 57 height 20
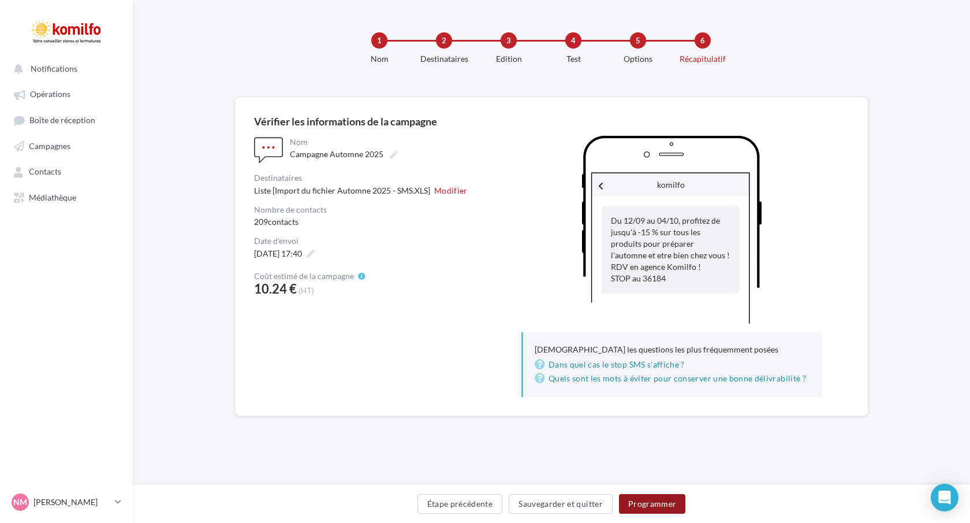
click at [659, 499] on button "Programmer" at bounding box center [652, 504] width 67 height 20
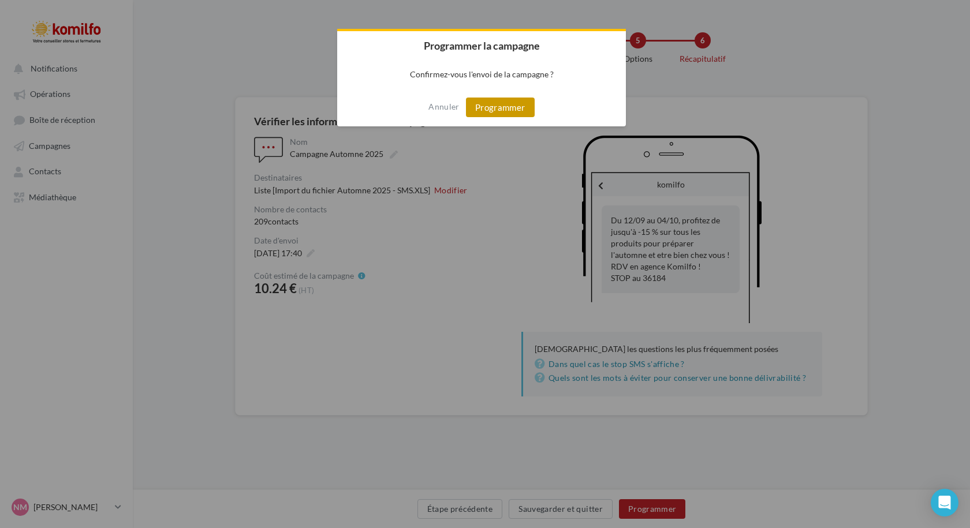
click at [503, 106] on button "Programmer" at bounding box center [500, 108] width 69 height 20
